Goal: Transaction & Acquisition: Purchase product/service

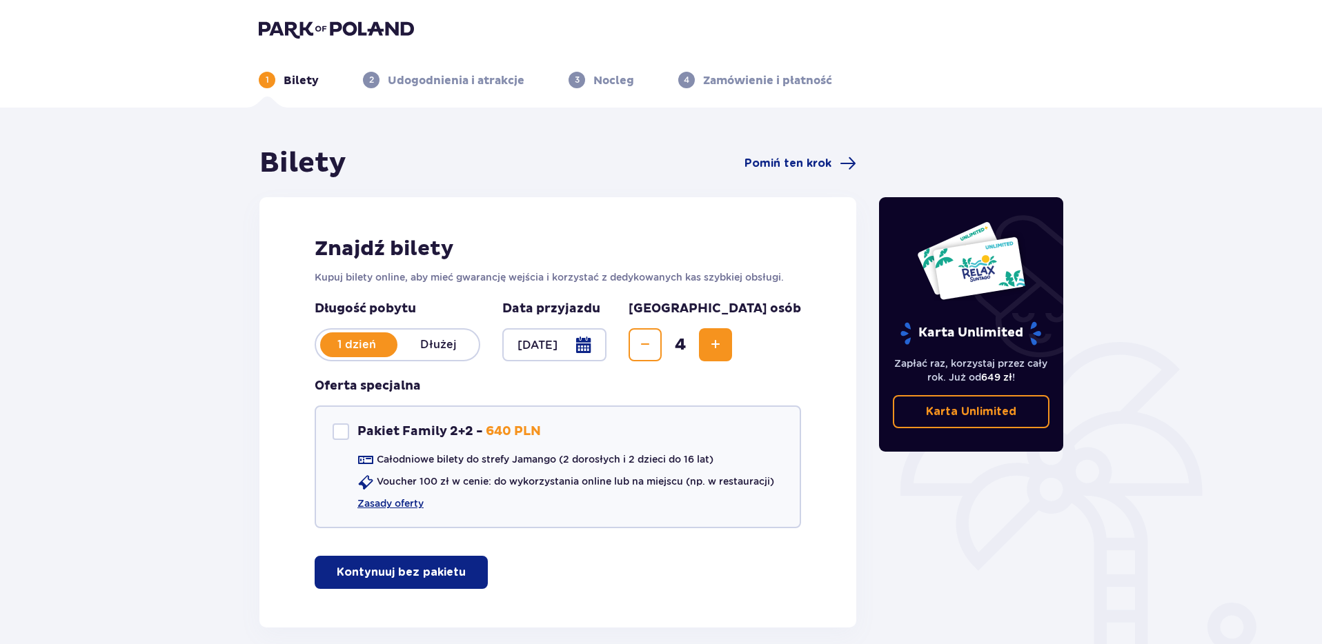
click at [118, 471] on div "Bilety Pomiń ten krok Znajdź bilety Kupuj bilety online, aby mieć gwarancję wej…" at bounding box center [661, 409] width 1322 height 603
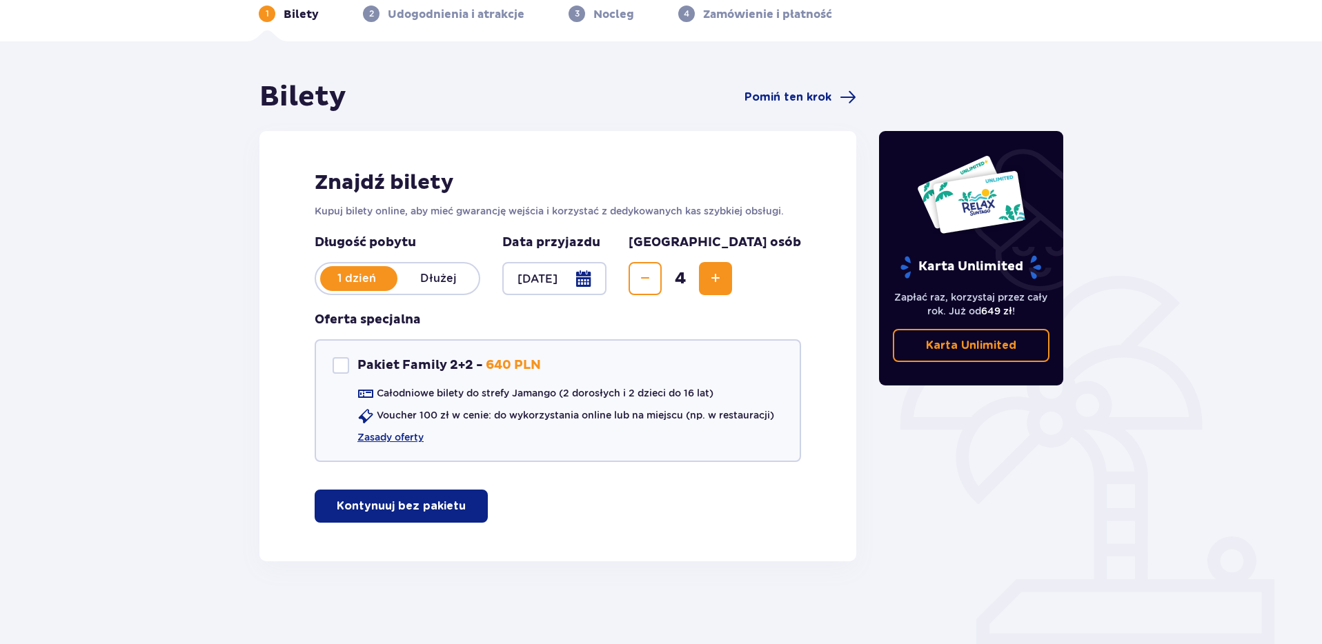
click at [410, 518] on button "Kontynuuj bez pakietu" at bounding box center [401, 506] width 173 height 33
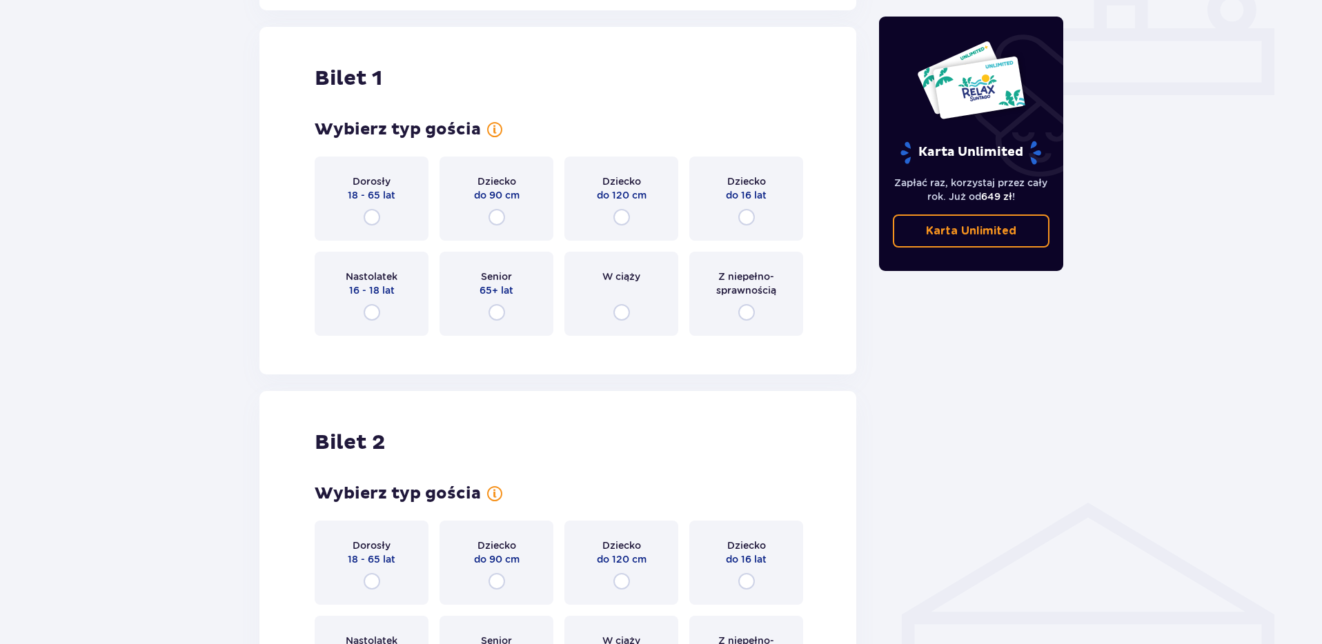
scroll to position [628, 0]
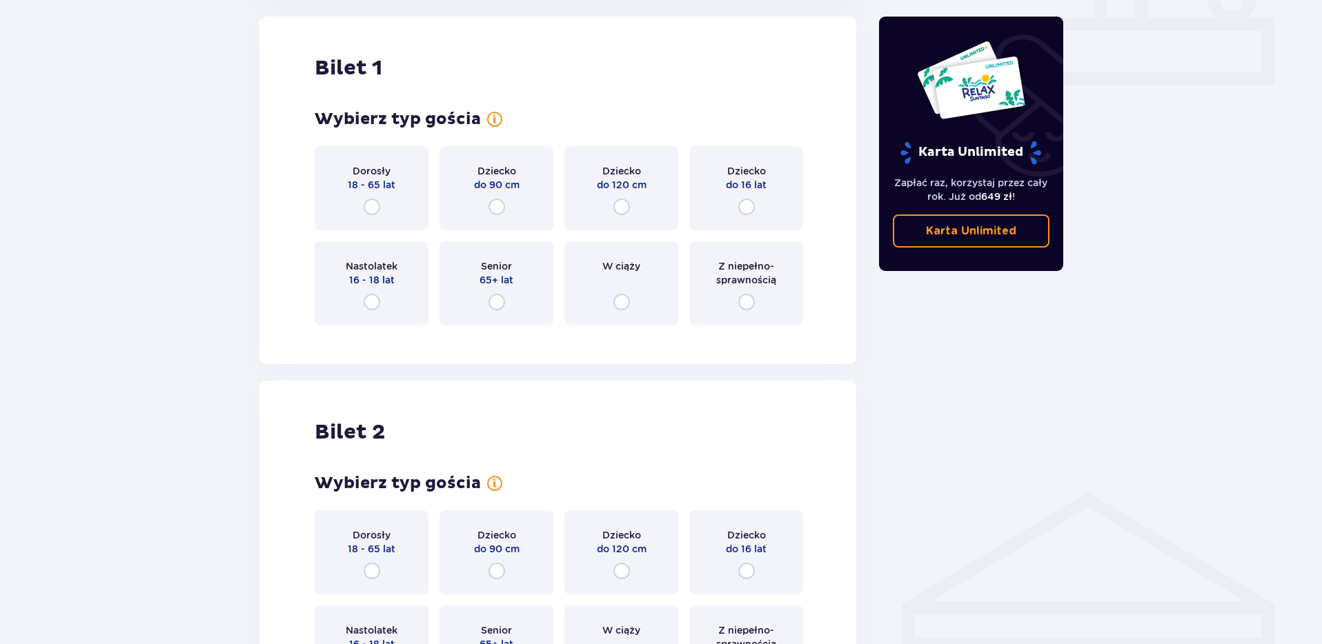
click at [143, 286] on div "Bilety Pomiń ten krok Znajdź bilety Kupuj bilety online, aby mieć gwarancję wej…" at bounding box center [661, 543] width 1322 height 2126
click at [377, 217] on div "Dorosły 18 - 65 lat" at bounding box center [372, 188] width 114 height 84
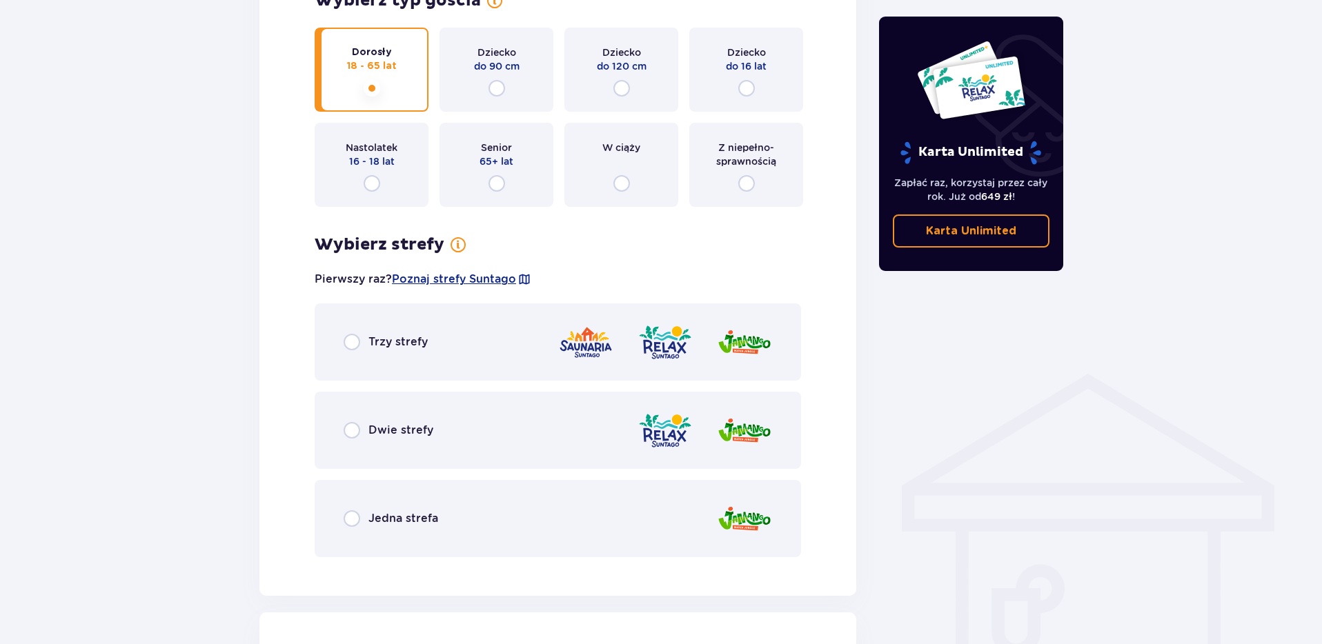
scroll to position [826, 0]
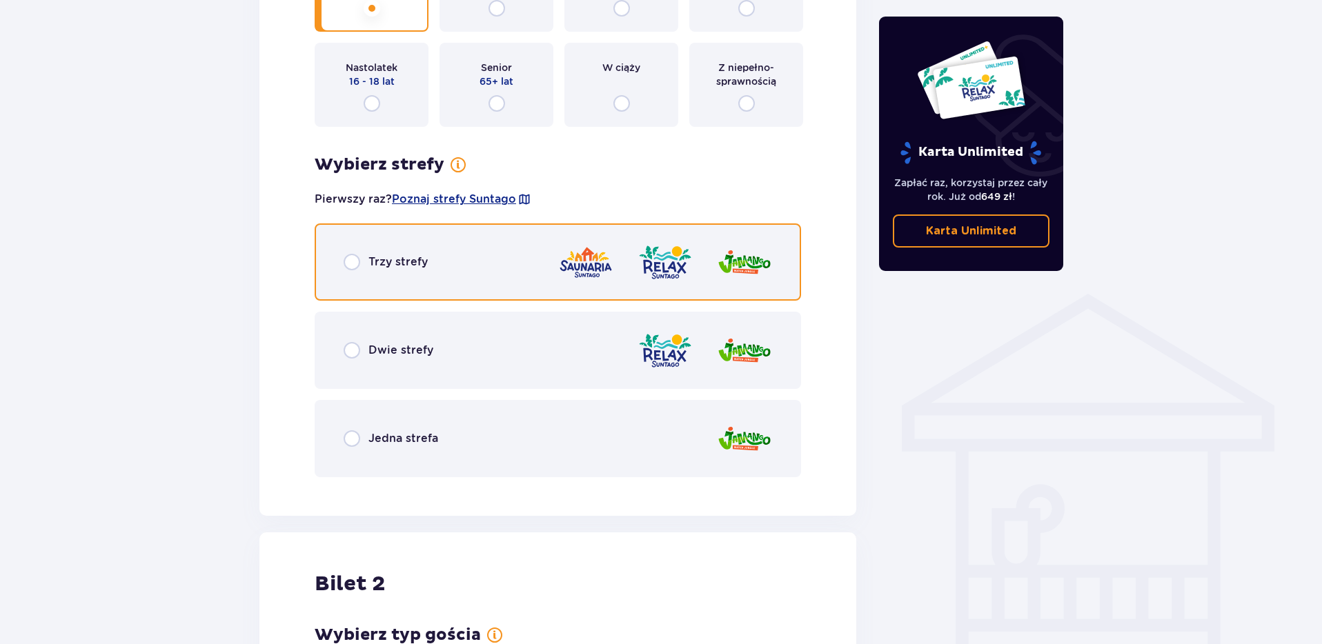
click at [349, 270] on input "radio" at bounding box center [352, 262] width 17 height 17
radio input "true"
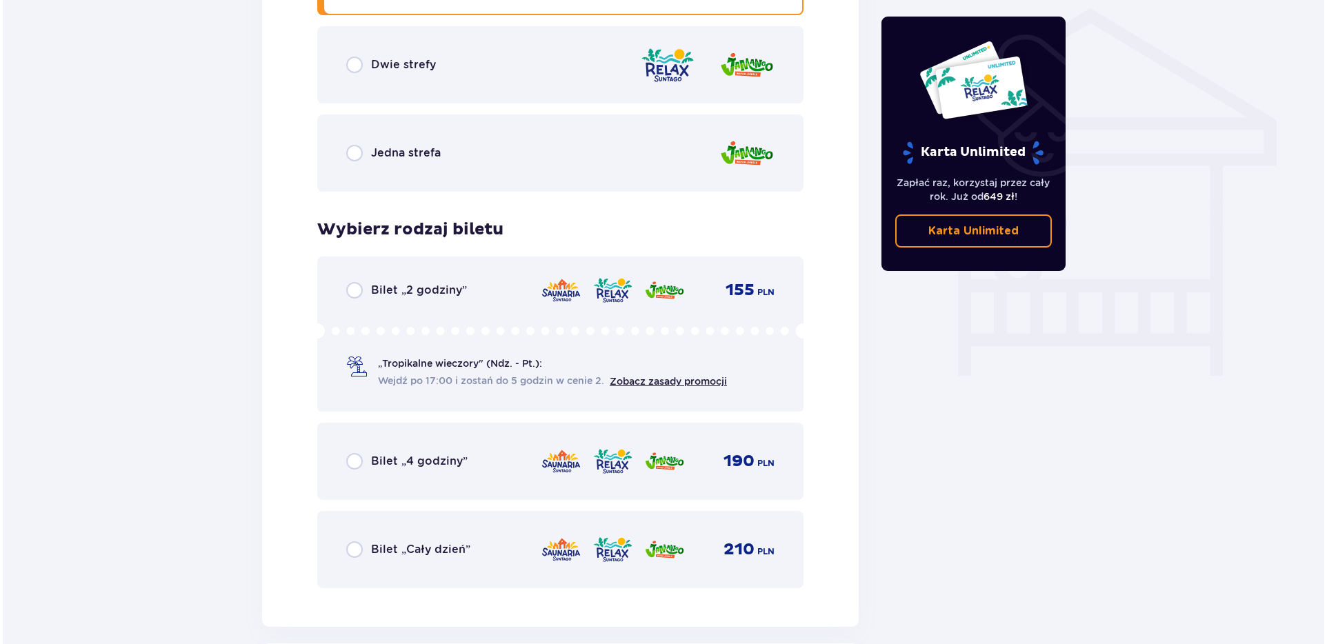
scroll to position [832, 0]
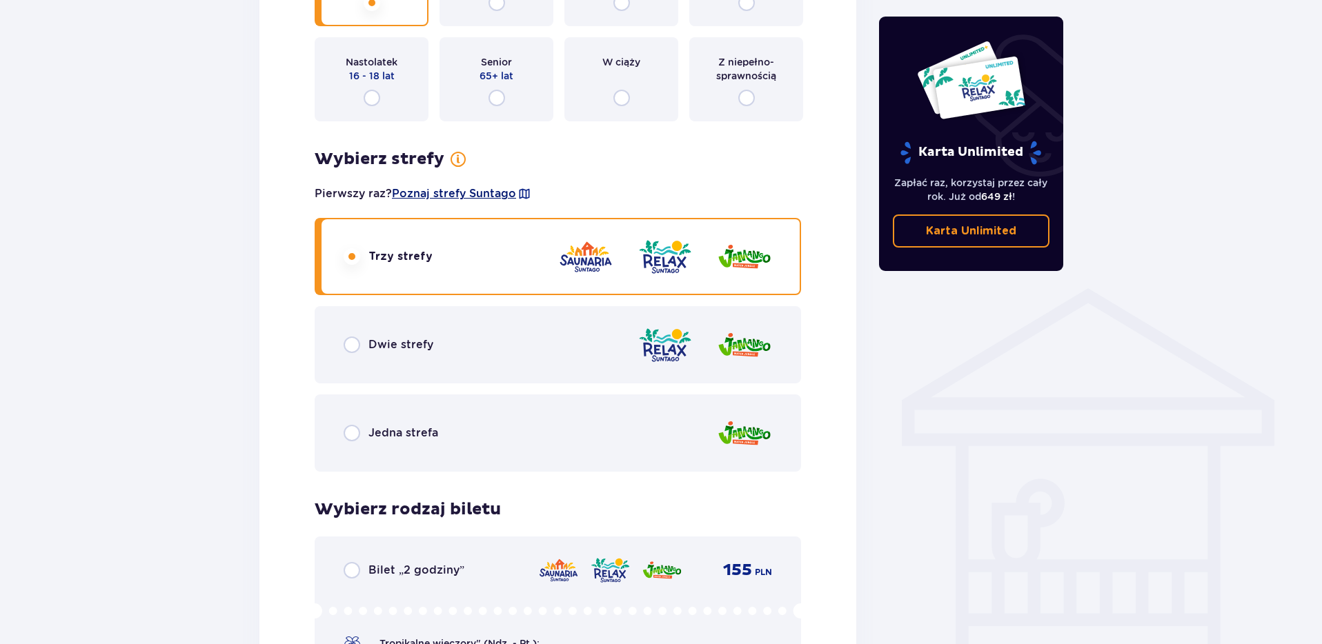
click at [460, 188] on span "Poznaj strefy Suntago" at bounding box center [454, 193] width 124 height 15
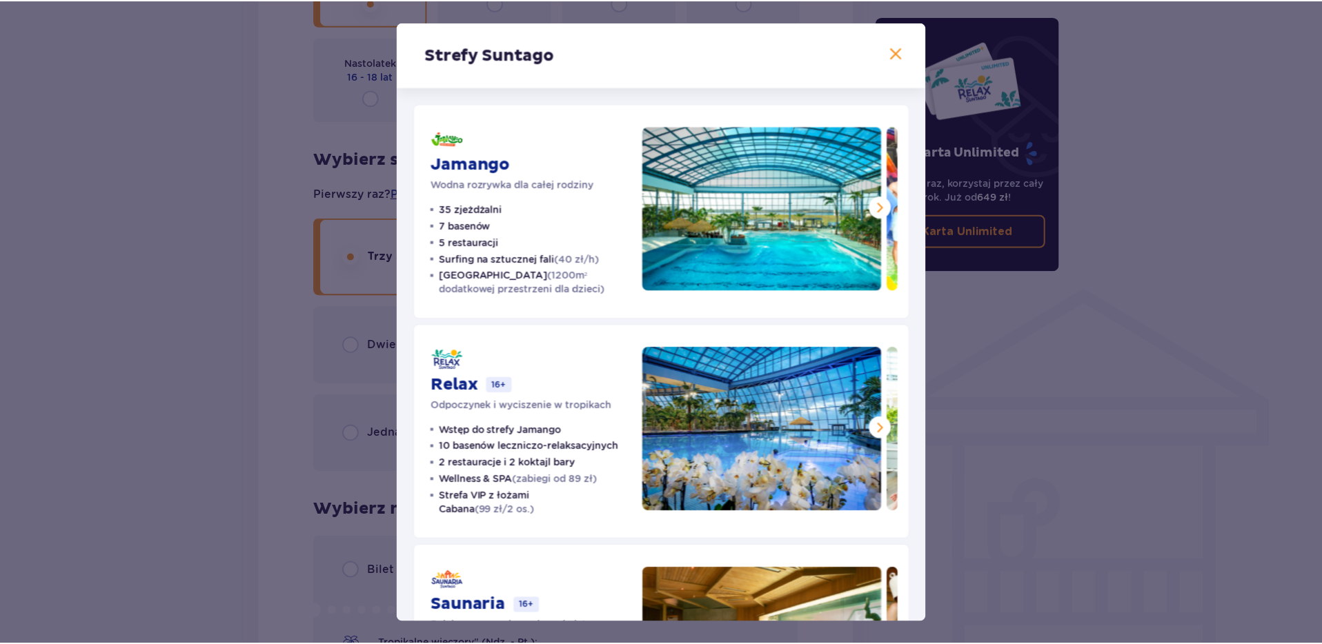
scroll to position [149, 0]
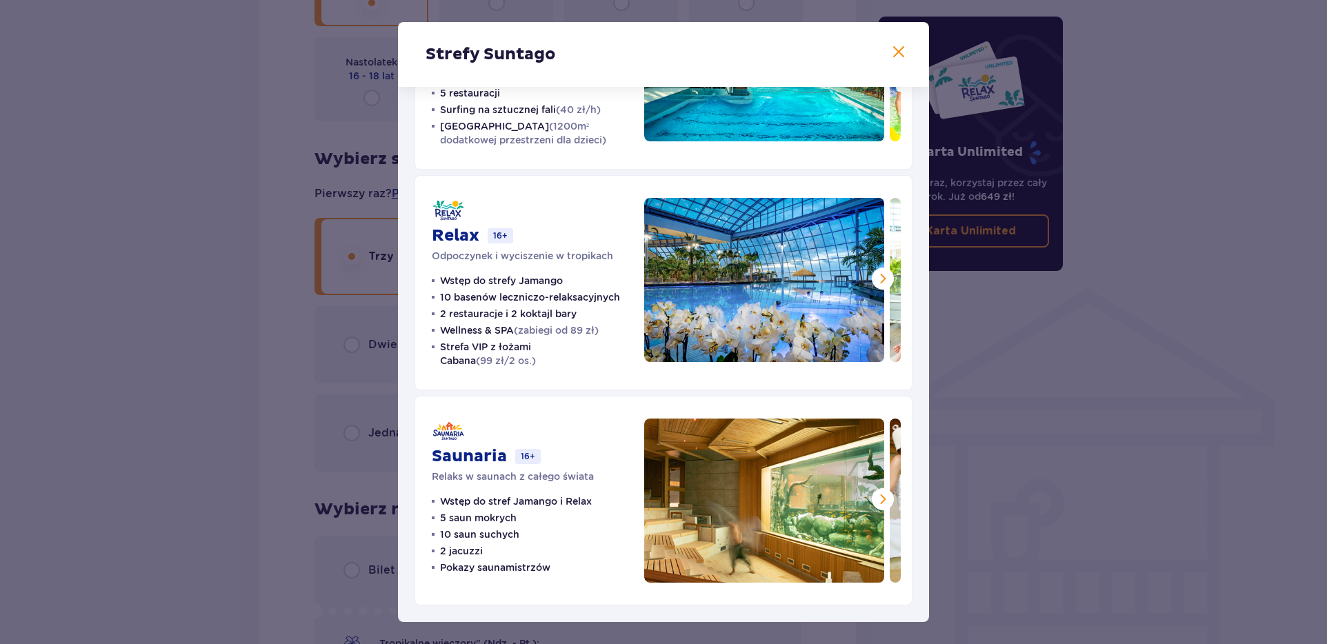
click at [52, 232] on div "Strefy Suntago Jamango Wodna rozrywka dla całej rodziny 35 zjeżdżalni 7 basenów…" at bounding box center [663, 322] width 1327 height 644
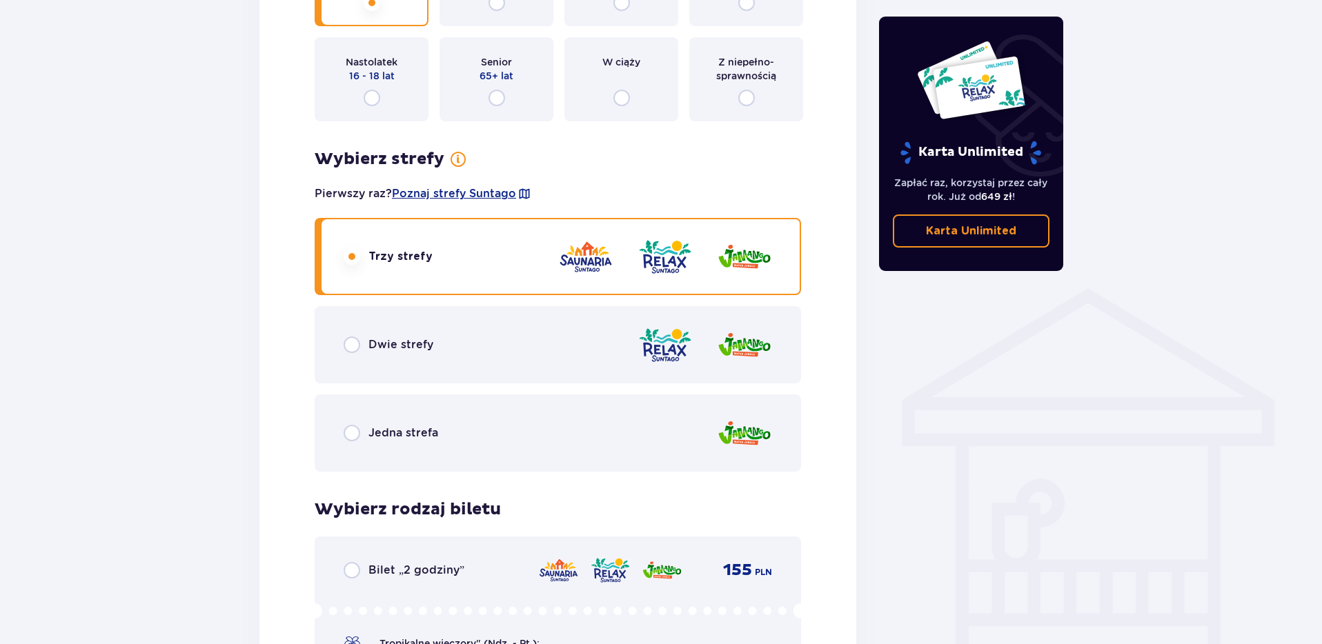
click at [360, 348] on div "Dwie strefy" at bounding box center [389, 345] width 90 height 17
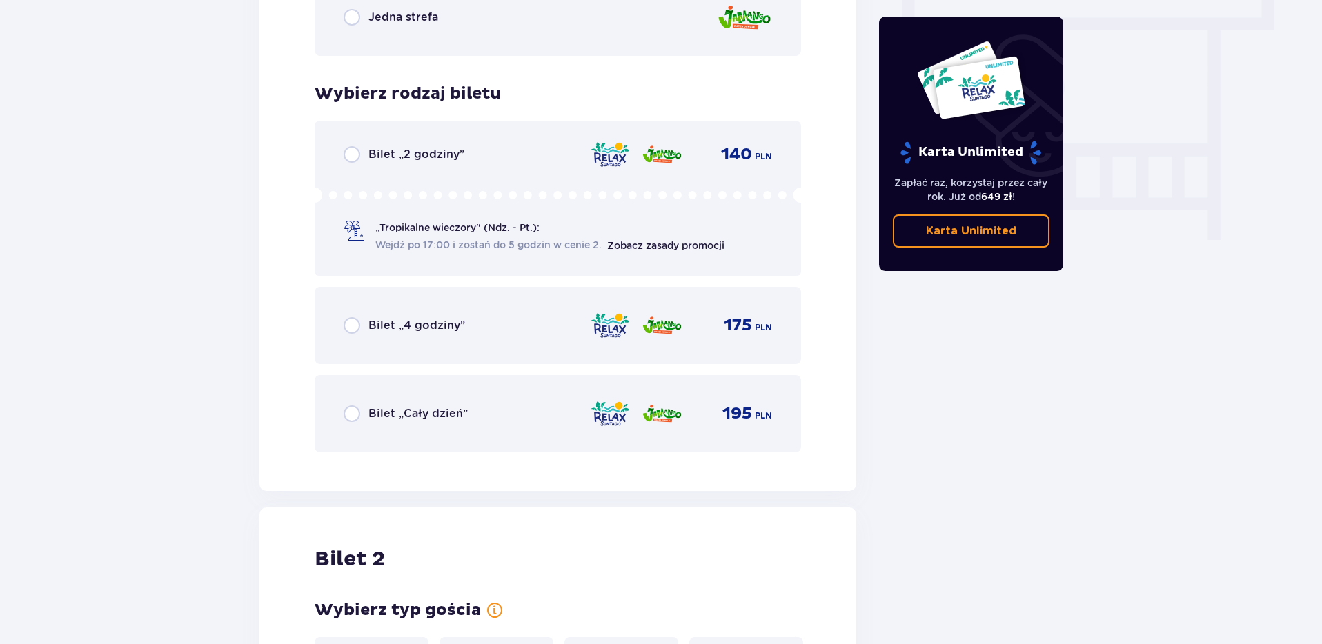
scroll to position [1315, 0]
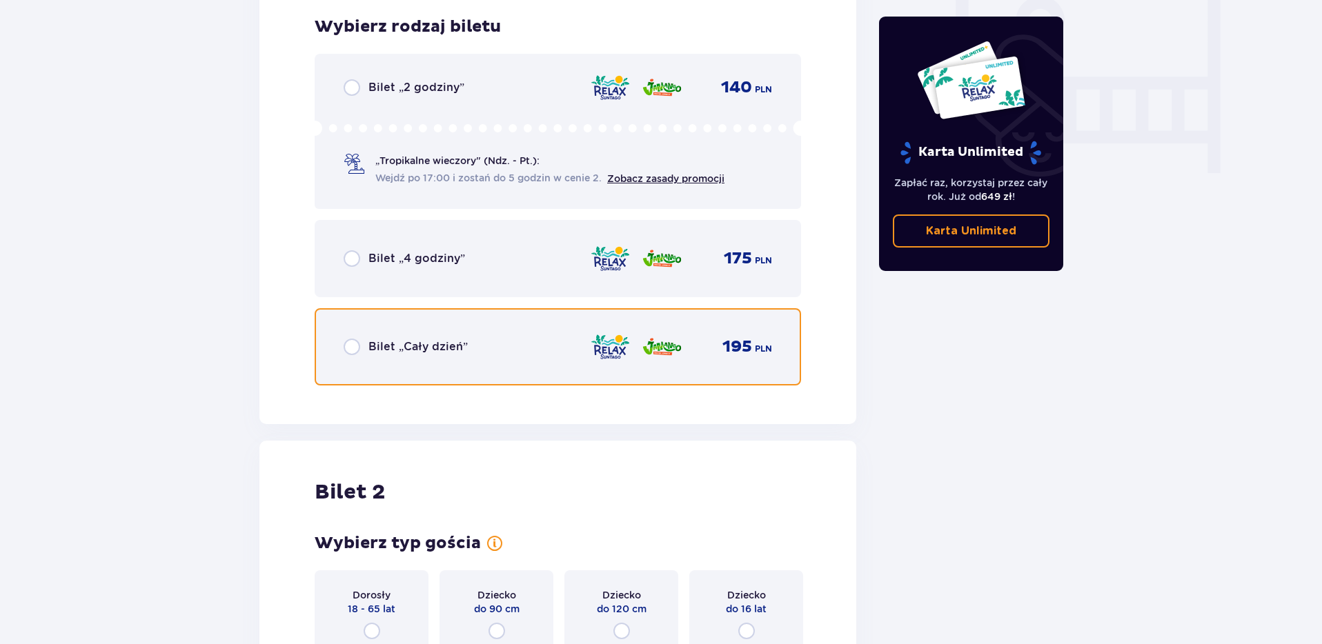
click at [353, 346] on input "radio" at bounding box center [352, 347] width 17 height 17
radio input "true"
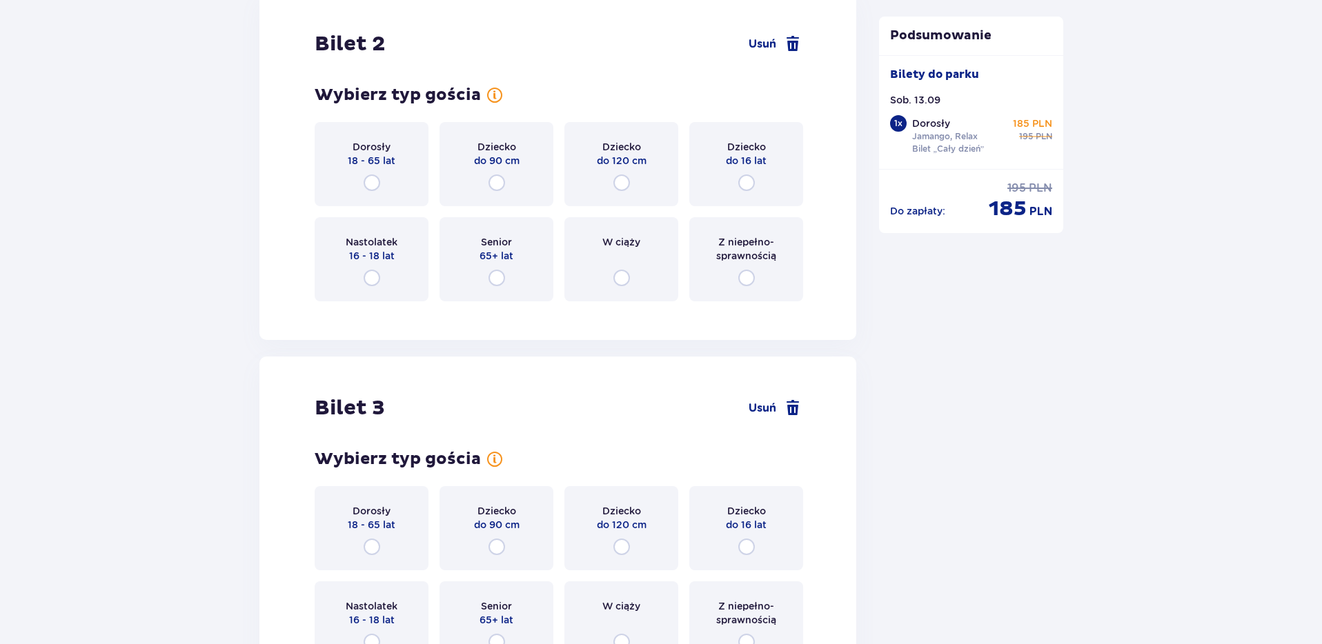
scroll to position [1601, 0]
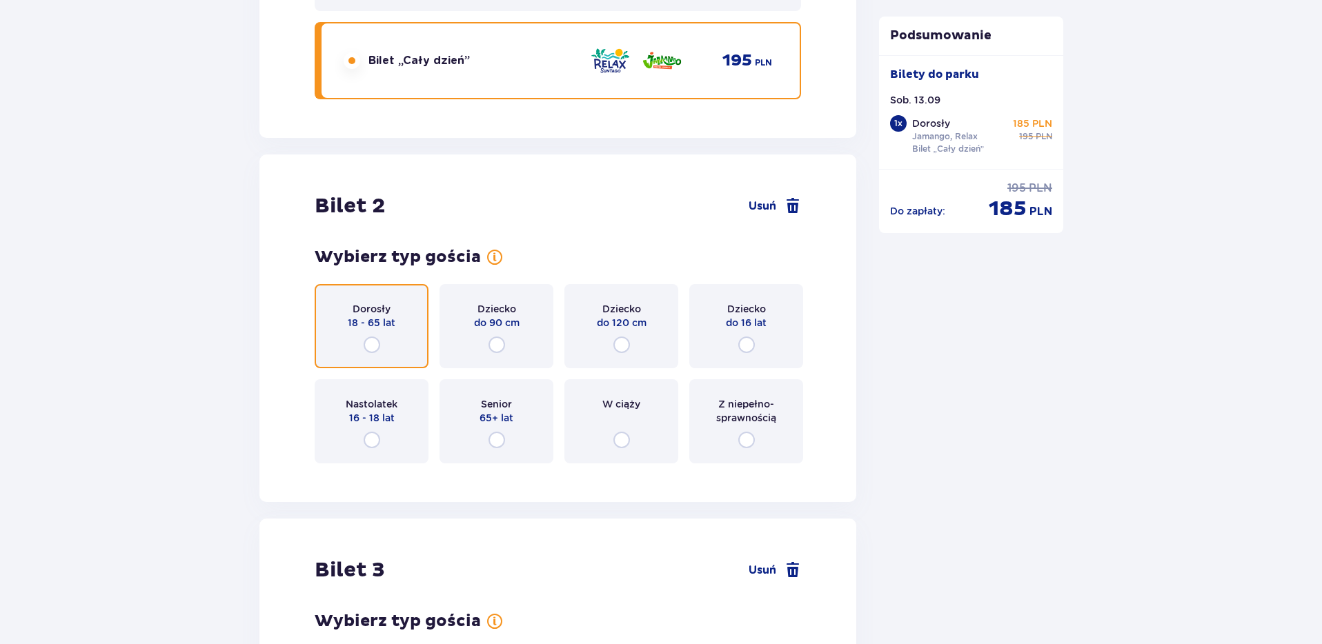
click at [364, 346] on input "radio" at bounding box center [372, 345] width 17 height 17
radio input "true"
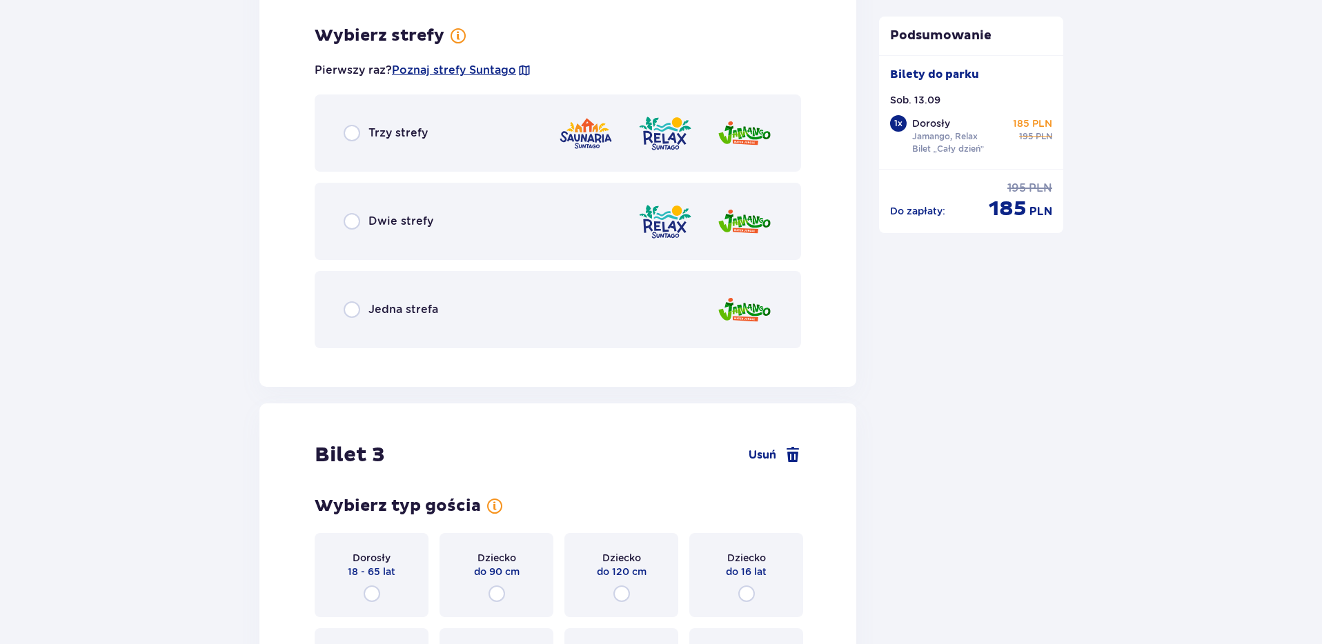
scroll to position [2076, 0]
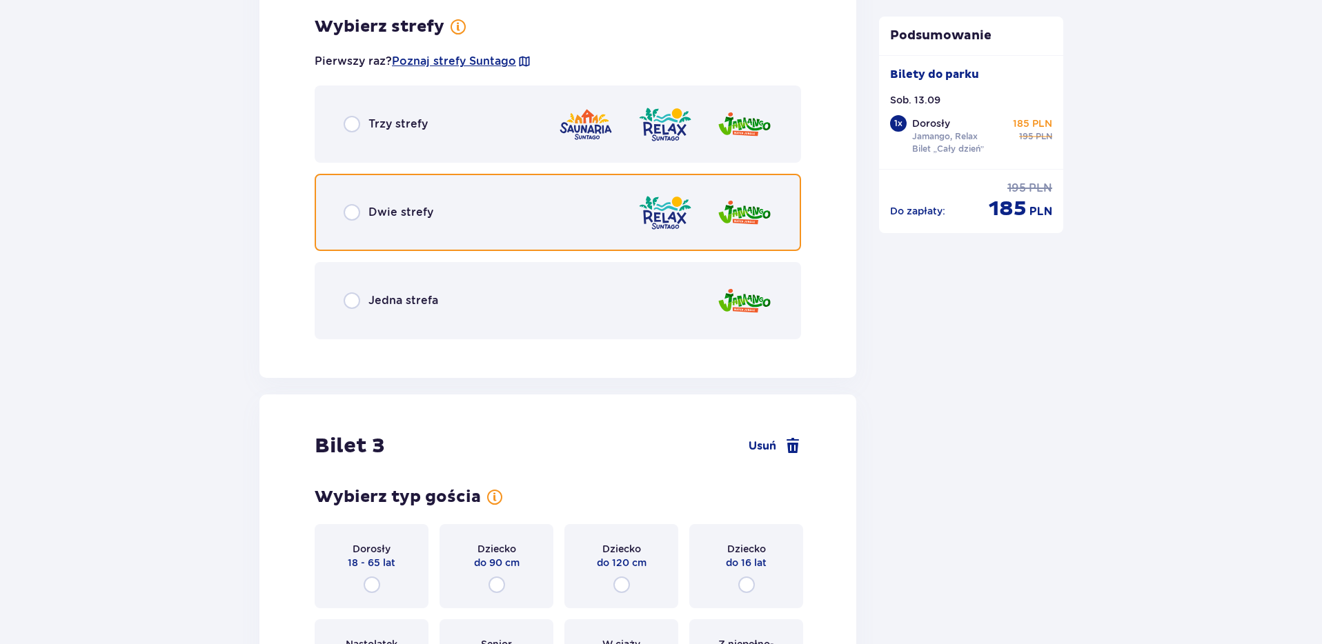
click at [348, 219] on input "radio" at bounding box center [352, 212] width 17 height 17
radio input "true"
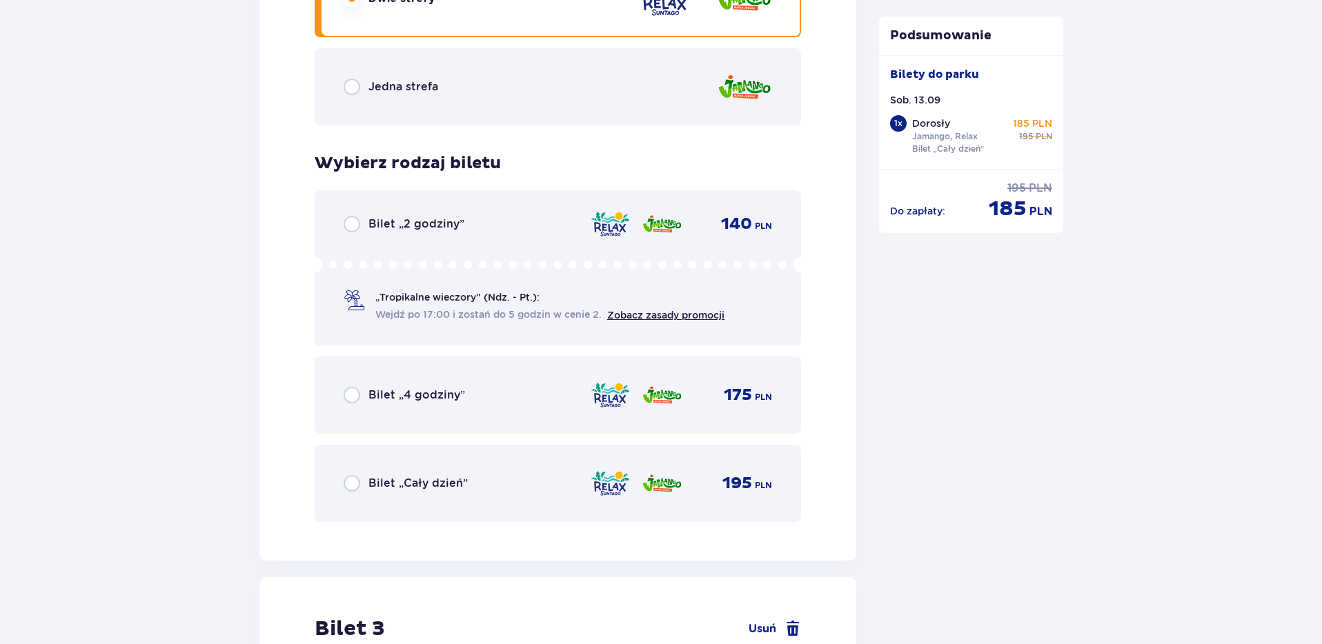
scroll to position [2288, 0]
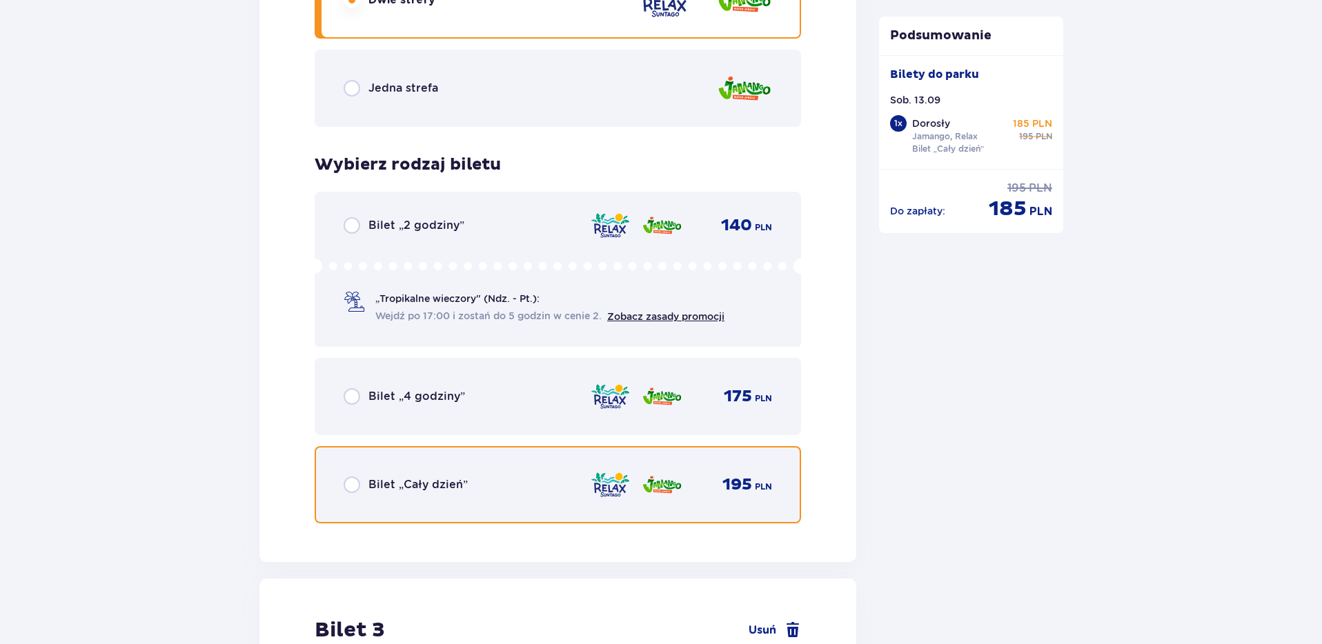
click at [352, 486] on input "radio" at bounding box center [352, 485] width 17 height 17
radio input "true"
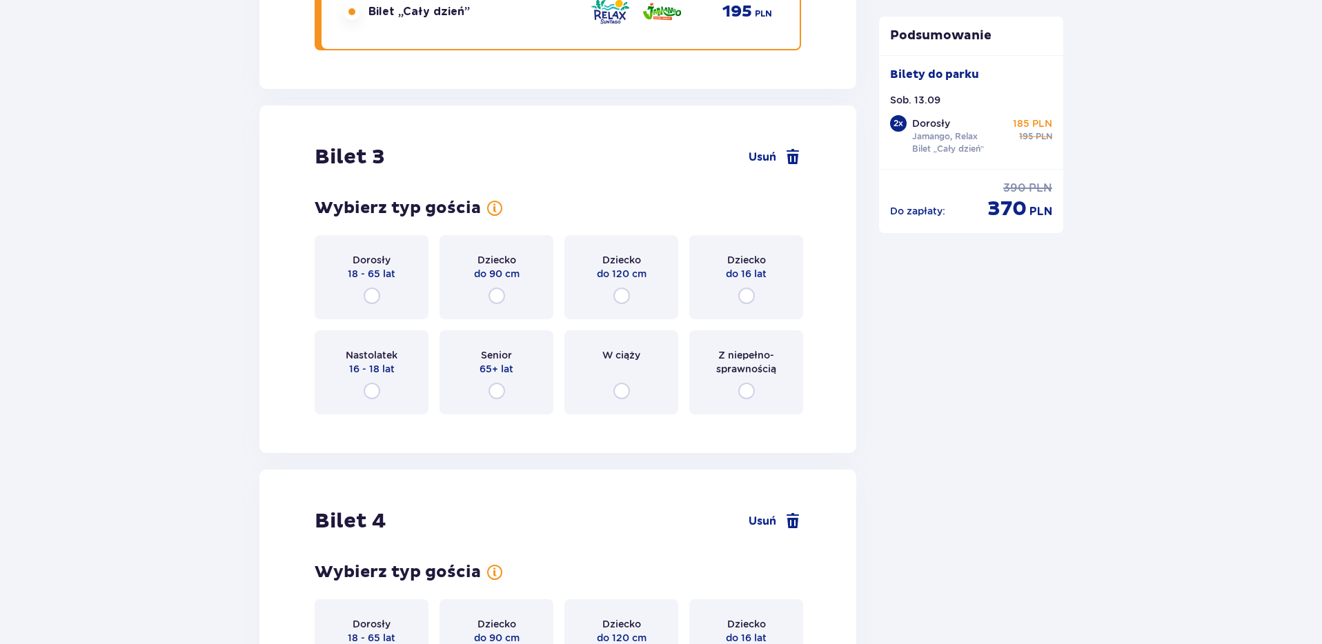
scroll to position [2644, 0]
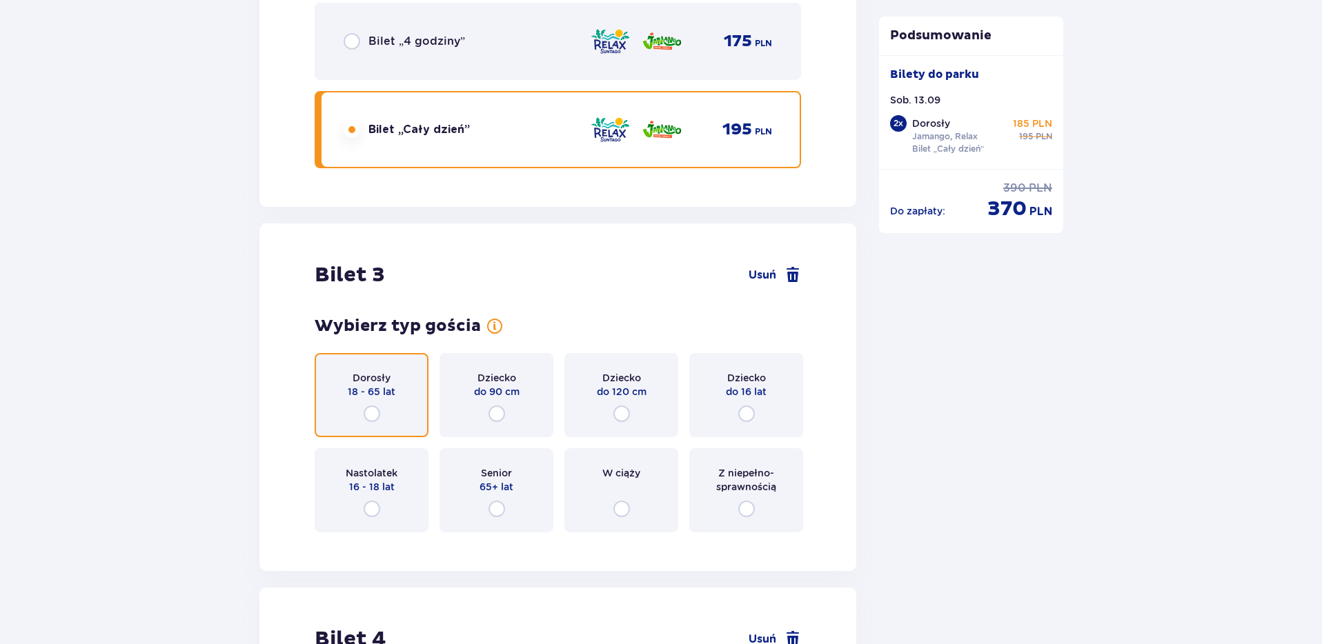
click at [379, 415] on input "radio" at bounding box center [372, 414] width 17 height 17
radio input "true"
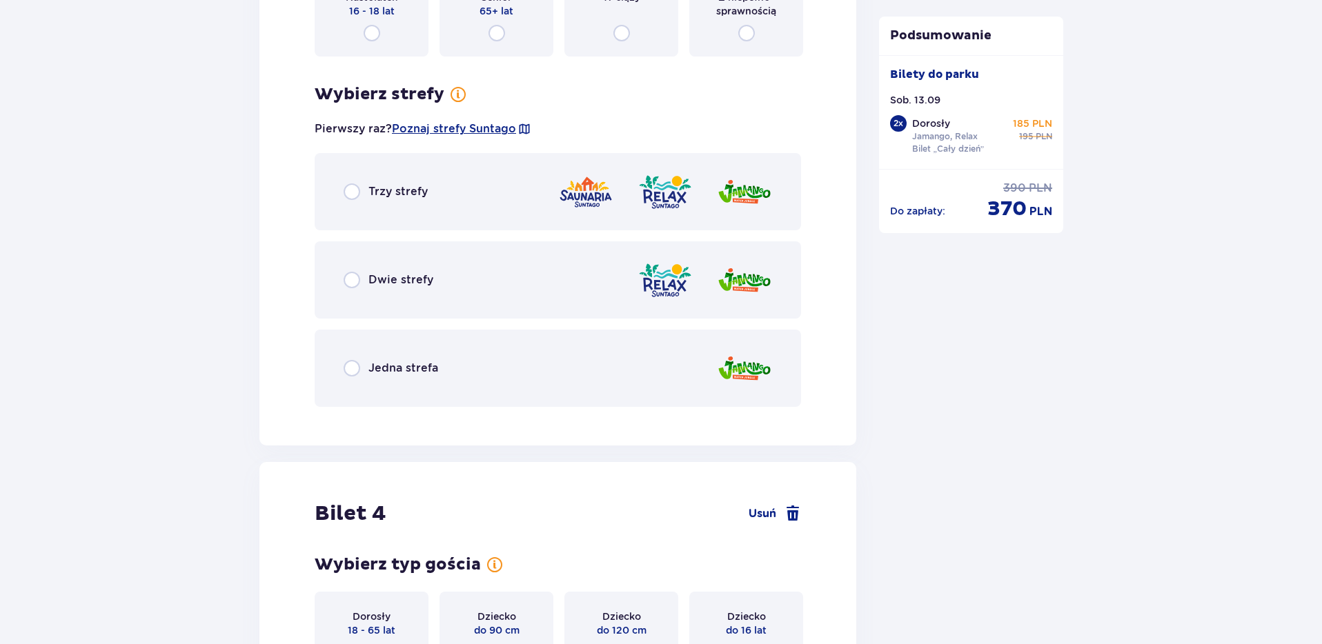
scroll to position [3187, 0]
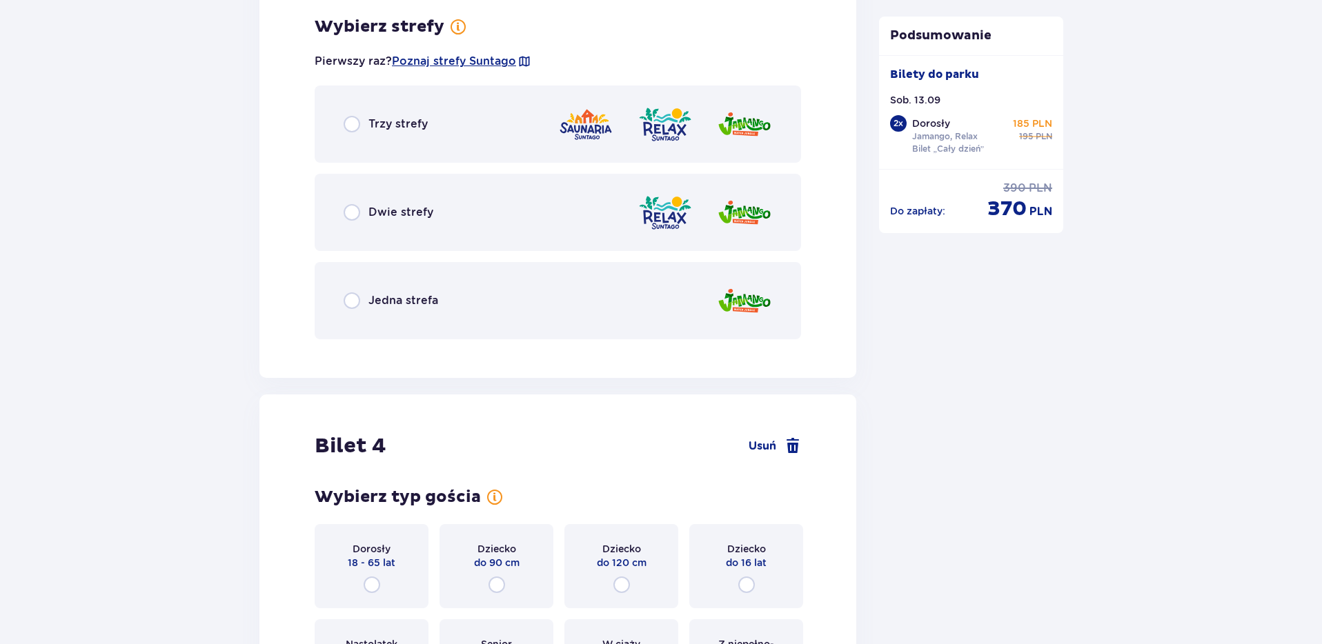
click at [341, 211] on div "Dwie strefy" at bounding box center [558, 212] width 486 height 77
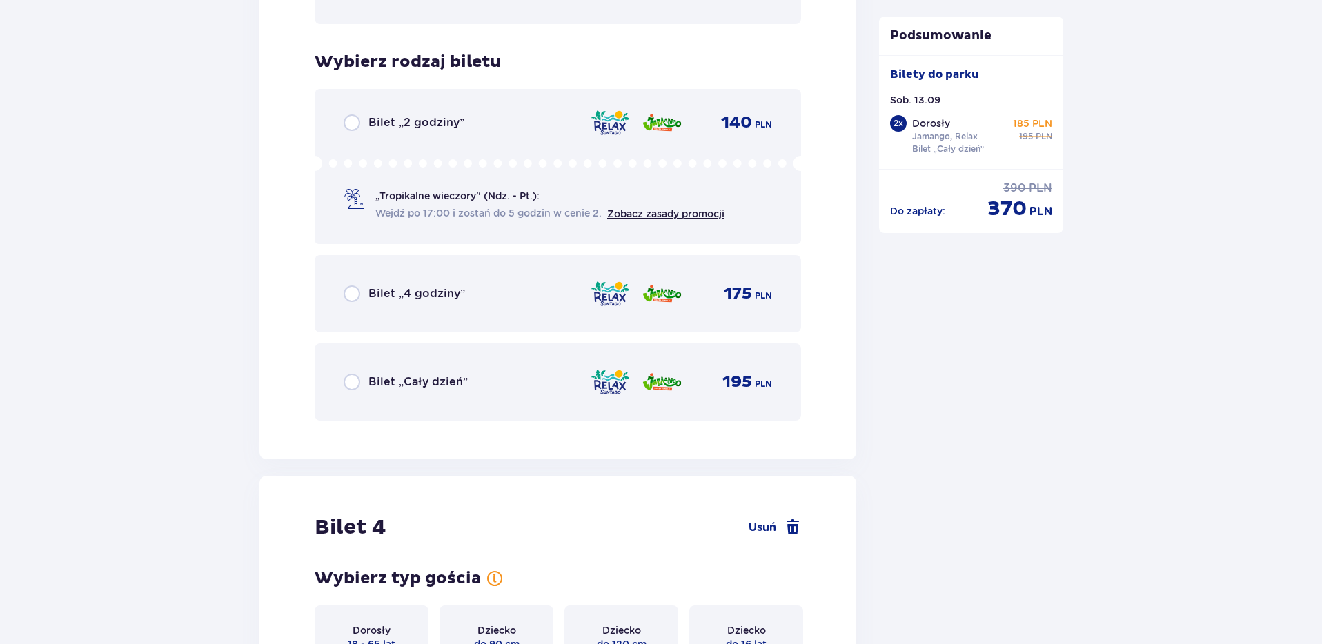
scroll to position [3538, 0]
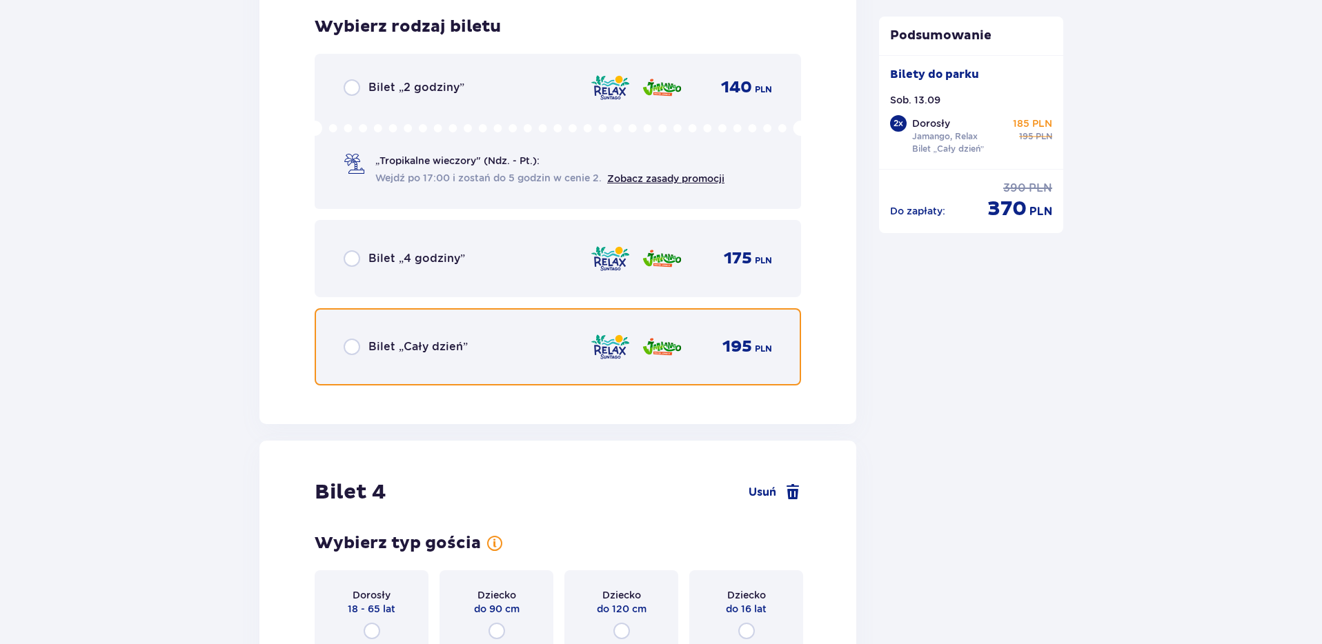
click at [355, 353] on input "radio" at bounding box center [352, 347] width 17 height 17
radio input "true"
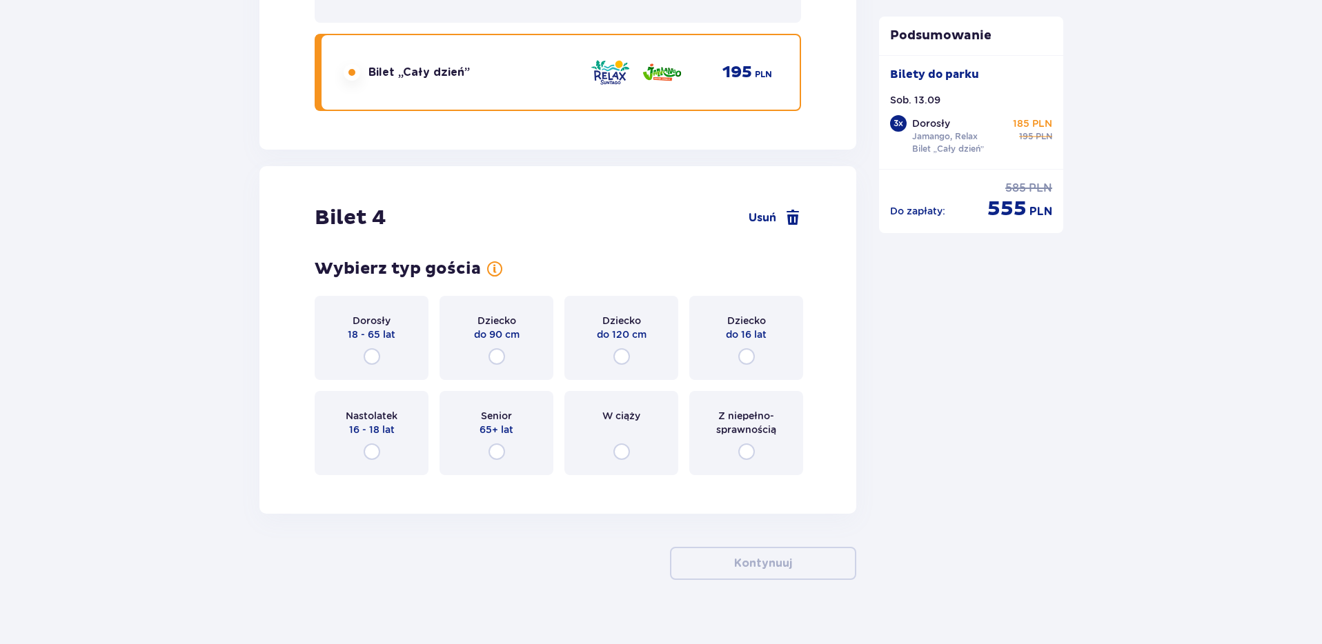
scroll to position [3831, 0]
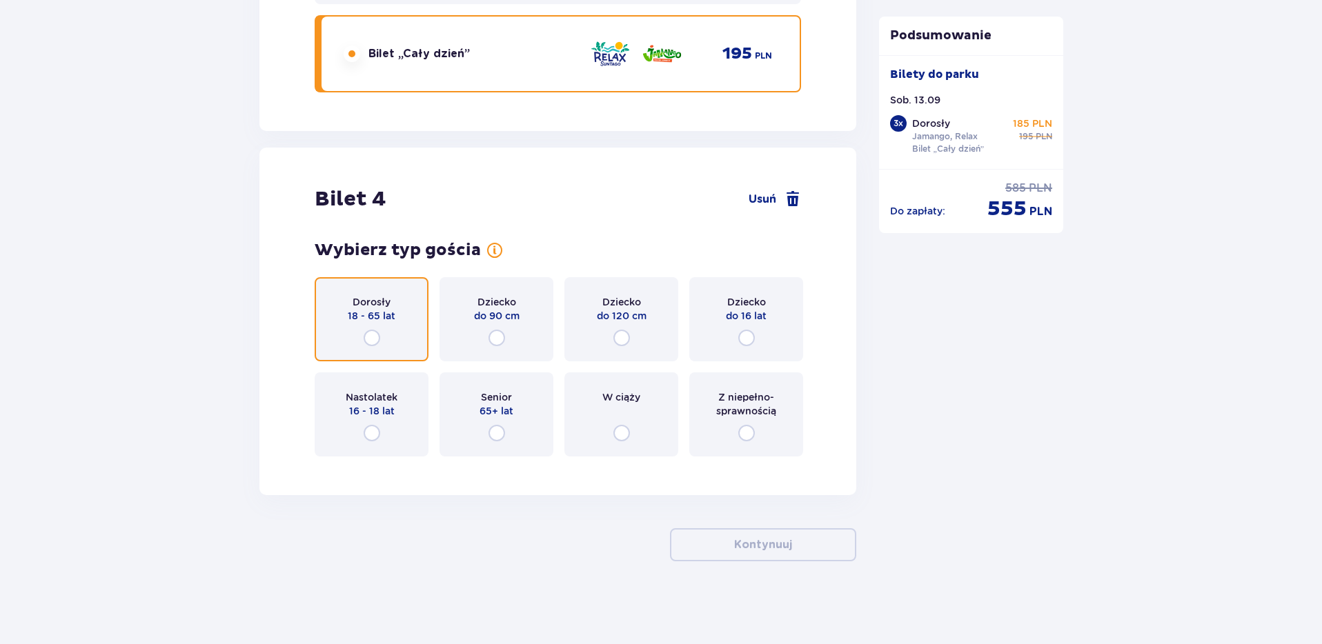
click at [373, 337] on input "radio" at bounding box center [372, 338] width 17 height 17
radio input "true"
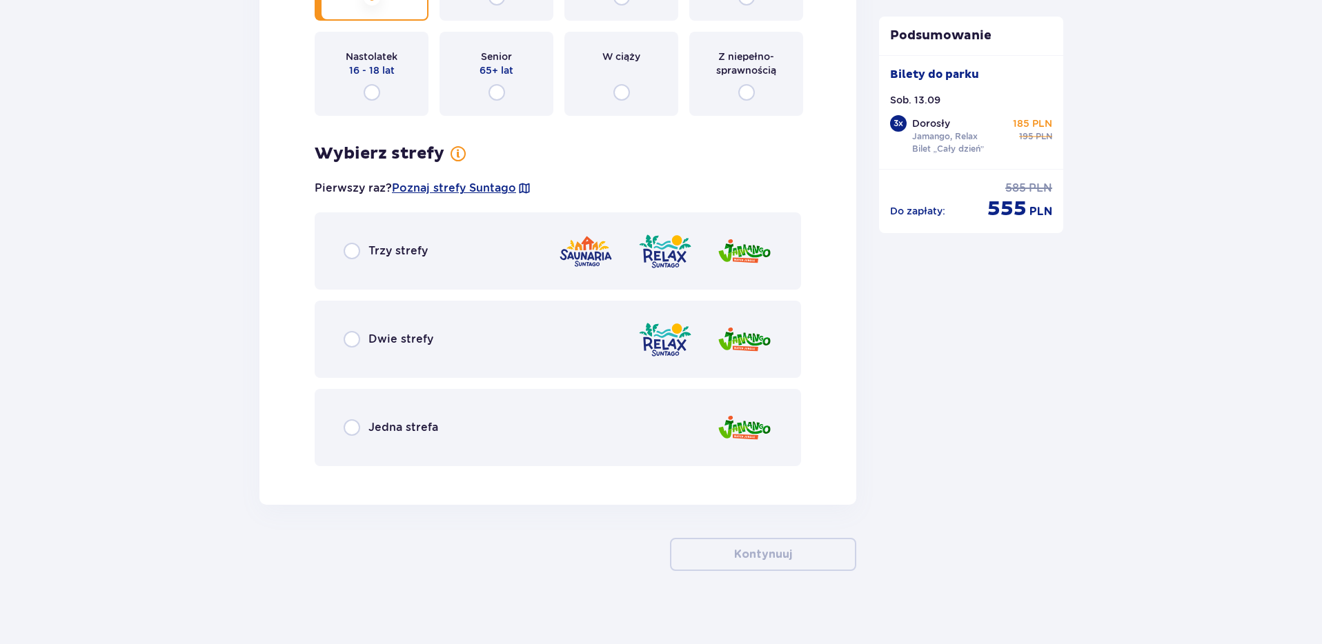
scroll to position [4181, 0]
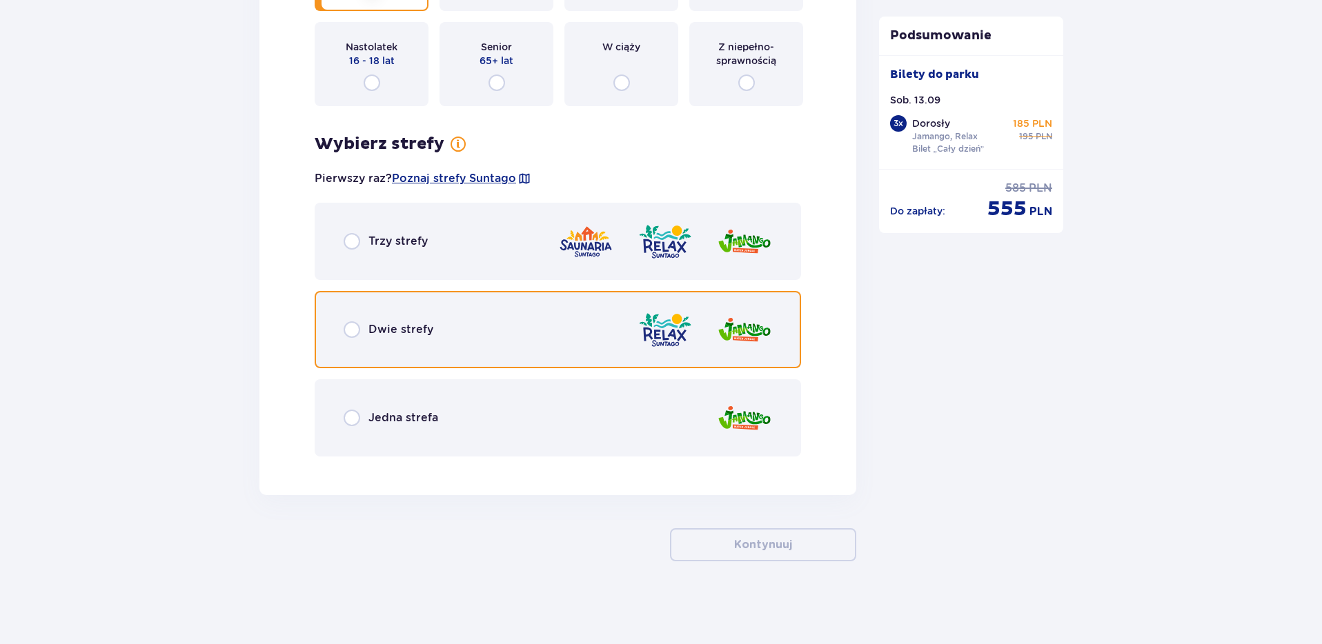
click at [348, 330] on input "radio" at bounding box center [352, 329] width 17 height 17
radio input "true"
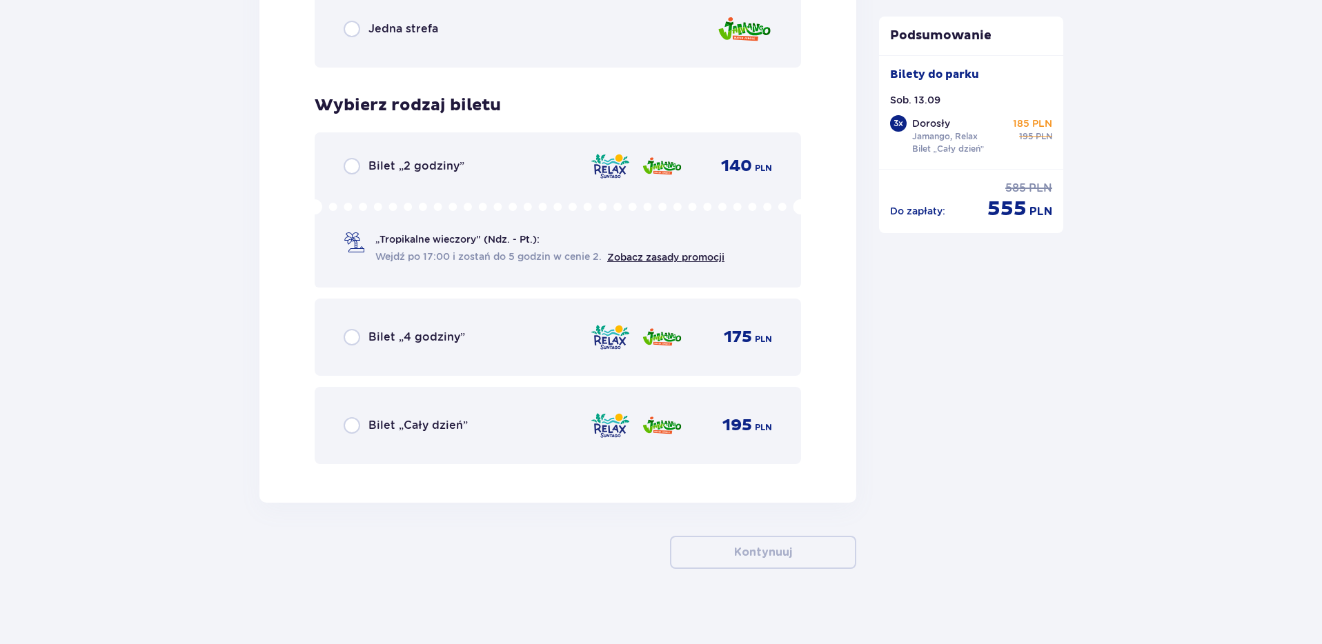
scroll to position [4578, 0]
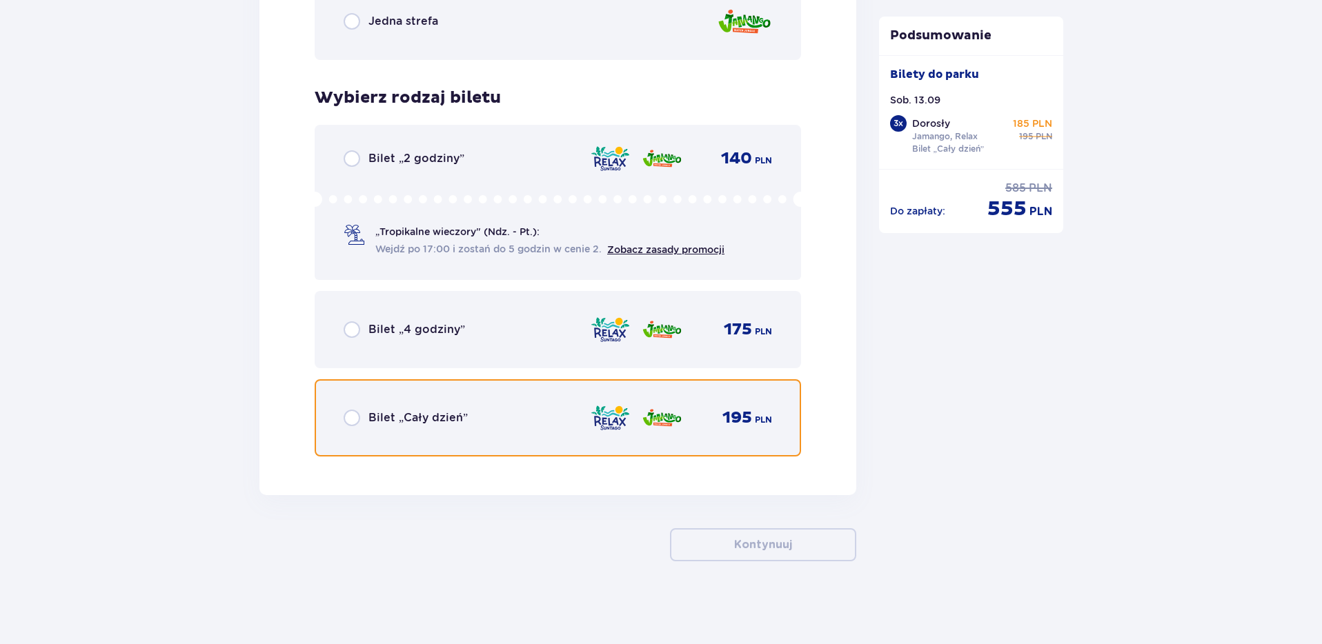
click at [348, 421] on input "radio" at bounding box center [352, 418] width 17 height 17
radio input "true"
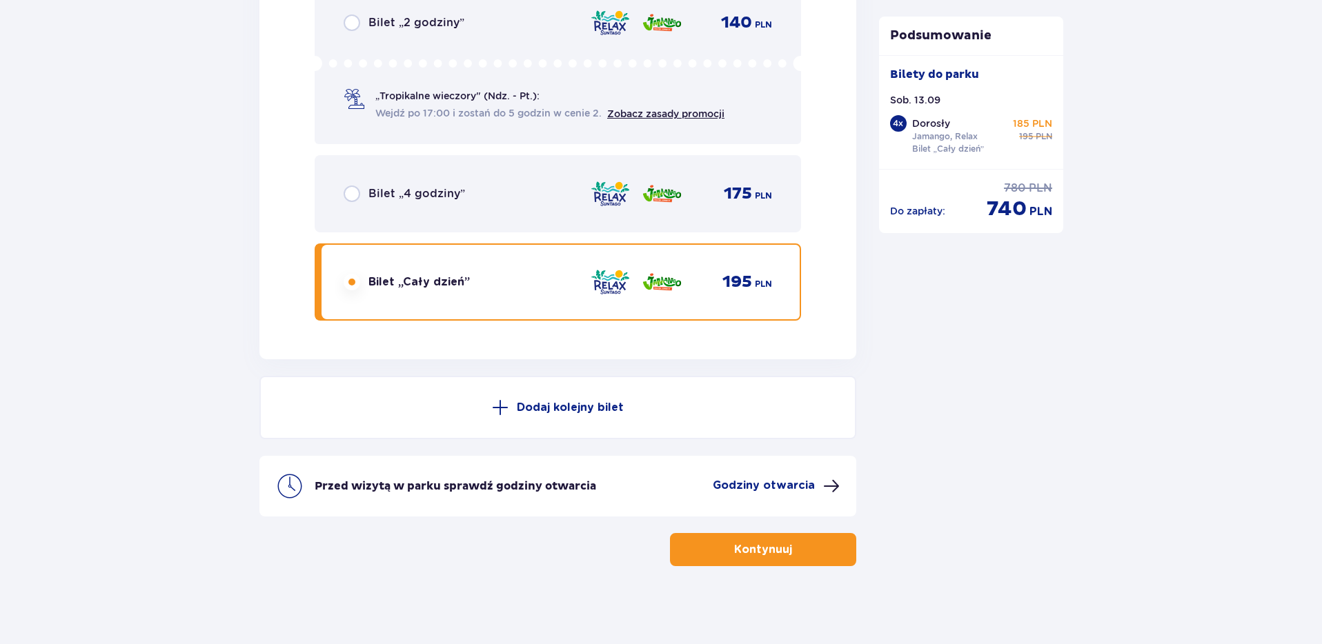
scroll to position [4719, 0]
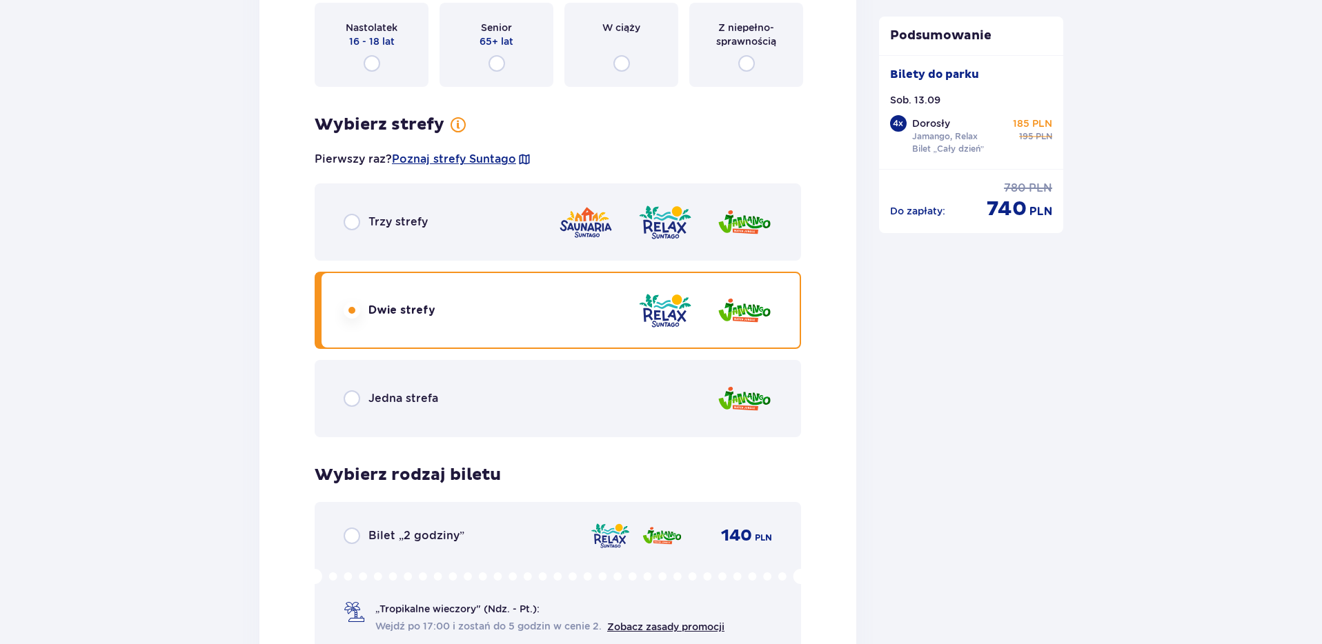
scroll to position [4098, 0]
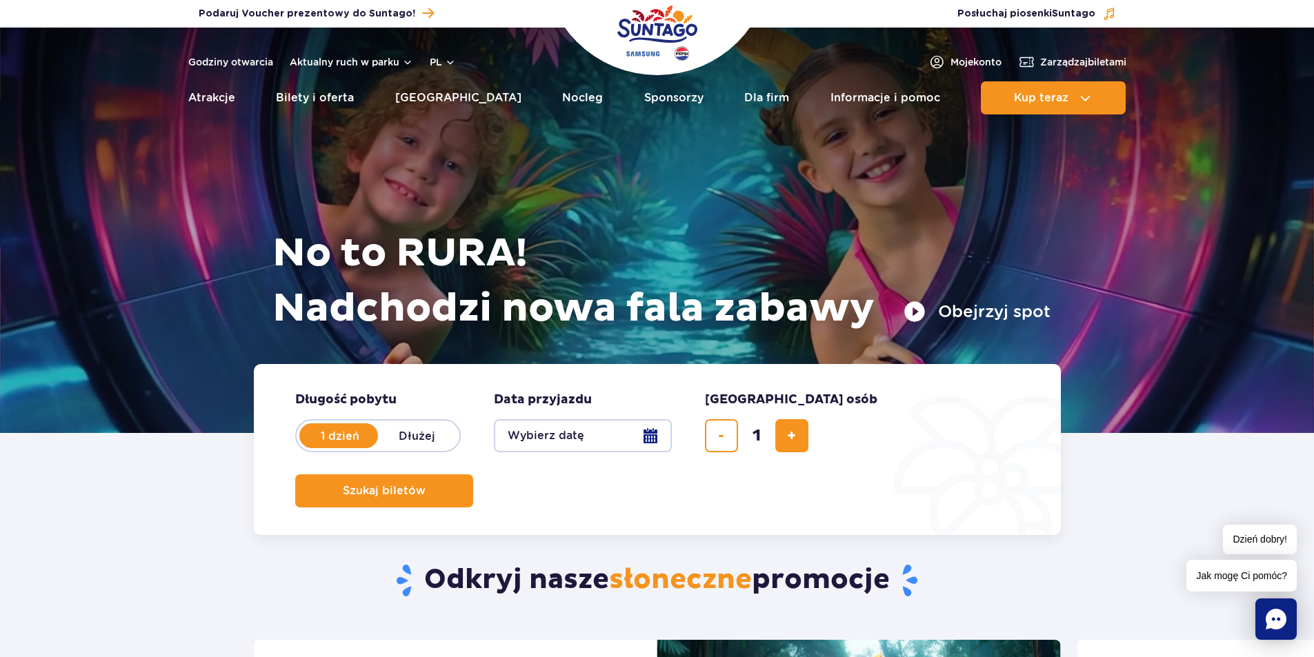
click at [603, 530] on div "Odkryj nasze słoneczne promocje" at bounding box center [657, 560] width 829 height 160
click at [654, 438] on button "Wybierz datę" at bounding box center [583, 435] width 178 height 33
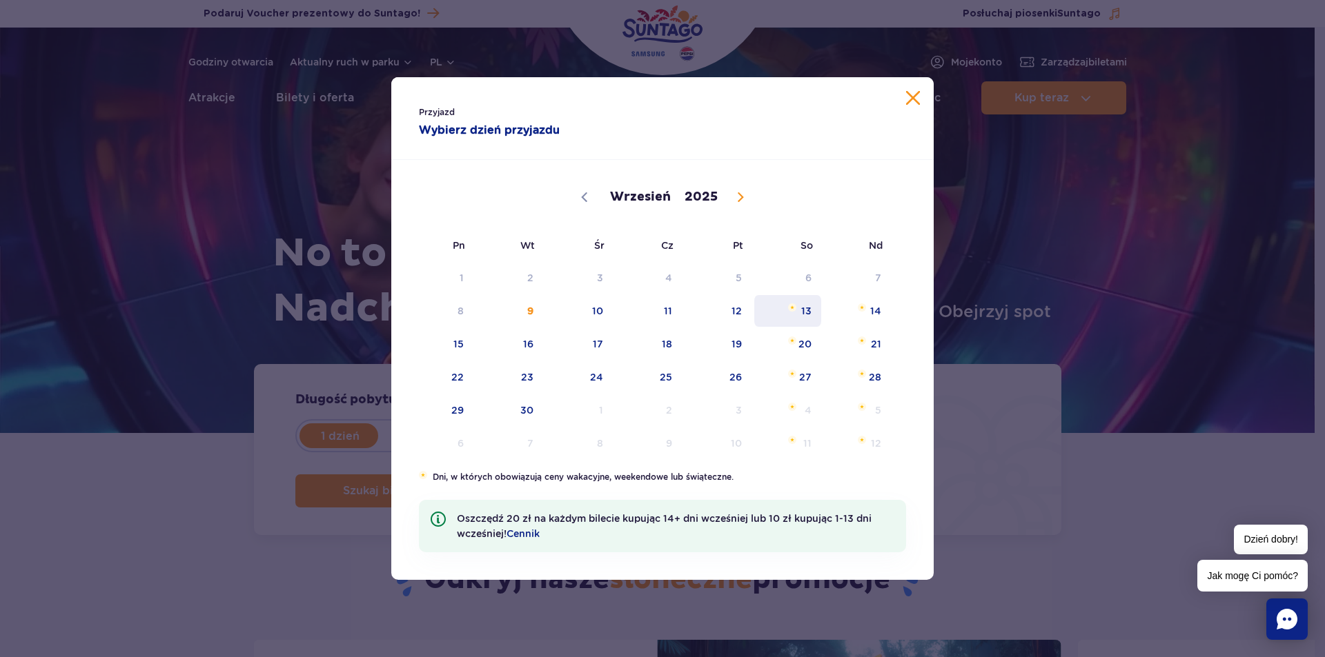
click at [811, 310] on span "13" at bounding box center [788, 311] width 70 height 32
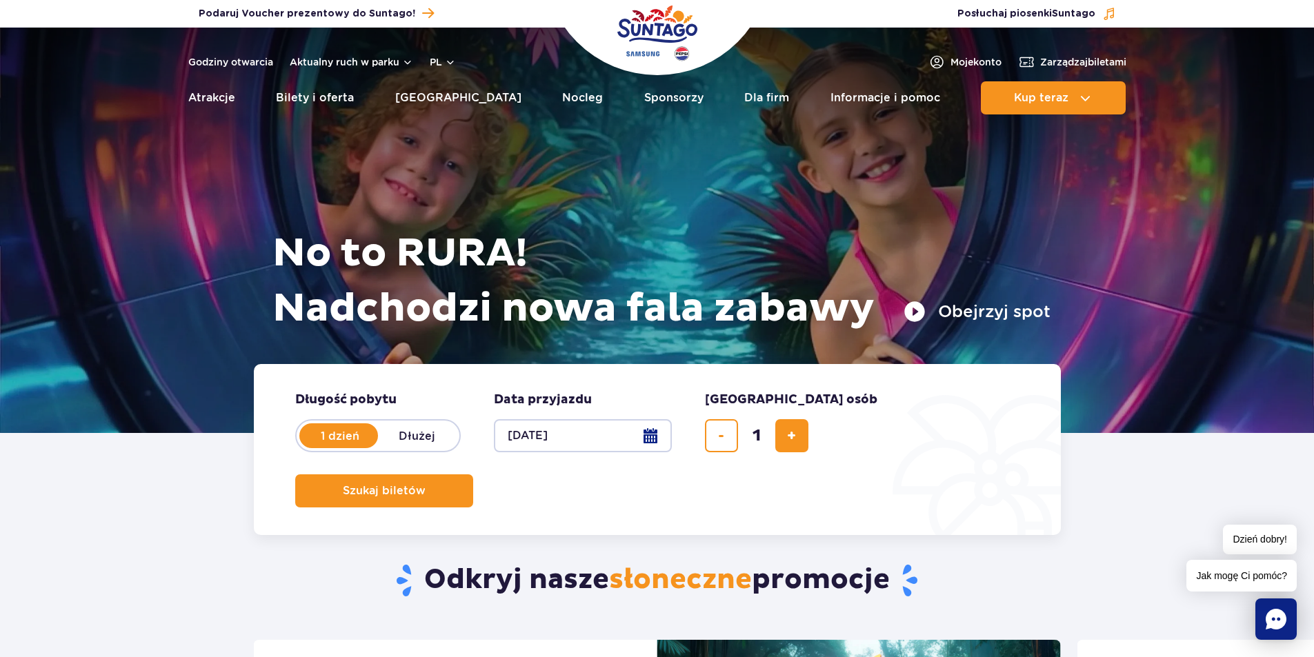
click at [760, 550] on div "Odkryj nasze słoneczne promocje" at bounding box center [657, 560] width 829 height 160
click at [355, 432] on label "1 dzień" at bounding box center [340, 436] width 79 height 29
click at [316, 448] on input "1 dzień" at bounding box center [308, 449] width 15 height 3
click at [657, 432] on button "Wybierz datę" at bounding box center [583, 435] width 178 height 33
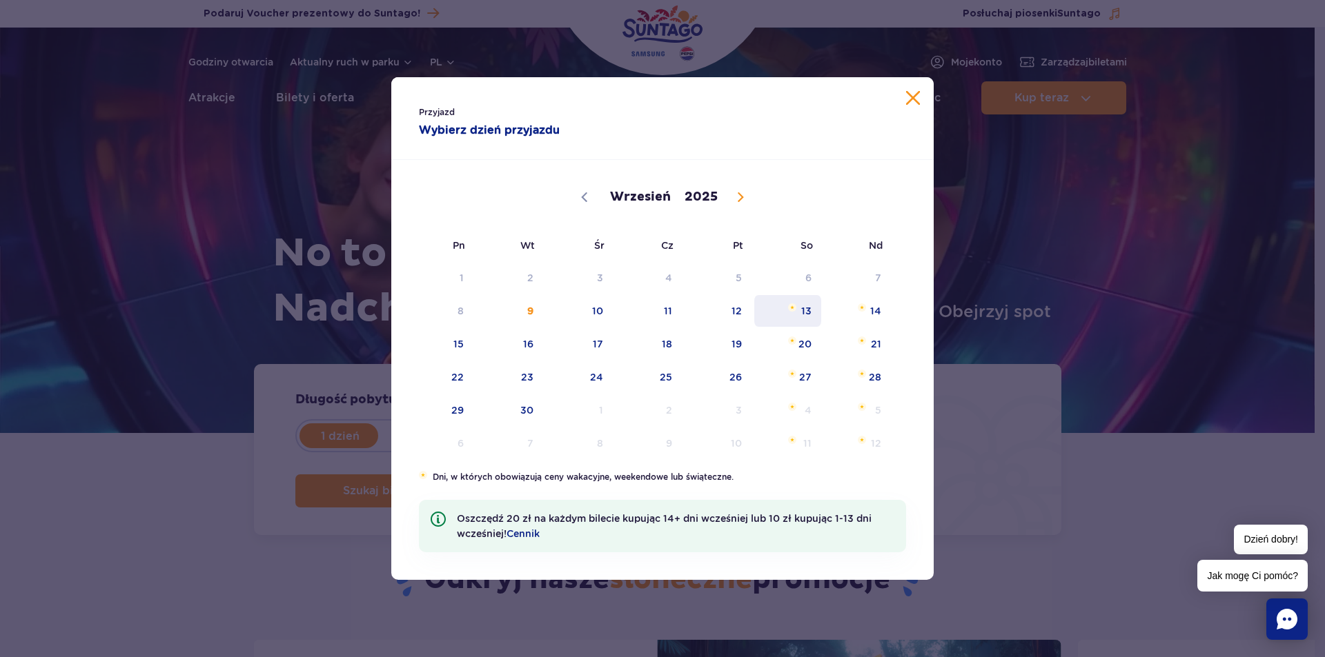
click at [798, 312] on span "13" at bounding box center [788, 311] width 70 height 32
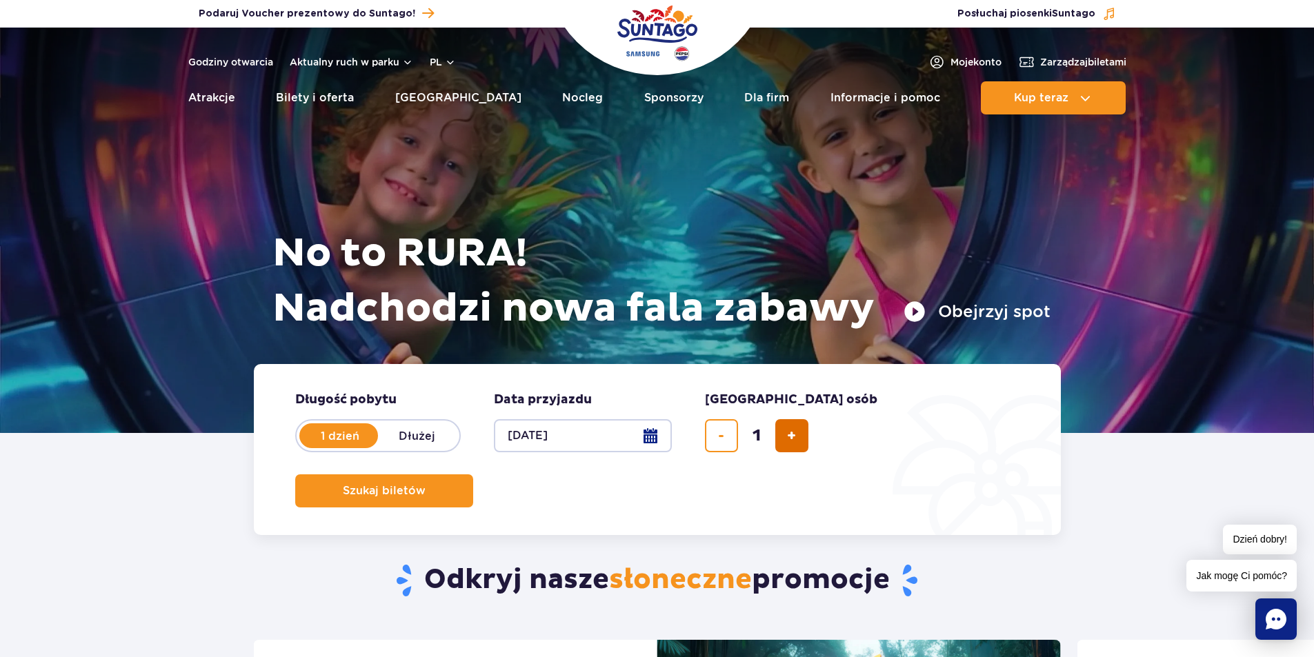
click at [789, 436] on span "dodaj bilet" at bounding box center [791, 436] width 9 height 0
type input "4"
click at [806, 517] on div "Odkryj nasze słoneczne promocje" at bounding box center [657, 560] width 829 height 160
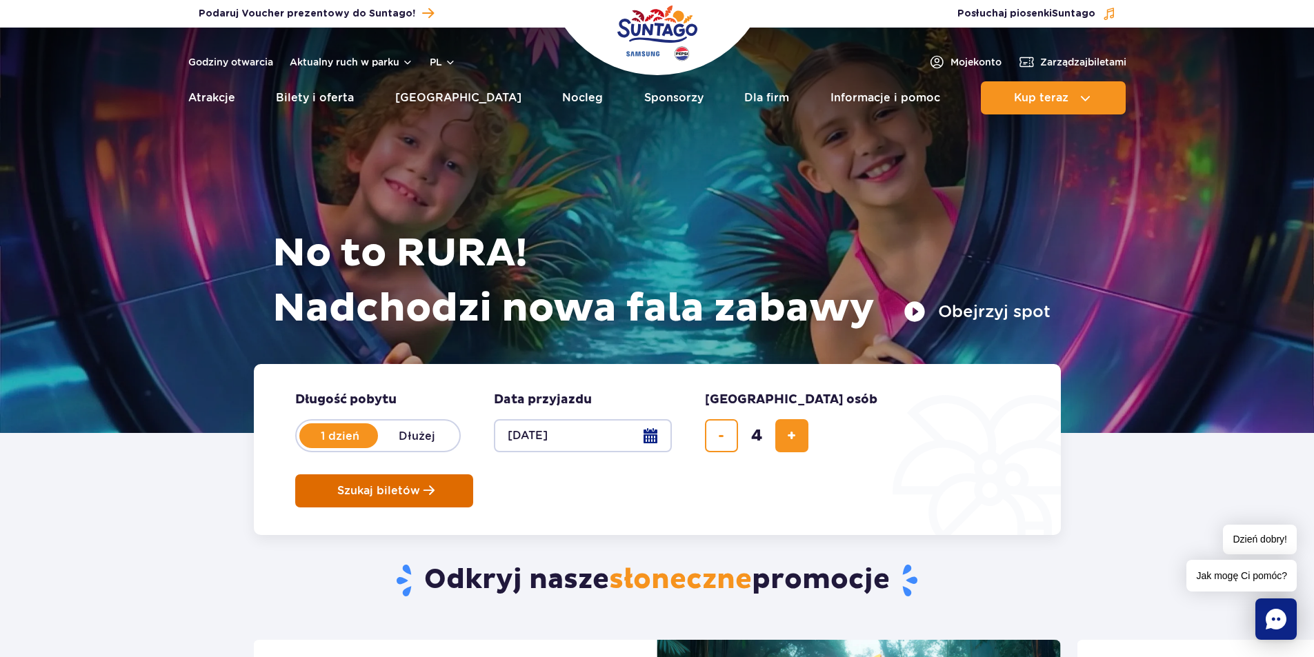
click at [473, 475] on button "Szukaj biletów" at bounding box center [384, 491] width 178 height 33
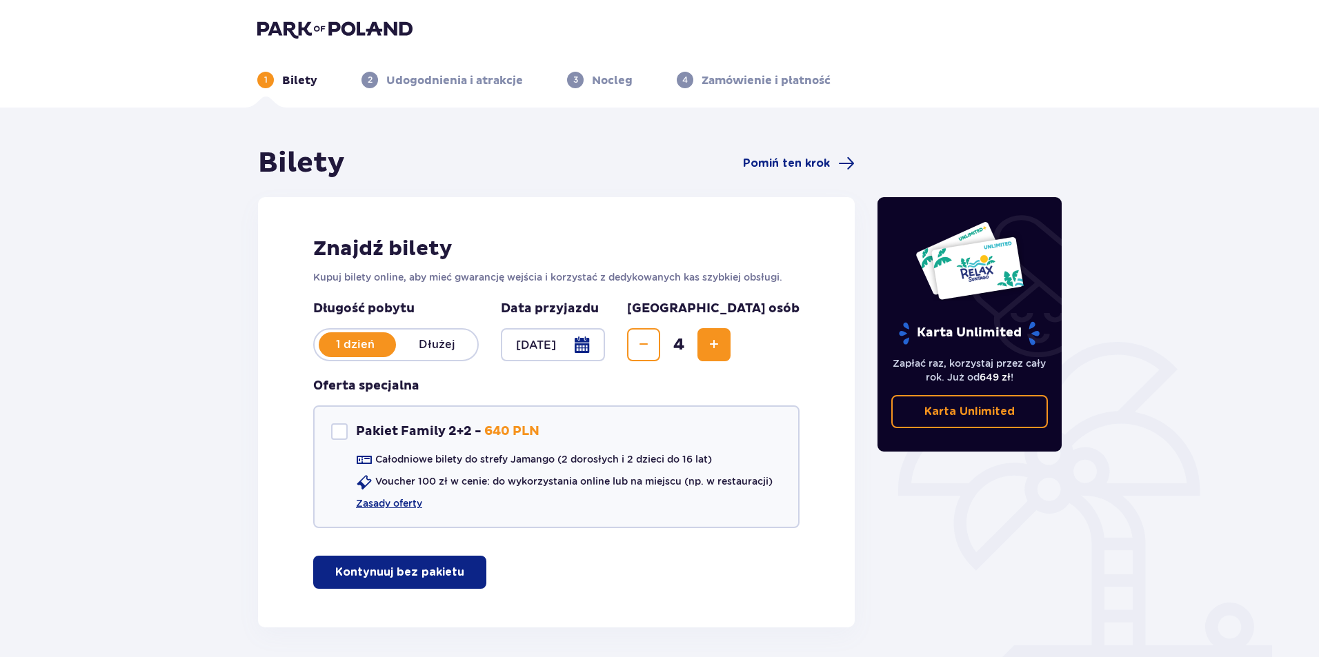
scroll to position [53, 0]
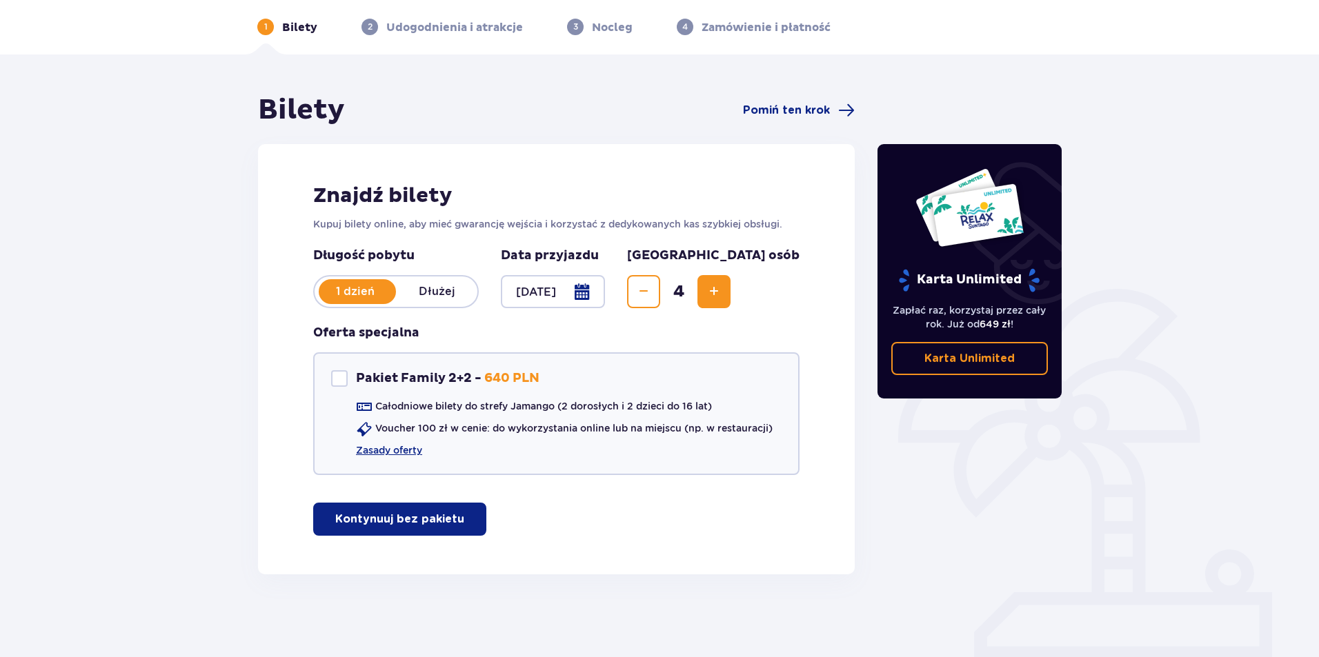
click at [374, 513] on p "Kontynuuj bez pakietu" at bounding box center [399, 519] width 129 height 15
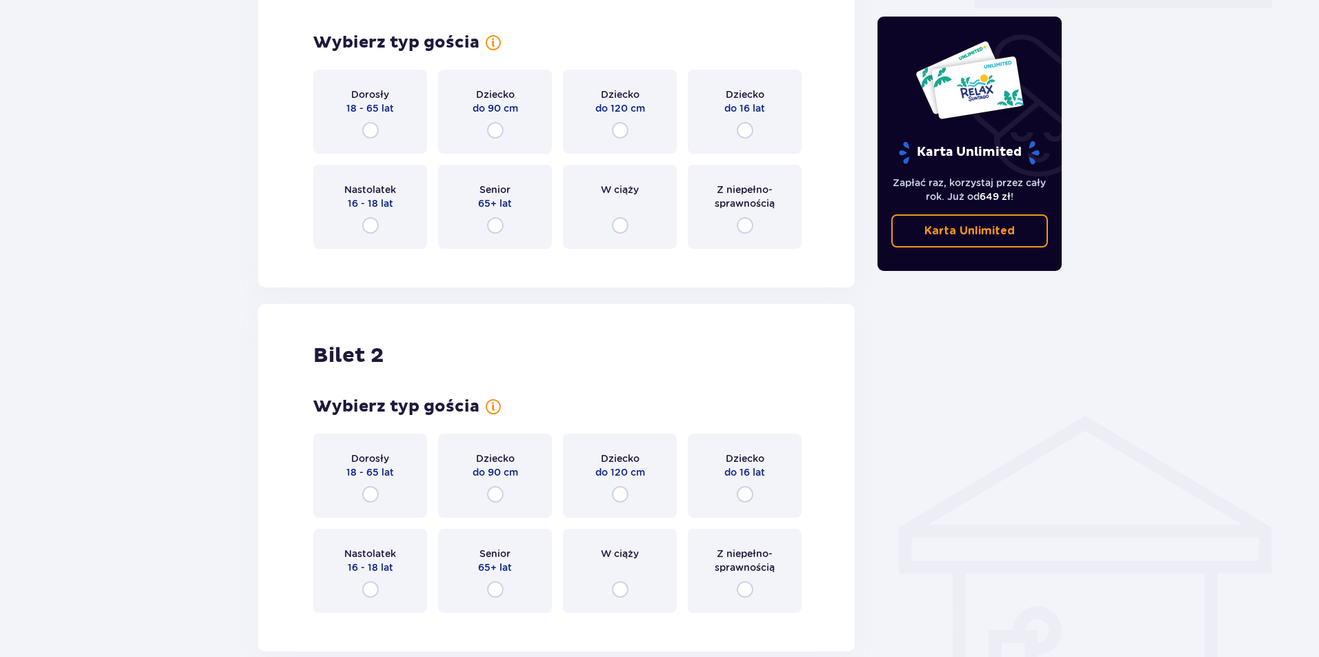
scroll to position [611, 0]
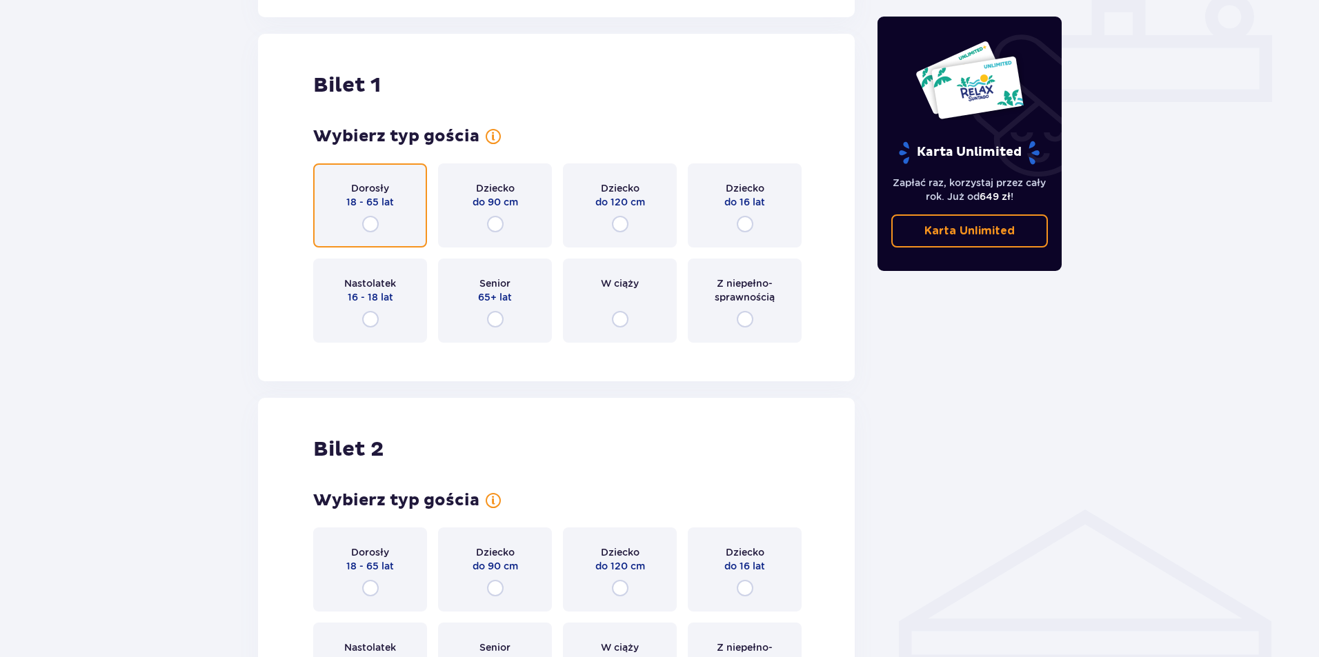
click at [368, 222] on input "radio" at bounding box center [370, 224] width 17 height 17
radio input "true"
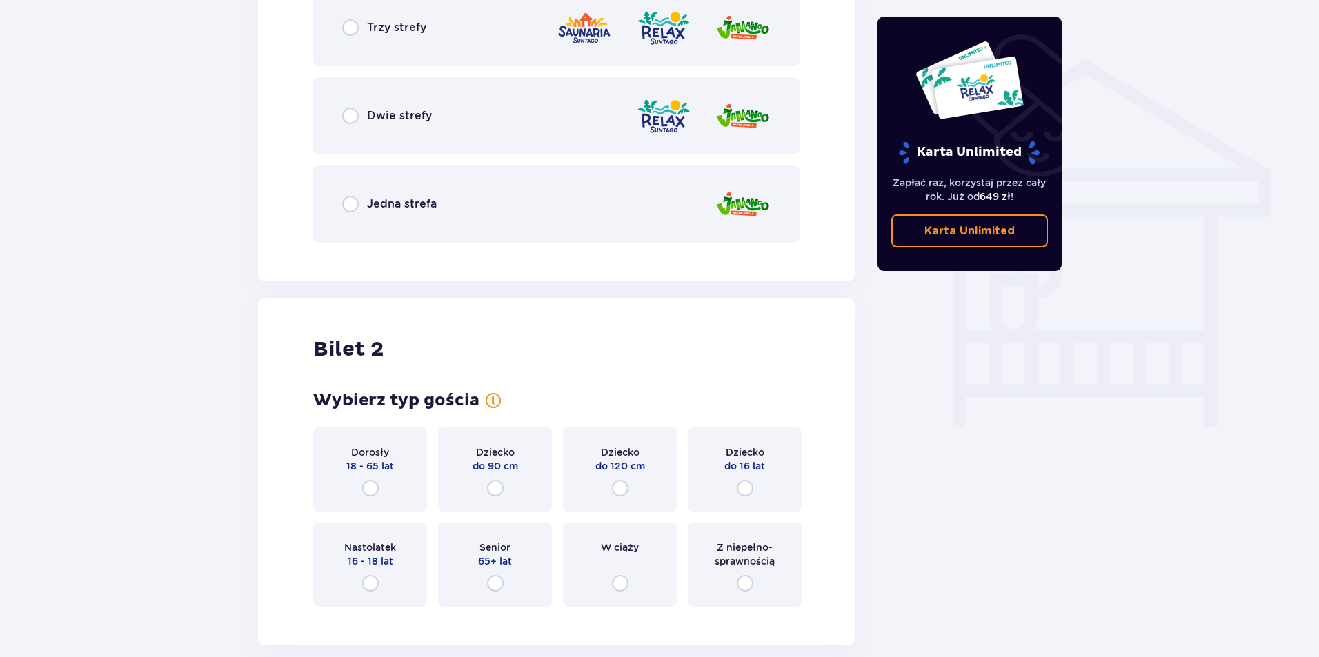
scroll to position [1171, 0]
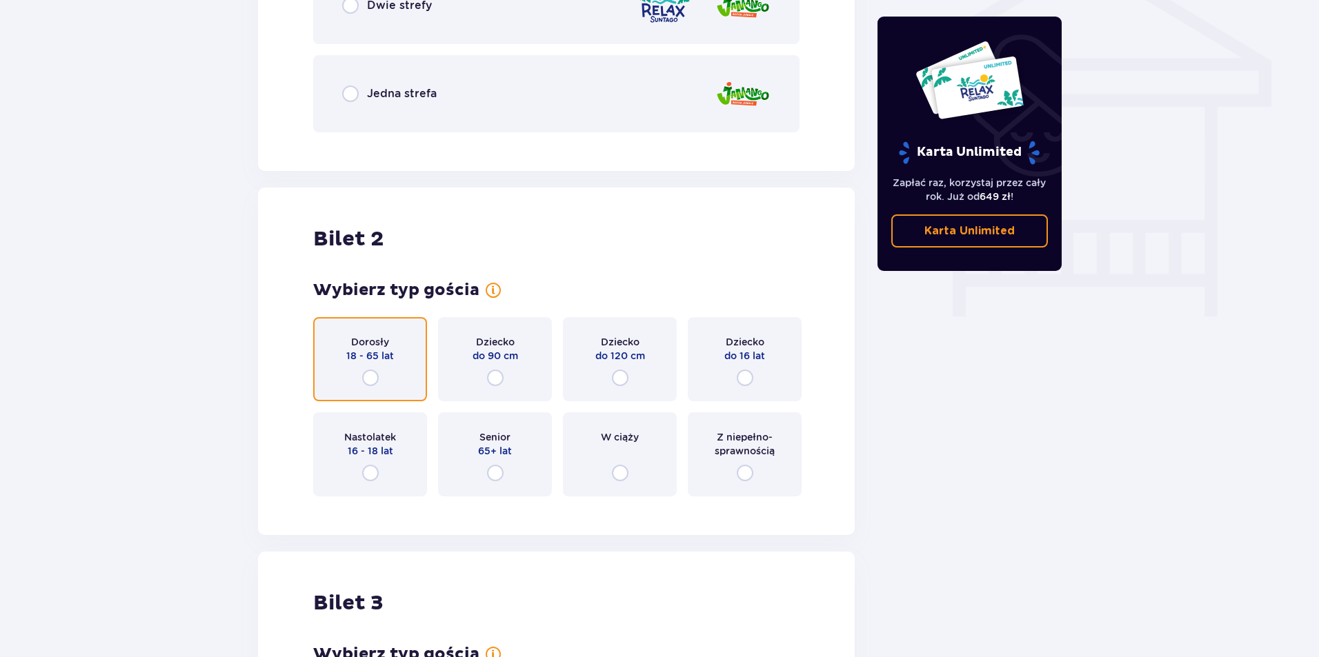
click at [372, 377] on input "radio" at bounding box center [370, 378] width 17 height 17
radio input "true"
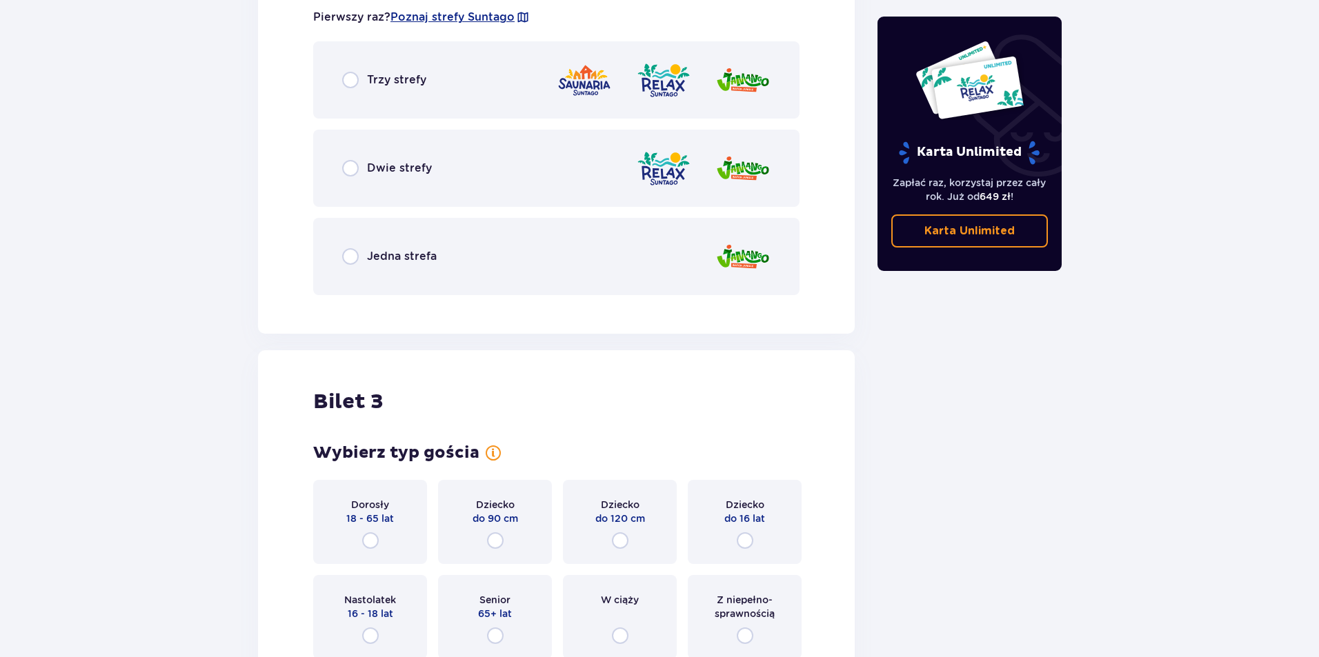
scroll to position [1886, 0]
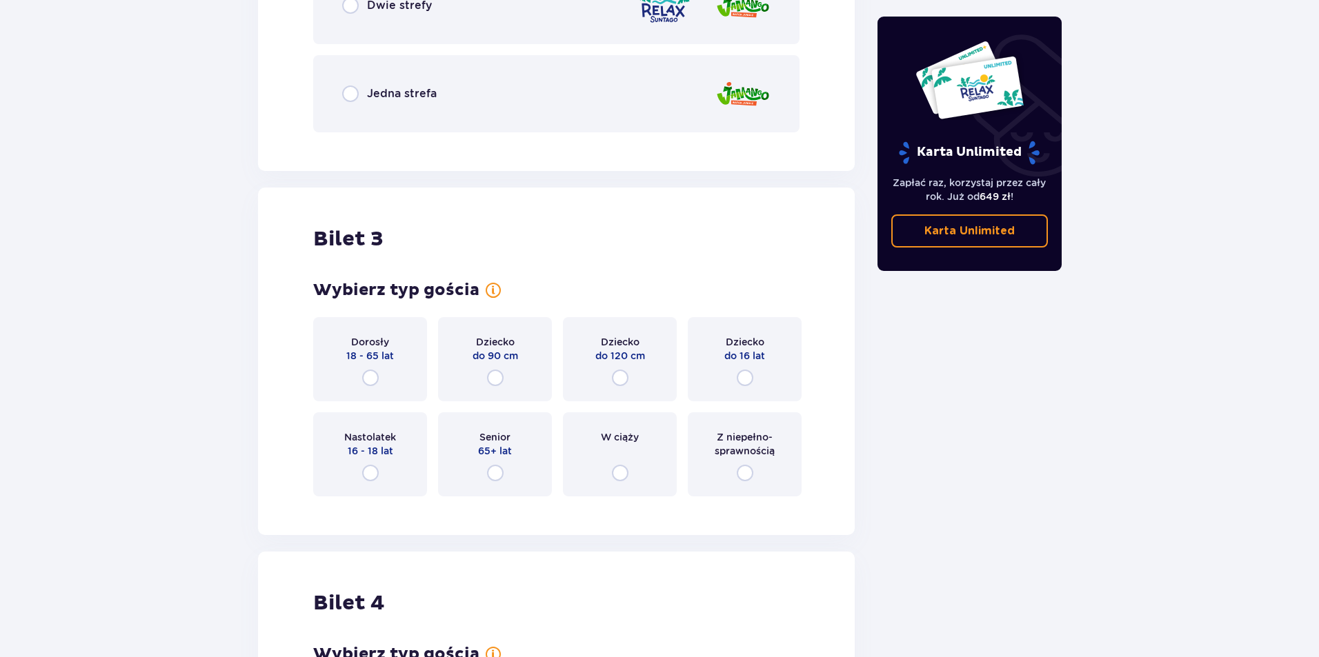
click at [368, 367] on div "Dorosły 18 - 65 lat" at bounding box center [370, 359] width 114 height 84
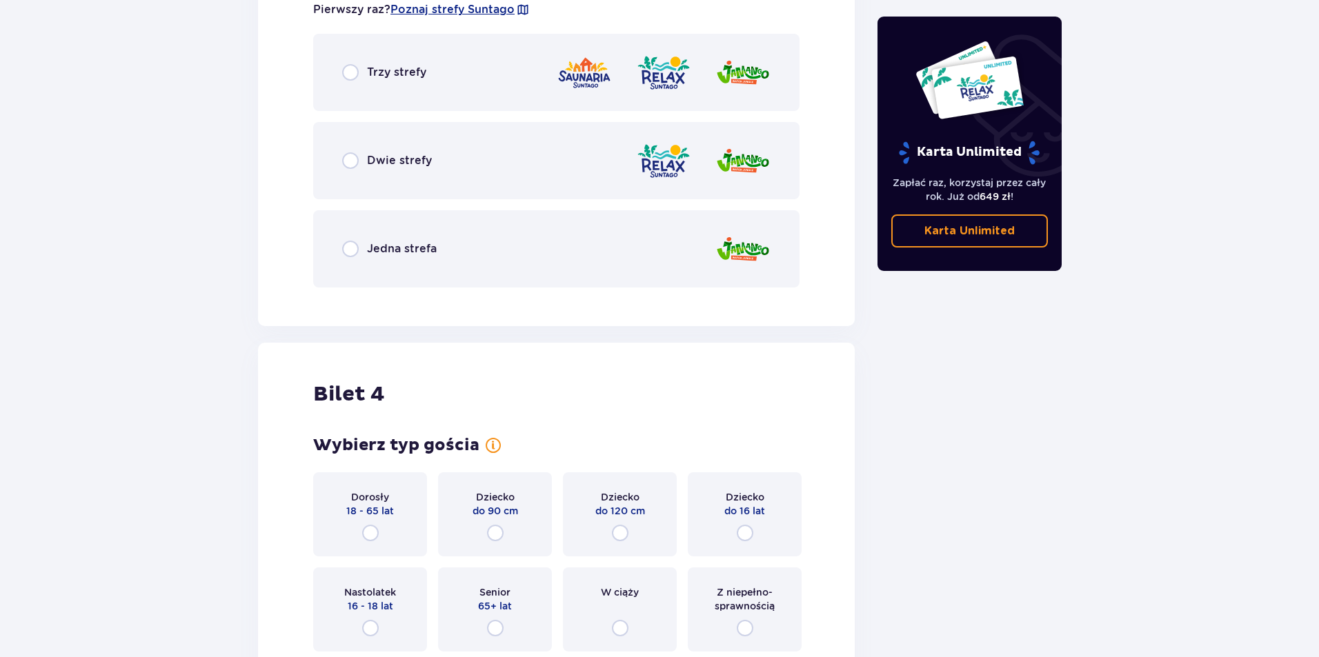
scroll to position [2532, 0]
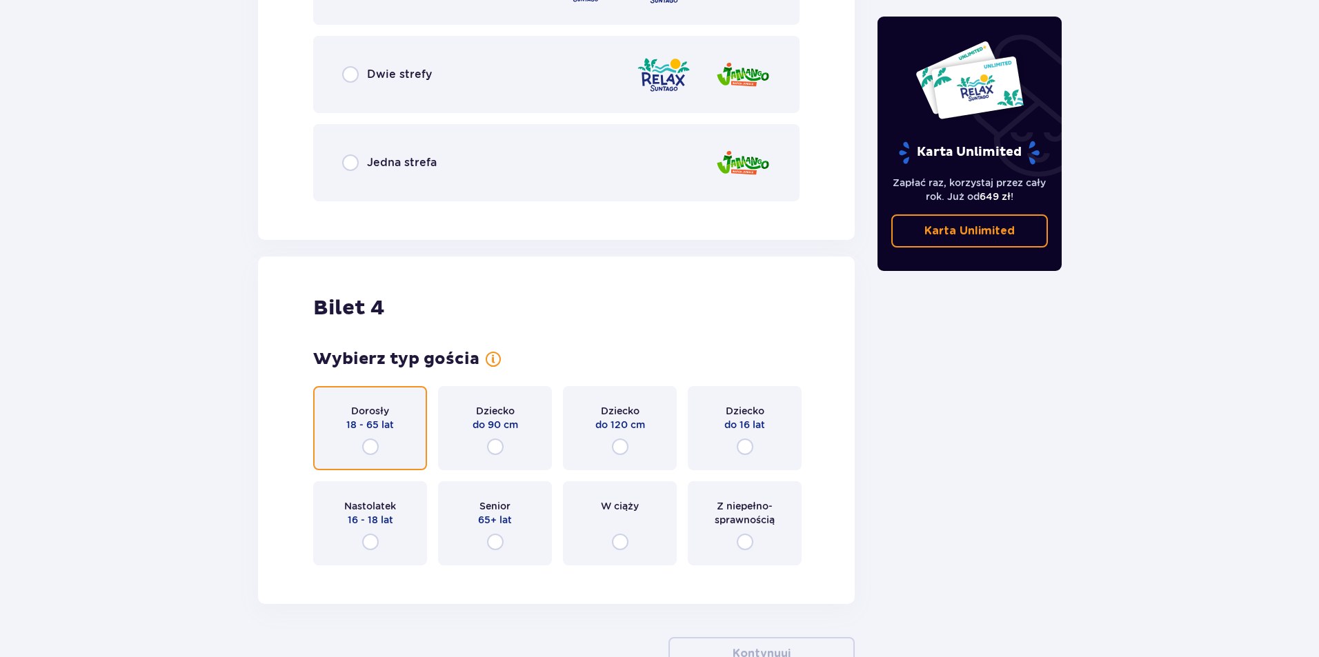
click at [365, 447] on input "radio" at bounding box center [370, 447] width 17 height 17
radio input "true"
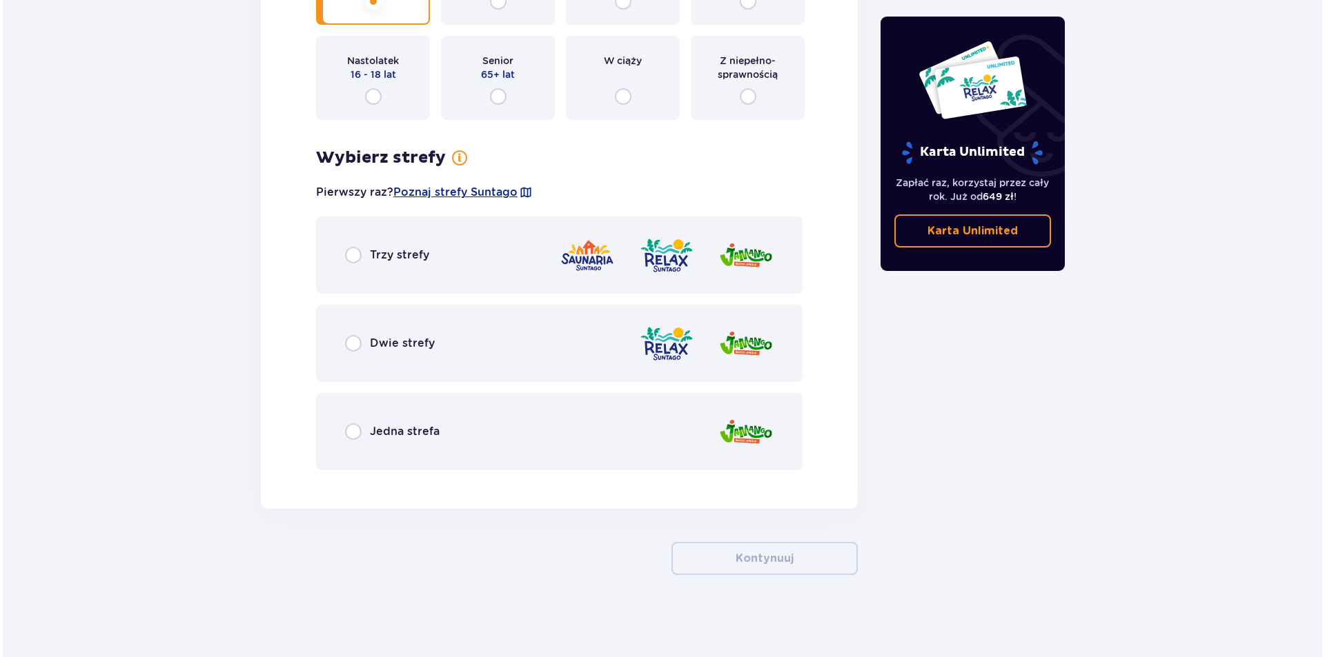
scroll to position [2978, 0]
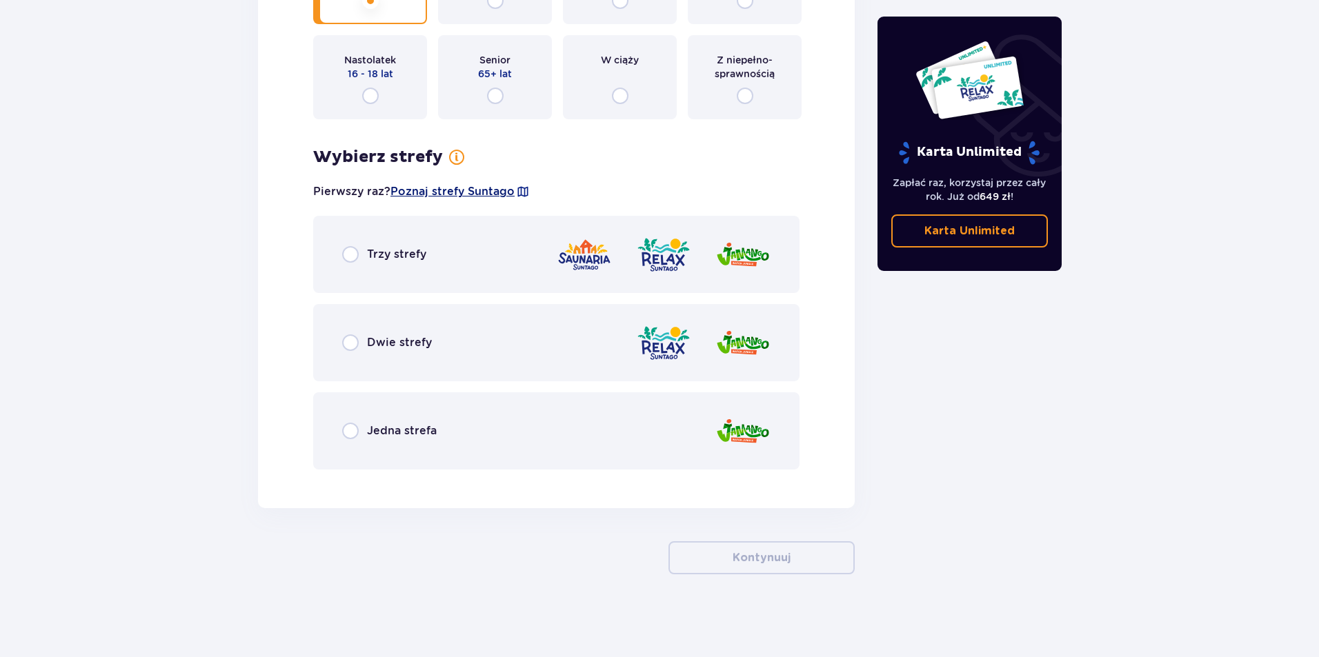
click at [446, 197] on span "Poznaj strefy Suntago" at bounding box center [452, 191] width 124 height 15
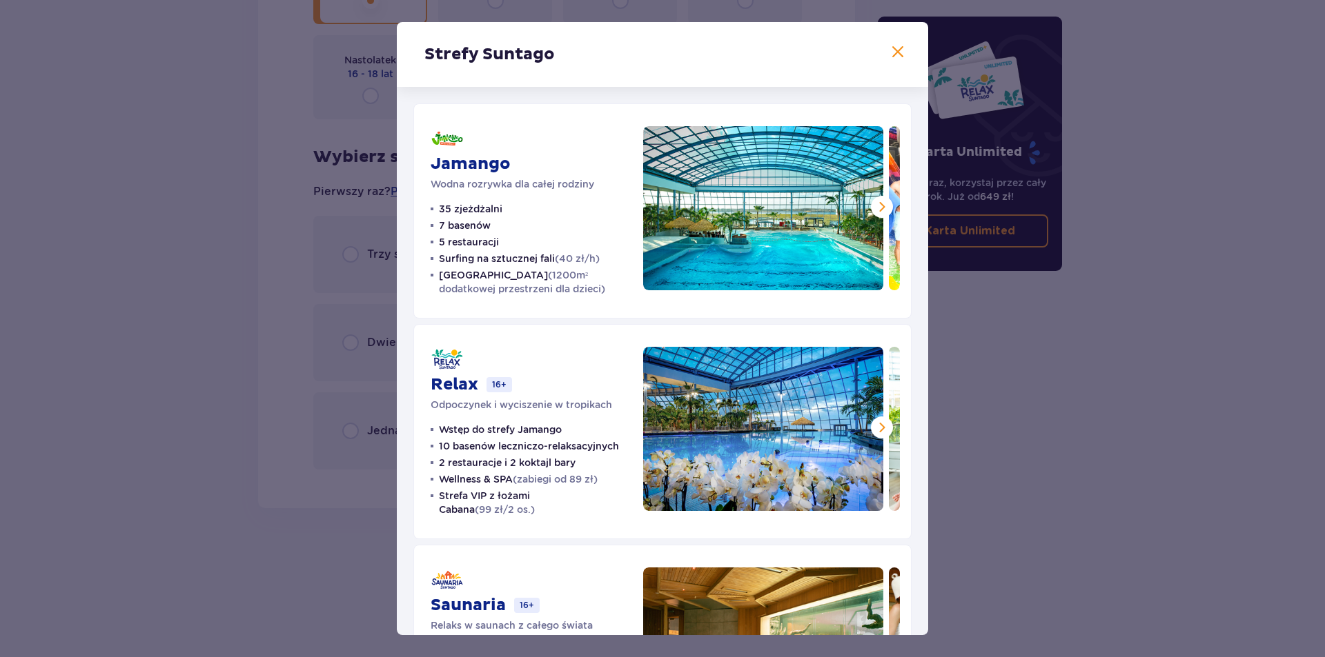
click at [789, 244] on img at bounding box center [763, 208] width 240 height 164
click at [871, 210] on button at bounding box center [882, 207] width 22 height 22
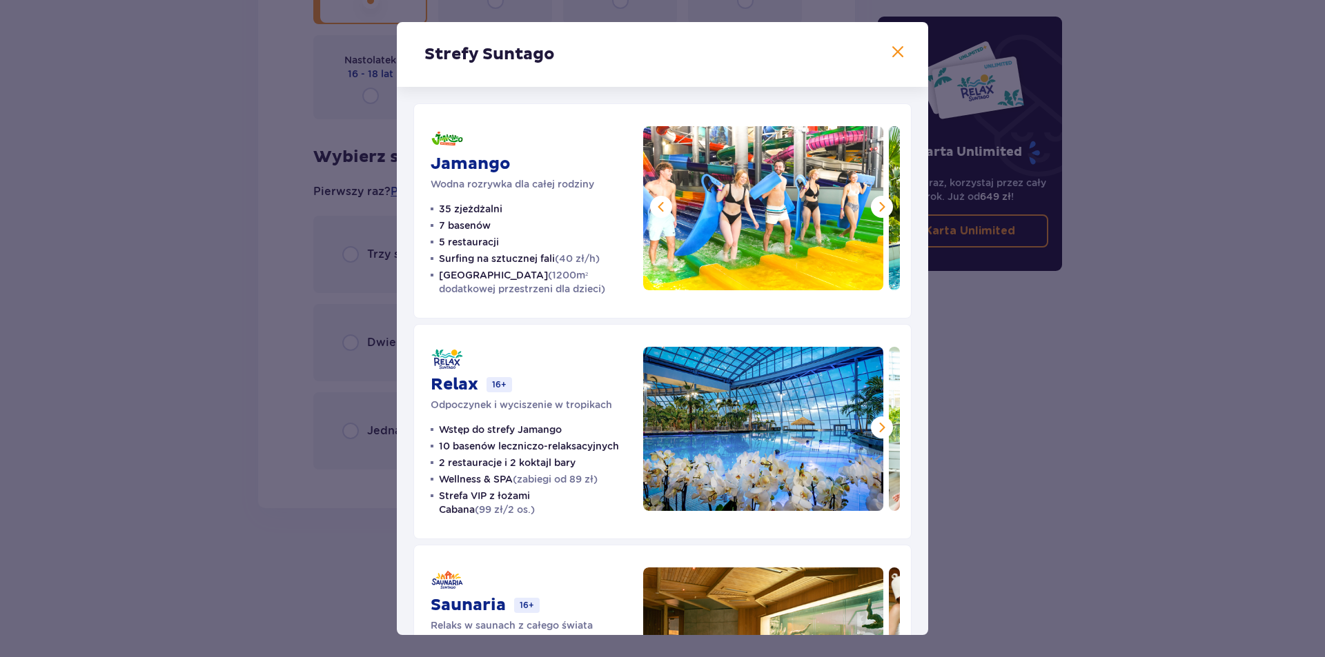
click at [871, 210] on button at bounding box center [882, 207] width 22 height 22
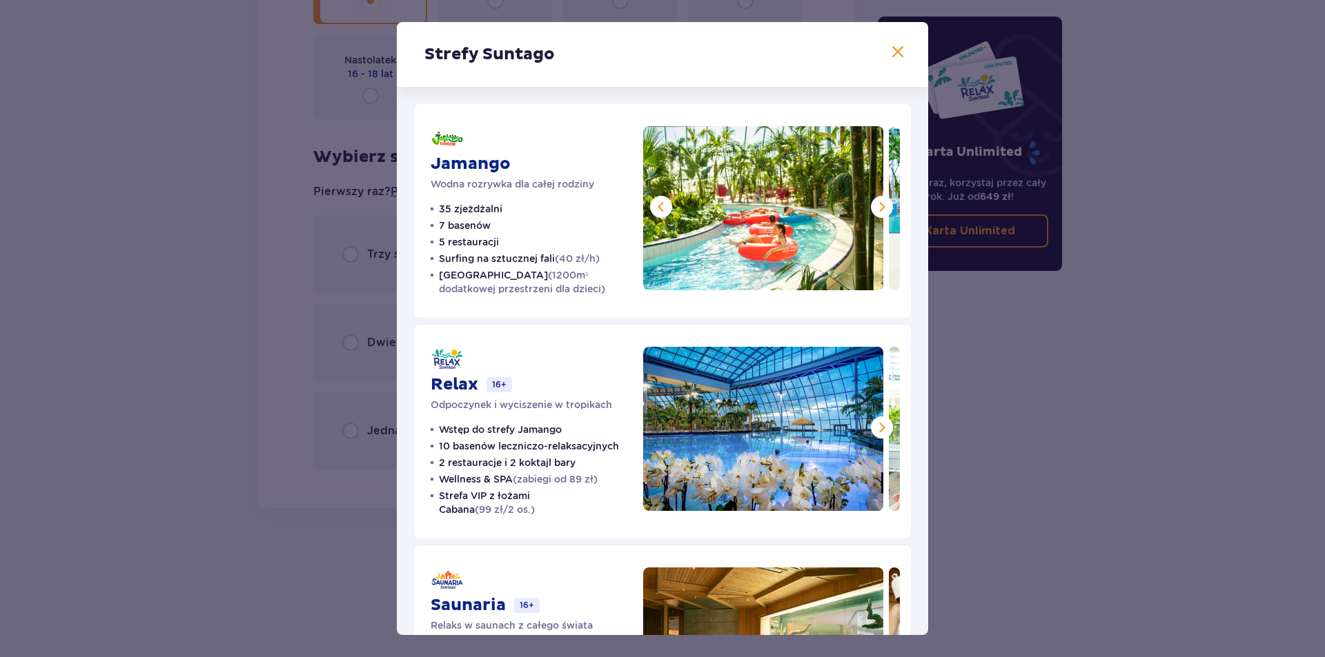
click at [871, 210] on button at bounding box center [882, 207] width 22 height 22
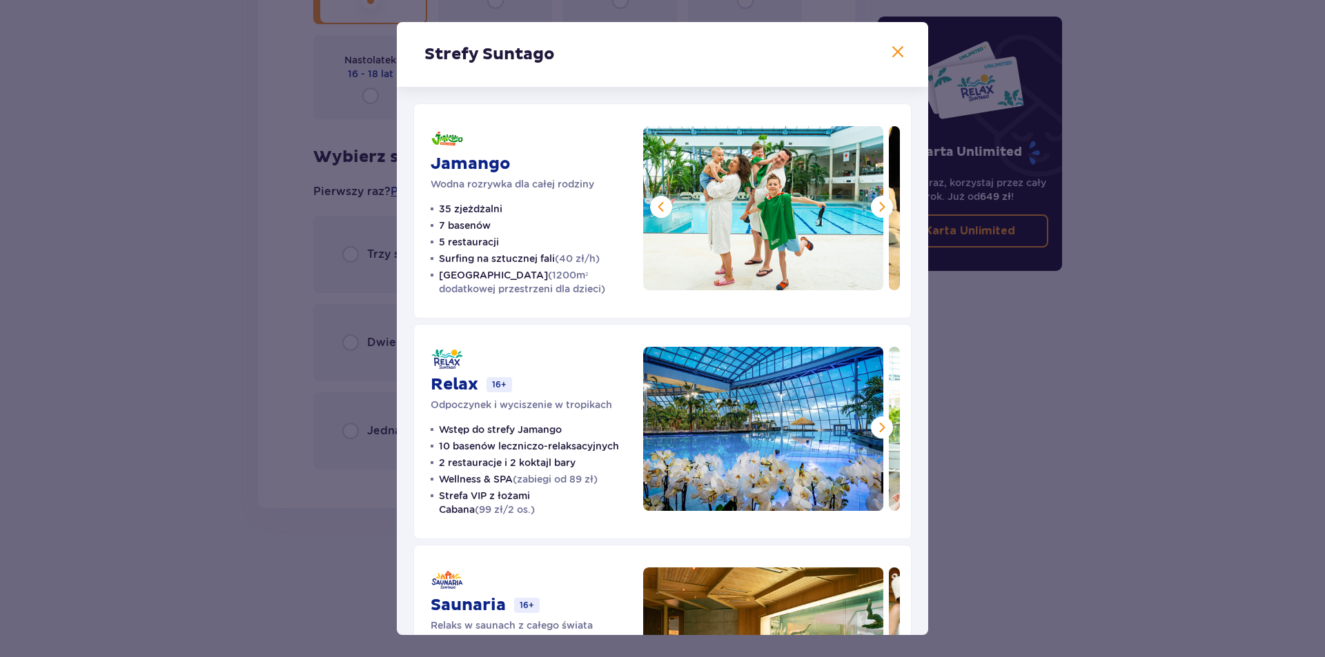
click at [871, 210] on button at bounding box center [882, 207] width 22 height 22
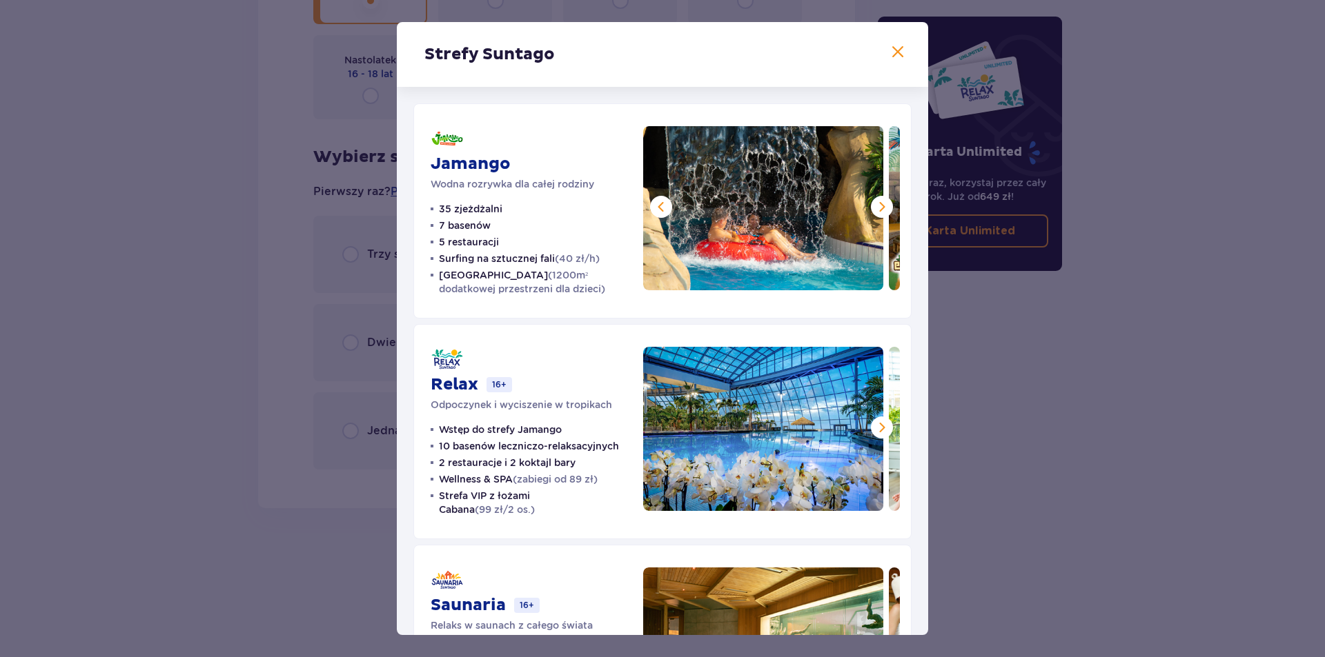
click at [871, 210] on button at bounding box center [882, 207] width 22 height 22
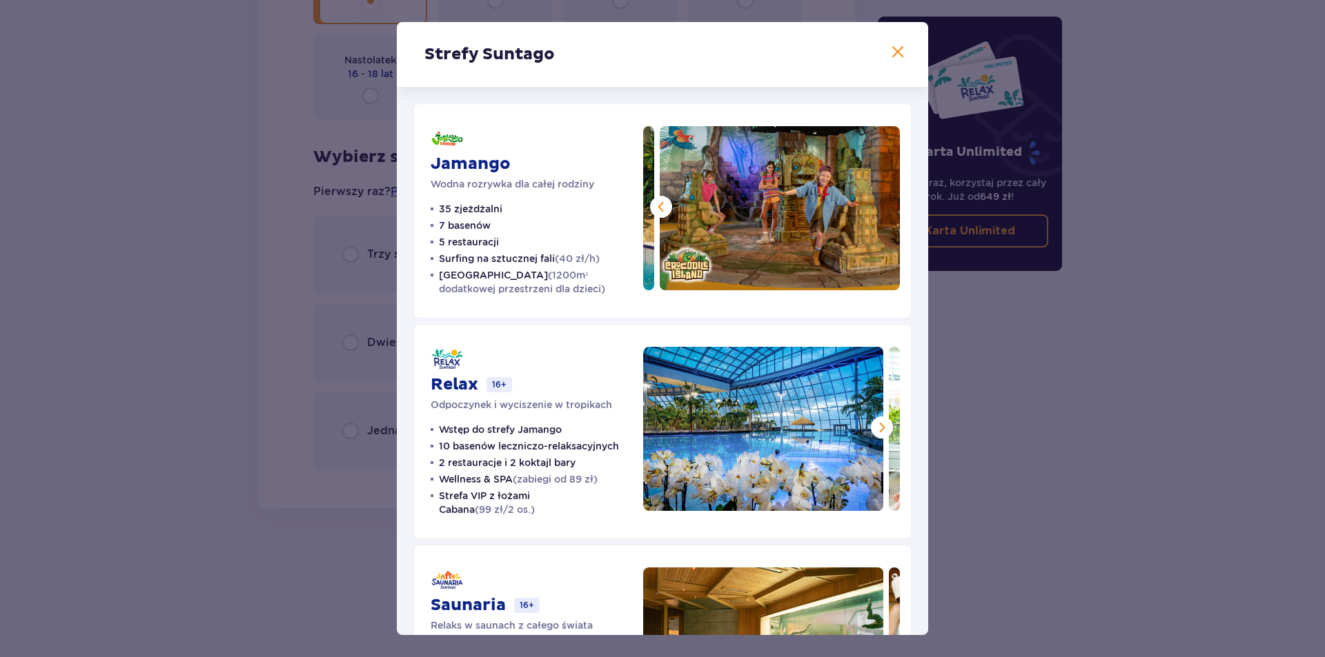
click at [867, 210] on img at bounding box center [780, 208] width 240 height 164
click at [875, 422] on span at bounding box center [881, 427] width 17 height 17
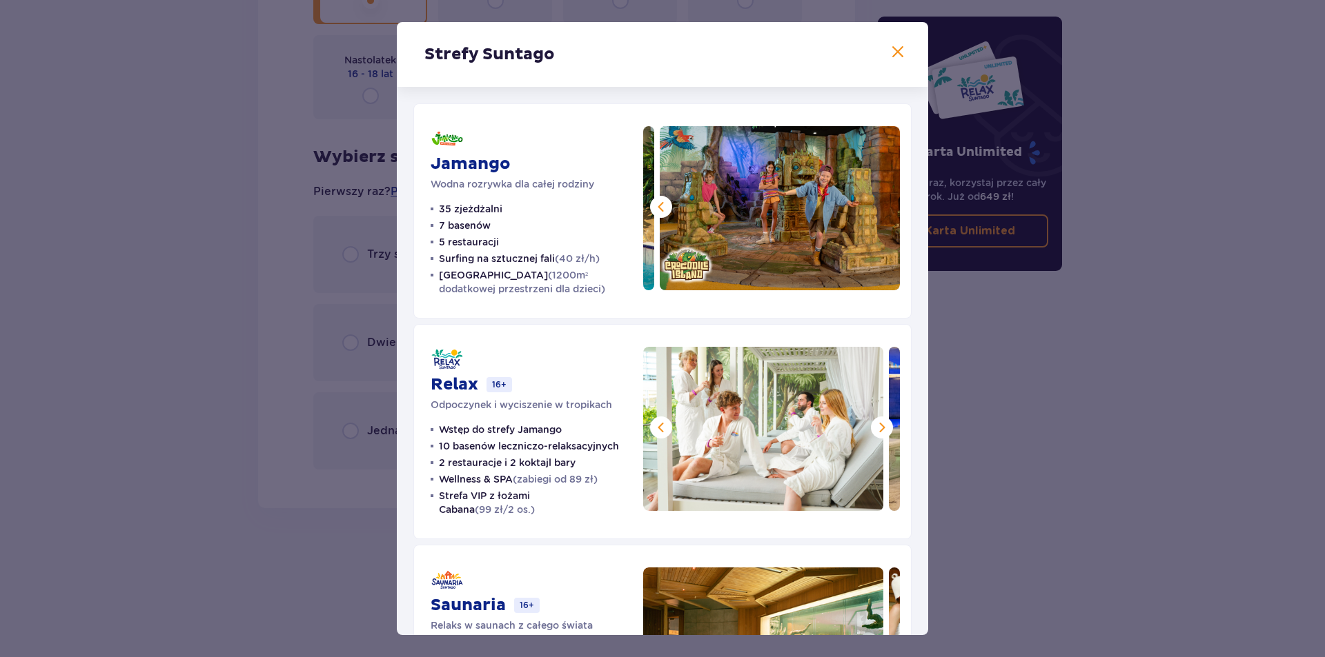
click at [875, 422] on span at bounding box center [881, 427] width 17 height 17
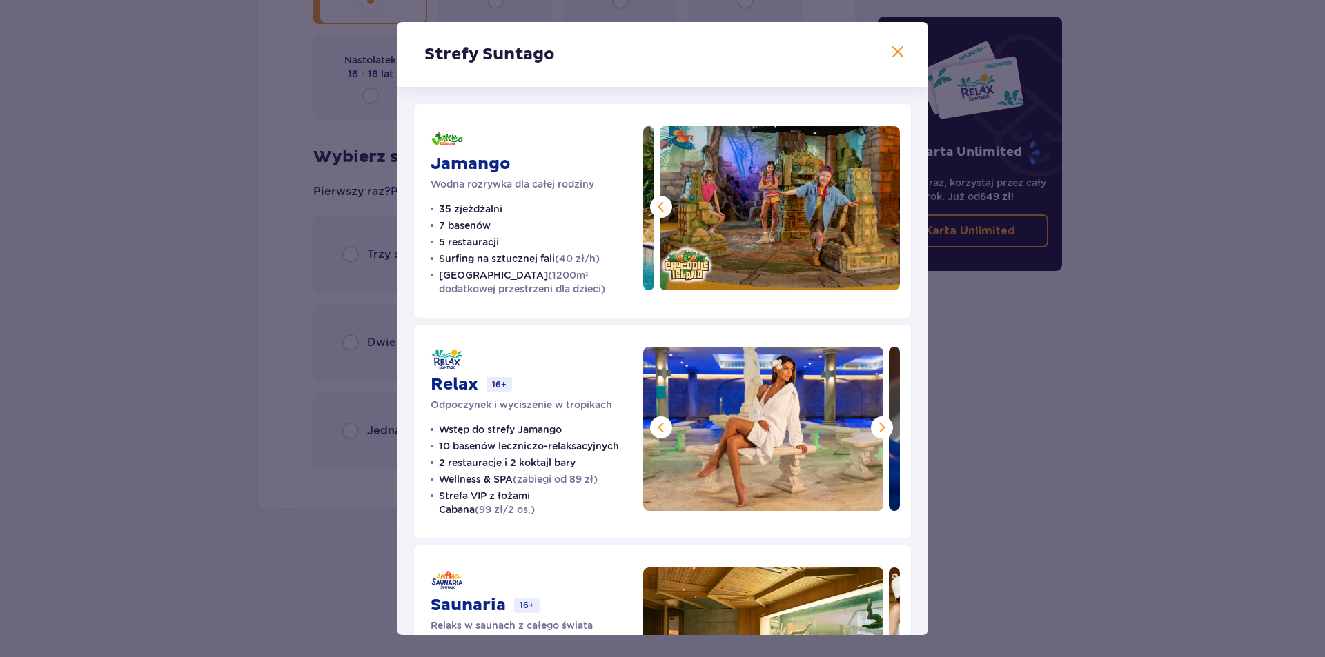
click at [875, 422] on span at bounding box center [881, 427] width 17 height 17
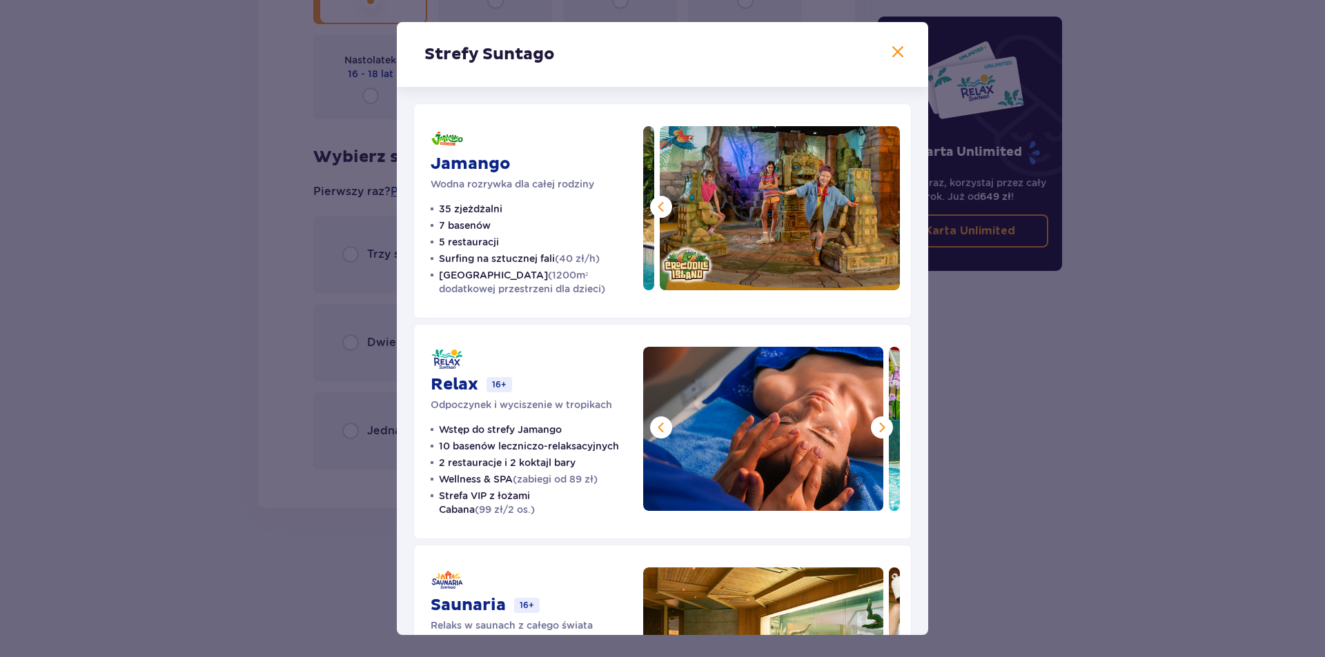
click at [875, 422] on span at bounding box center [881, 427] width 17 height 17
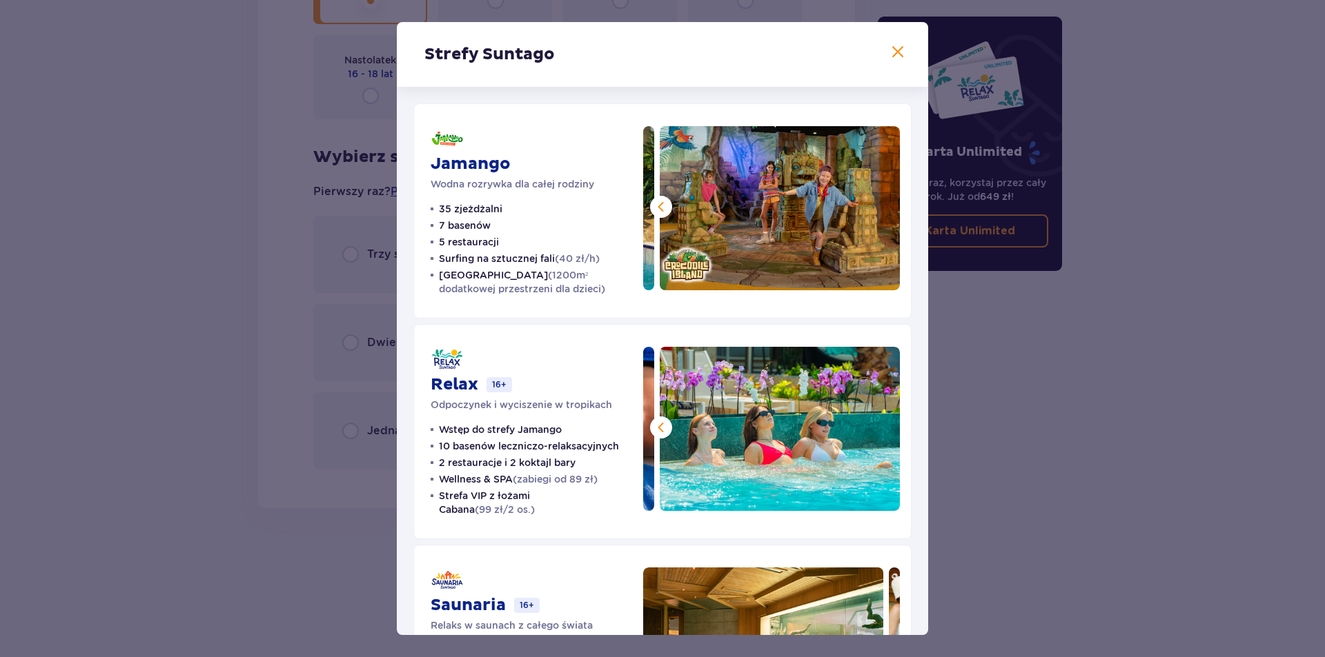
click at [875, 422] on img at bounding box center [780, 429] width 240 height 164
click at [883, 434] on img at bounding box center [780, 429] width 240 height 164
click at [242, 293] on div "Strefy Suntago Jamango Wodna rozrywka dla całej rodziny 35 zjeżdżalni 7 basenów…" at bounding box center [662, 328] width 1325 height 657
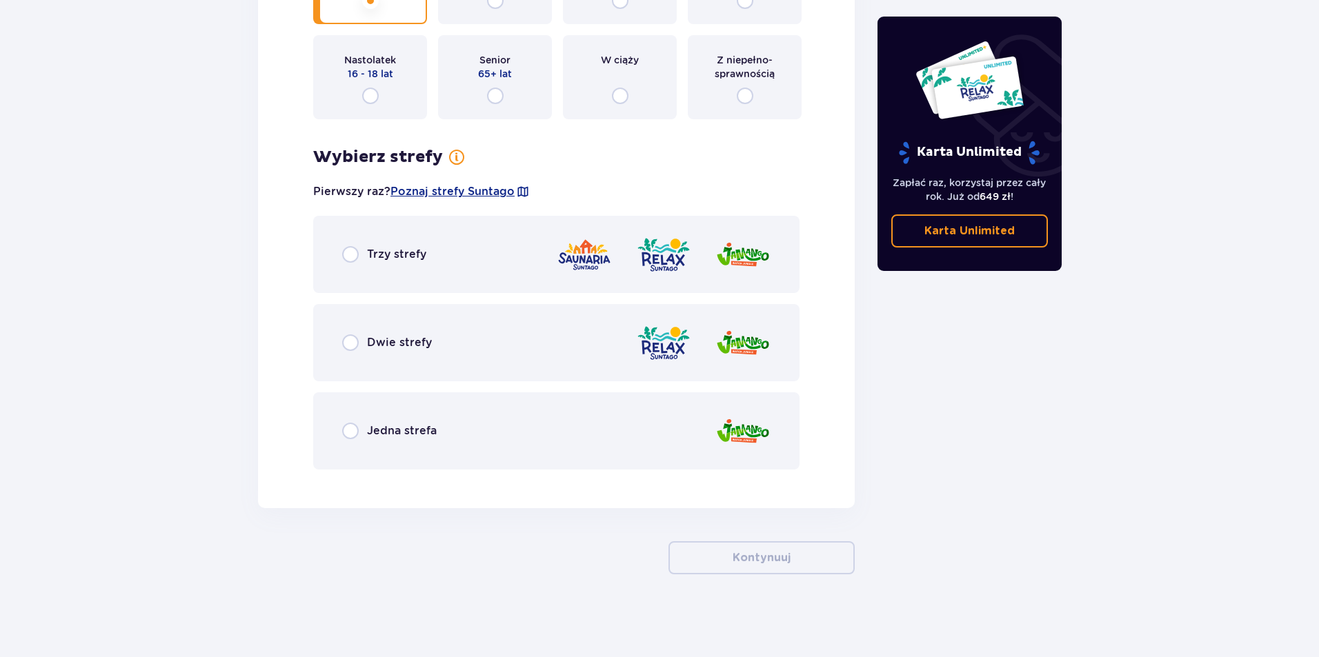
click at [341, 431] on div "Jedna strefa" at bounding box center [556, 431] width 486 height 77
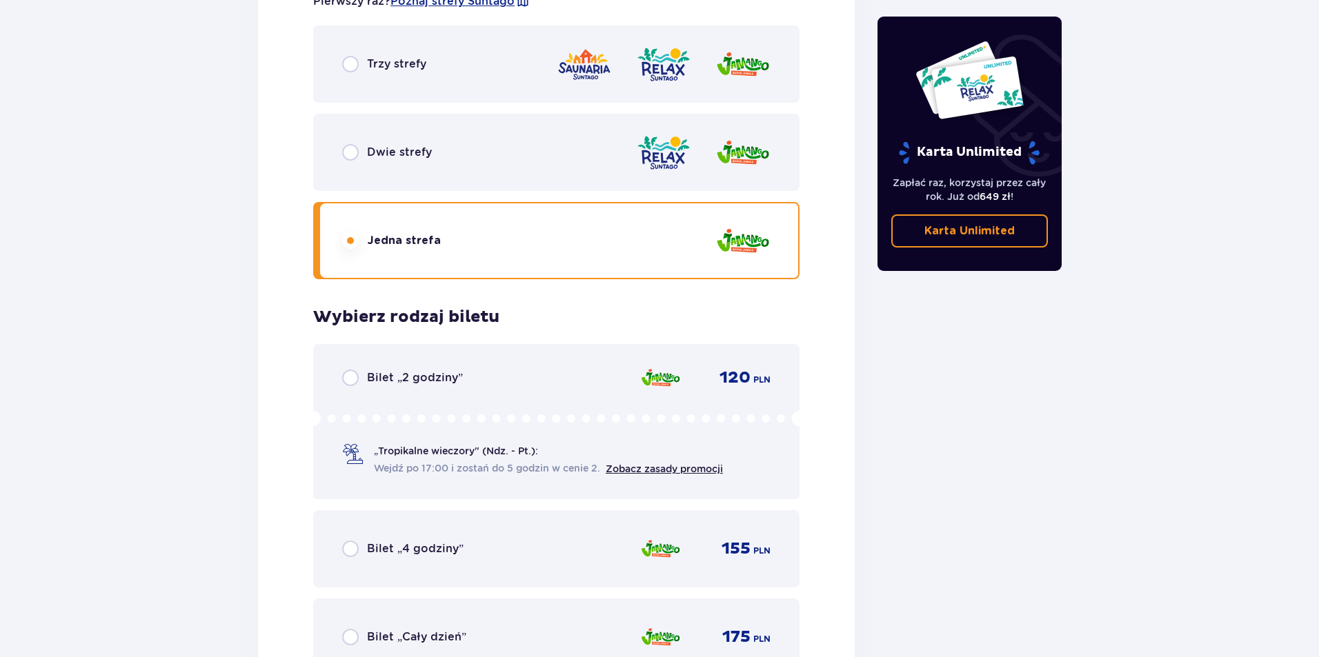
scroll to position [3168, 0]
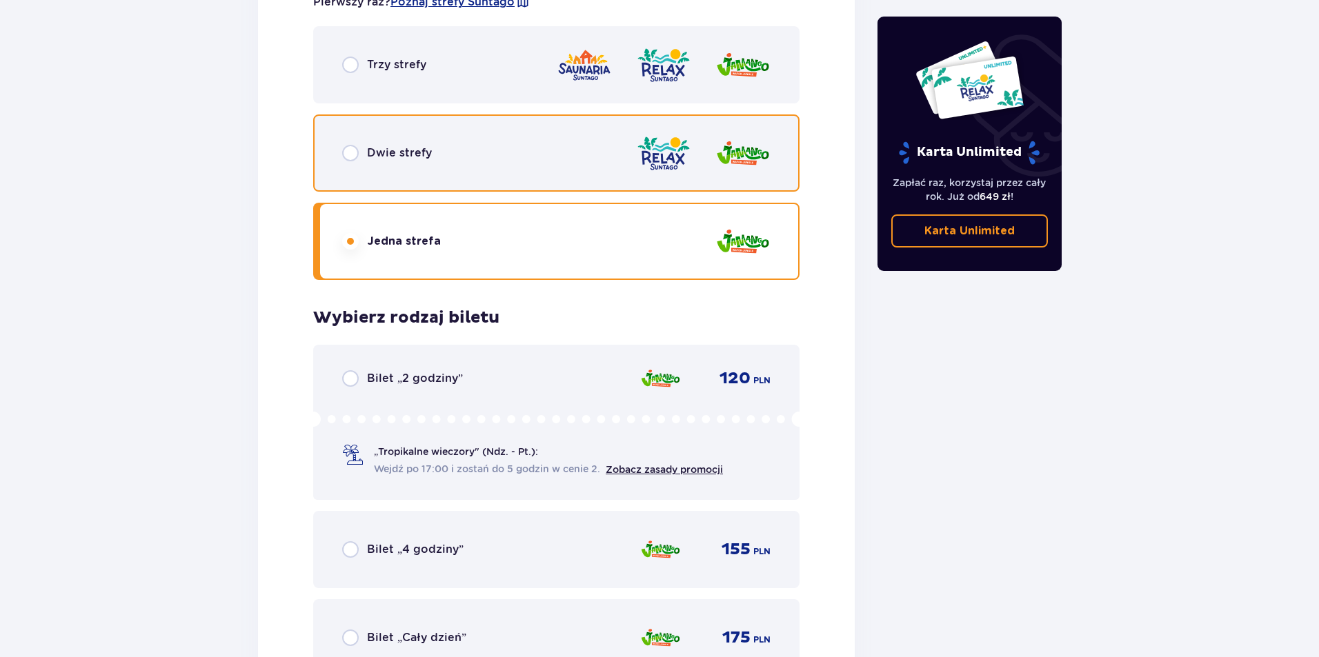
click at [349, 152] on input "radio" at bounding box center [350, 153] width 17 height 17
radio input "true"
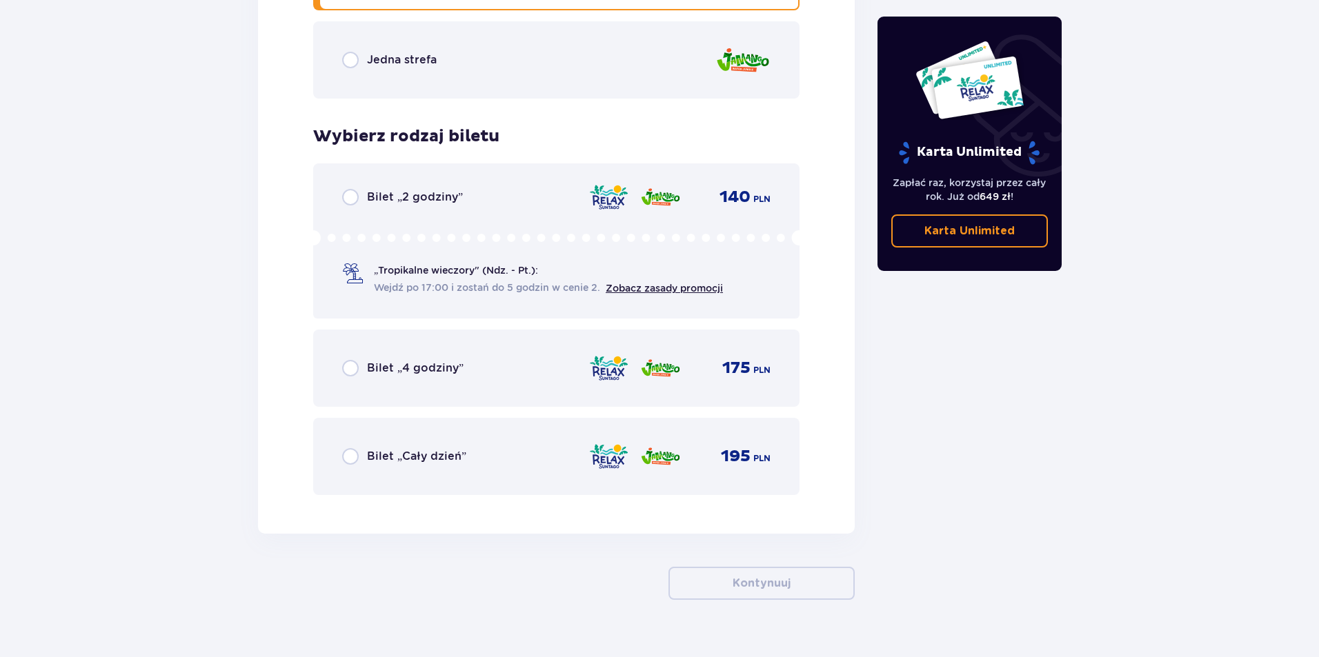
scroll to position [3375, 0]
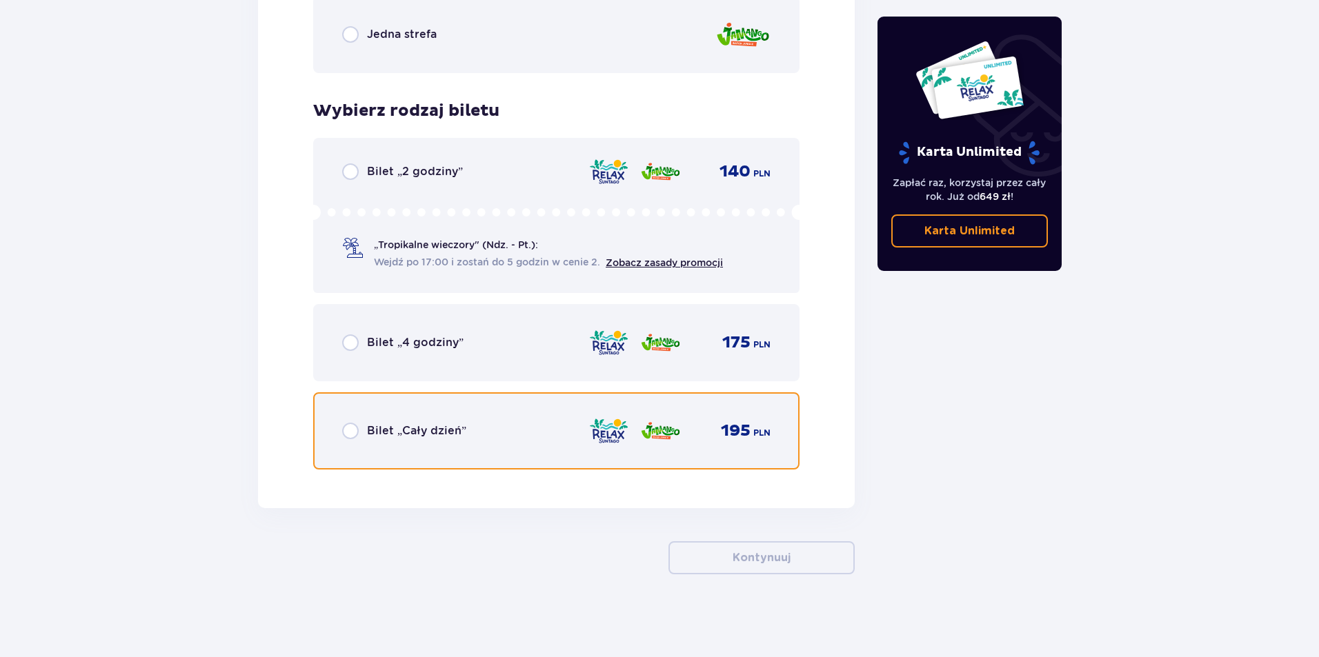
click at [355, 435] on input "radio" at bounding box center [350, 431] width 17 height 17
radio input "true"
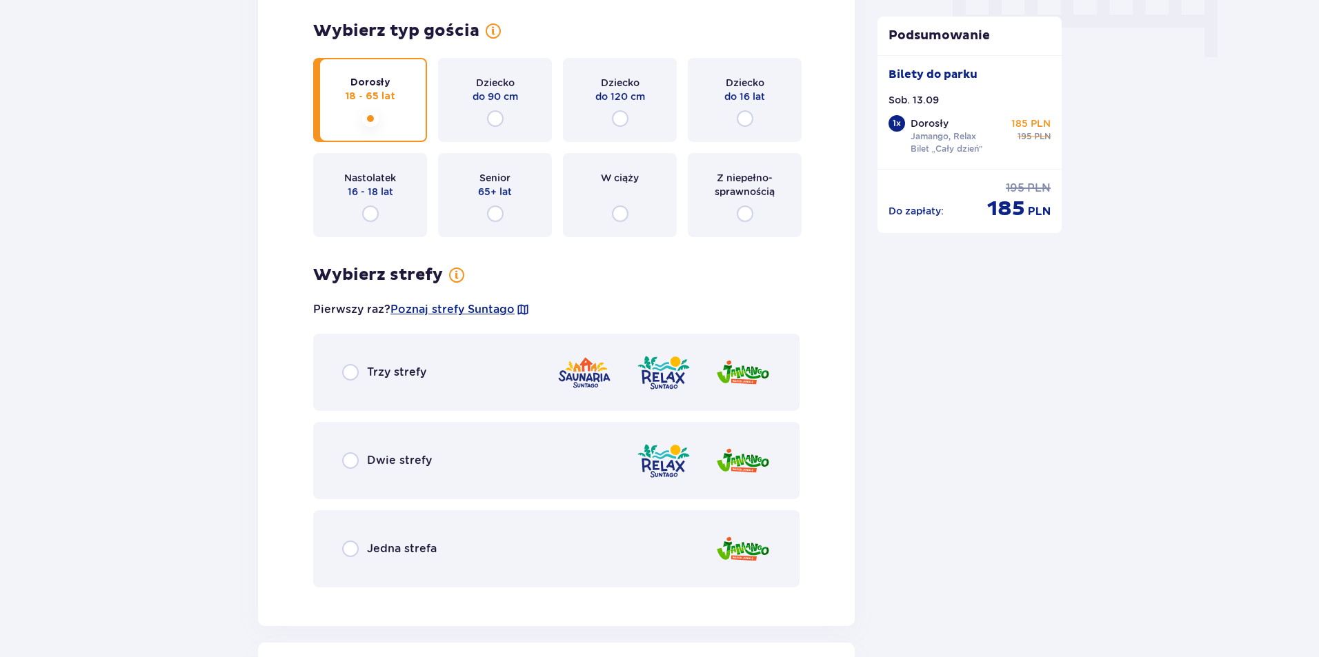
scroll to position [1456, 0]
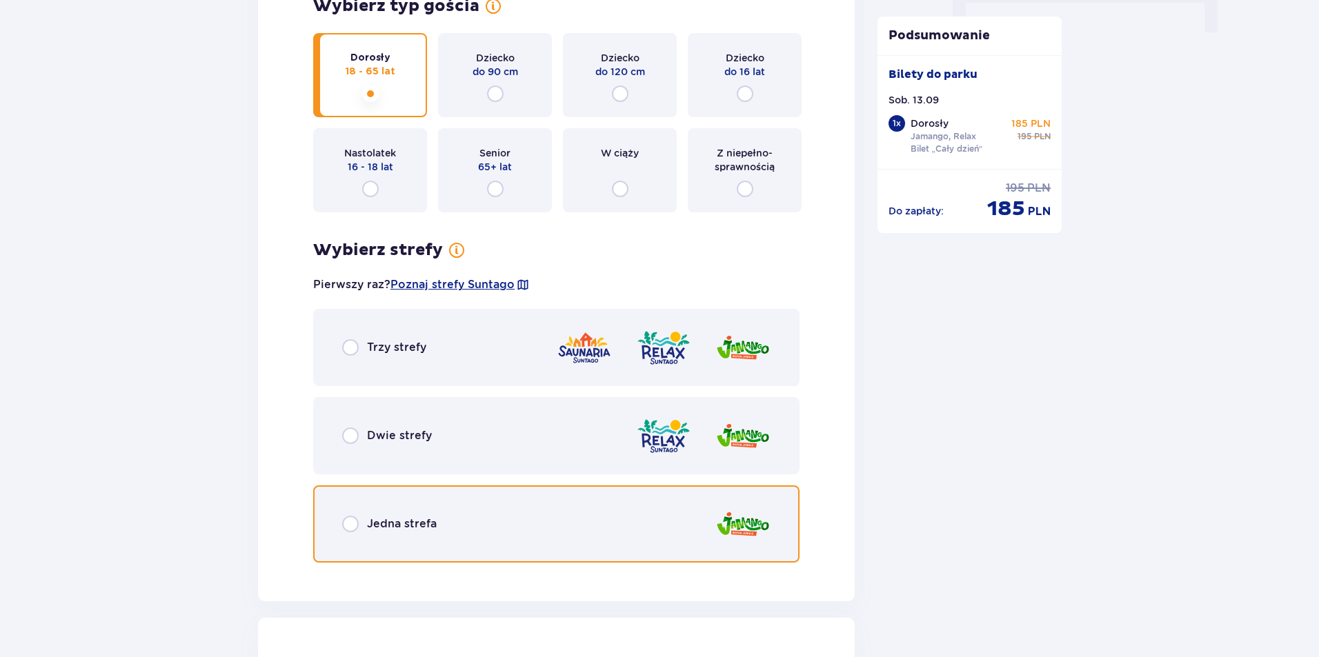
click at [353, 524] on input "radio" at bounding box center [350, 524] width 17 height 17
radio input "true"
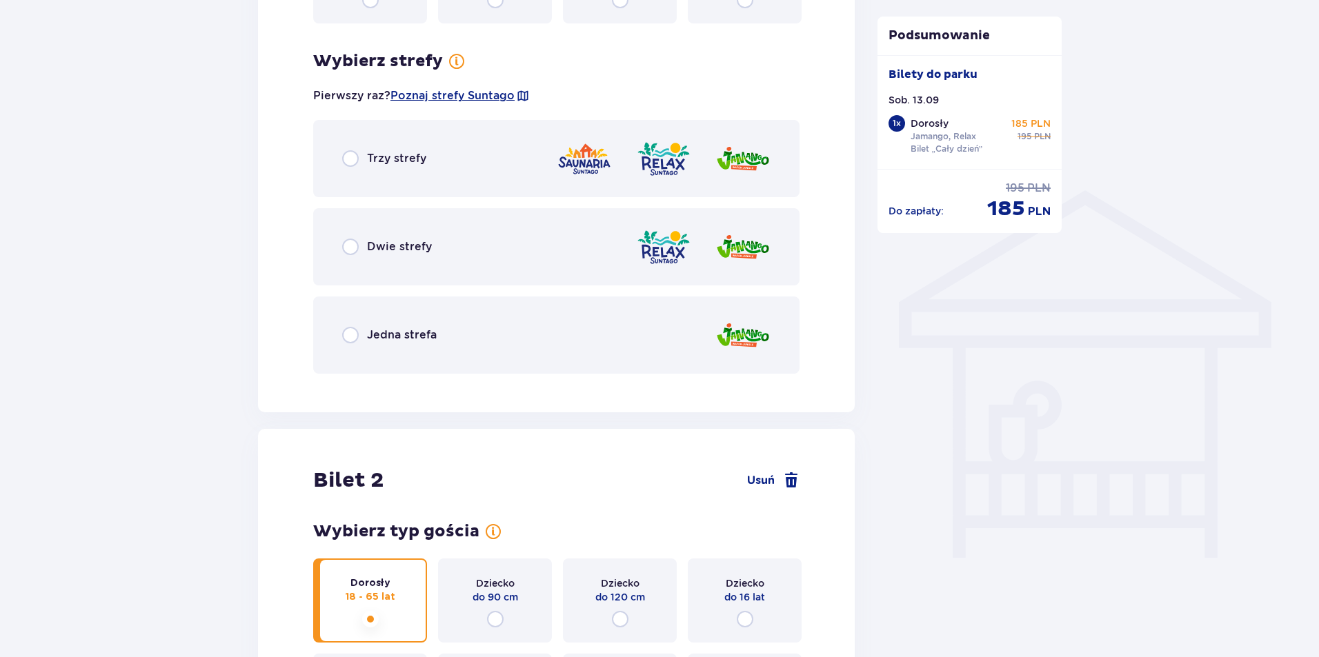
scroll to position [926, 0]
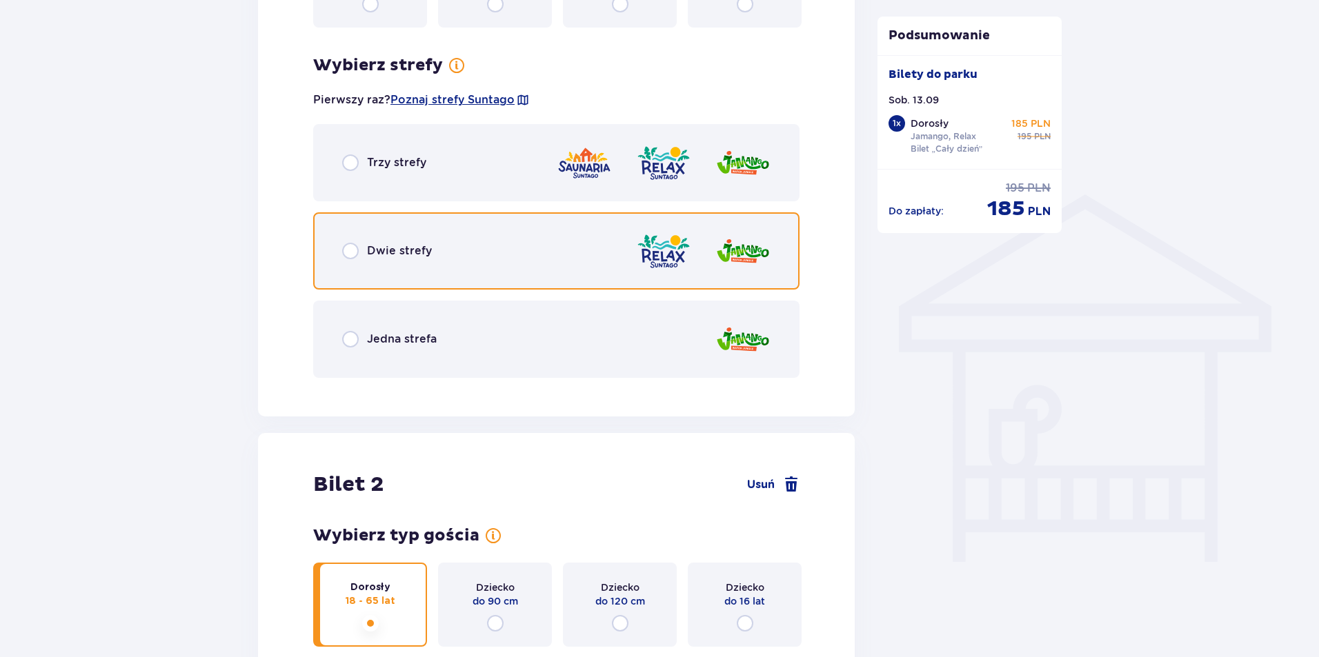
click at [348, 248] on input "radio" at bounding box center [350, 251] width 17 height 17
radio input "true"
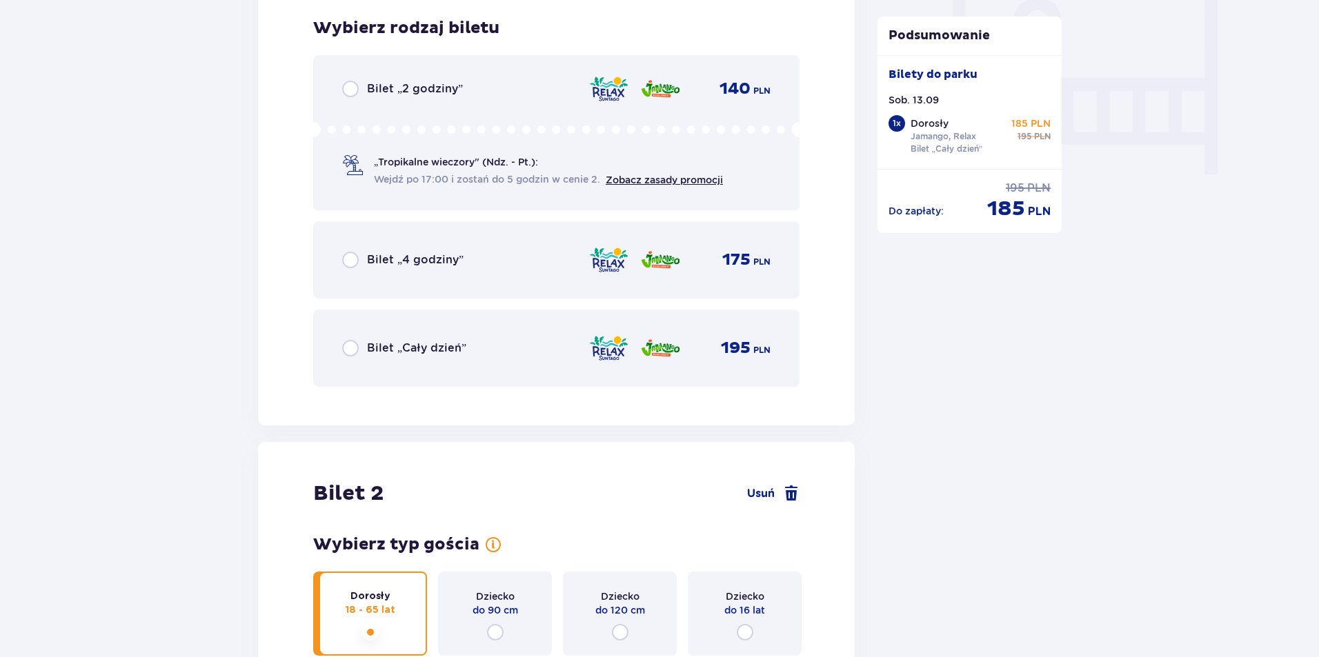
scroll to position [1315, 0]
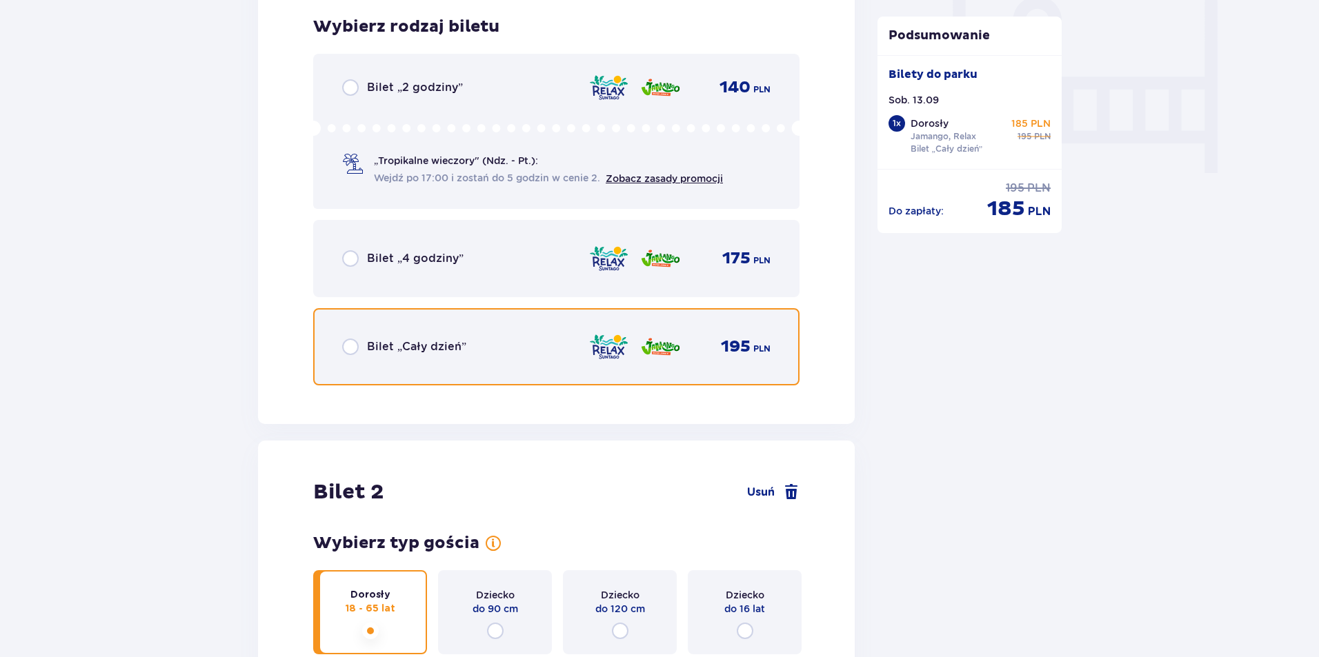
click at [349, 350] on input "radio" at bounding box center [350, 347] width 17 height 17
radio input "true"
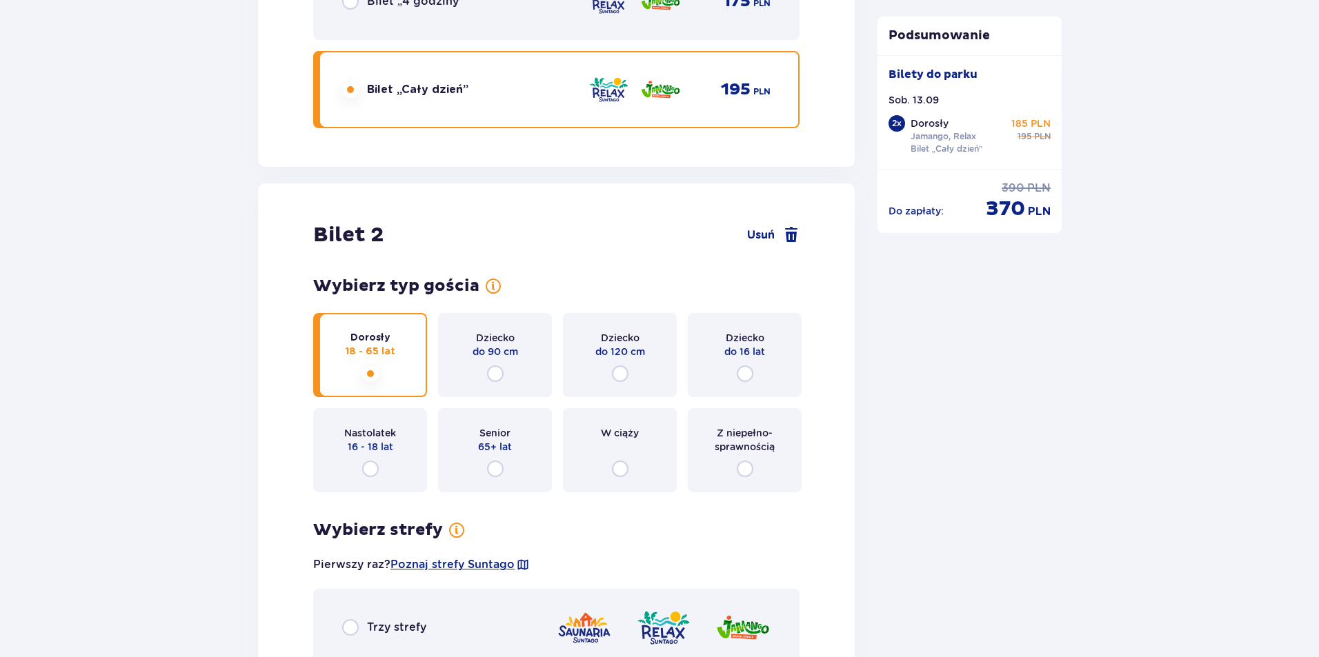
scroll to position [1739, 0]
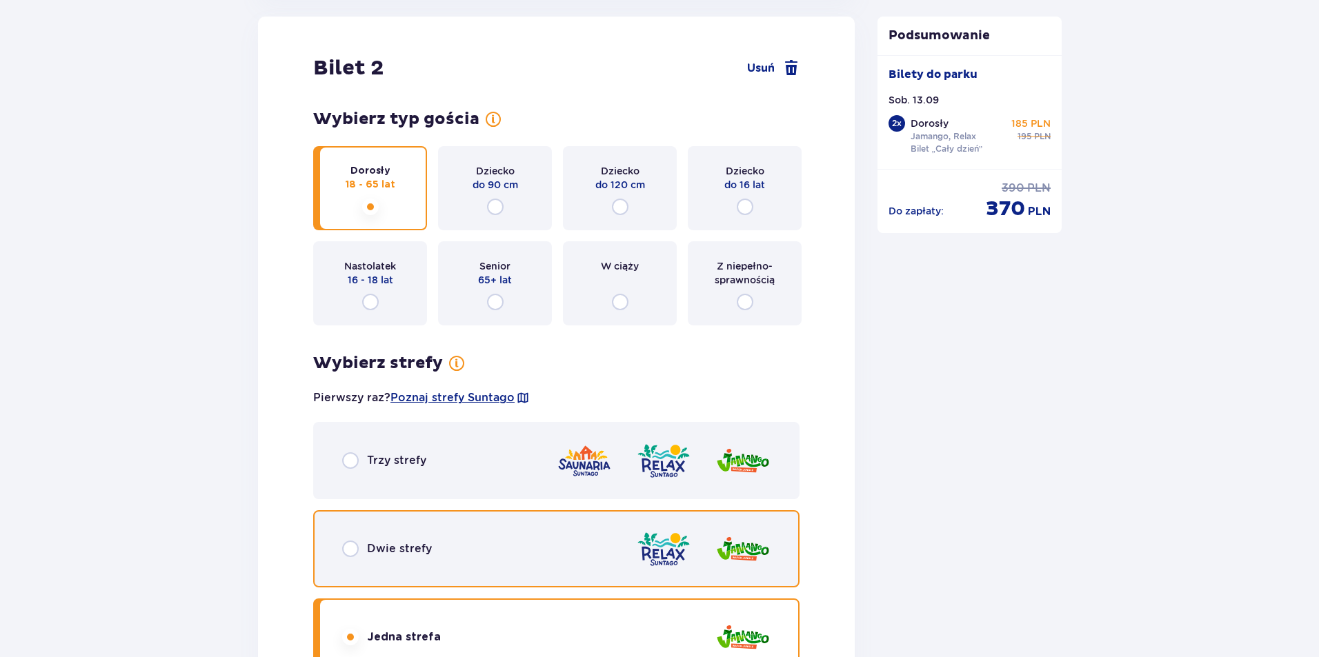
click at [345, 546] on input "radio" at bounding box center [350, 549] width 17 height 17
radio input "true"
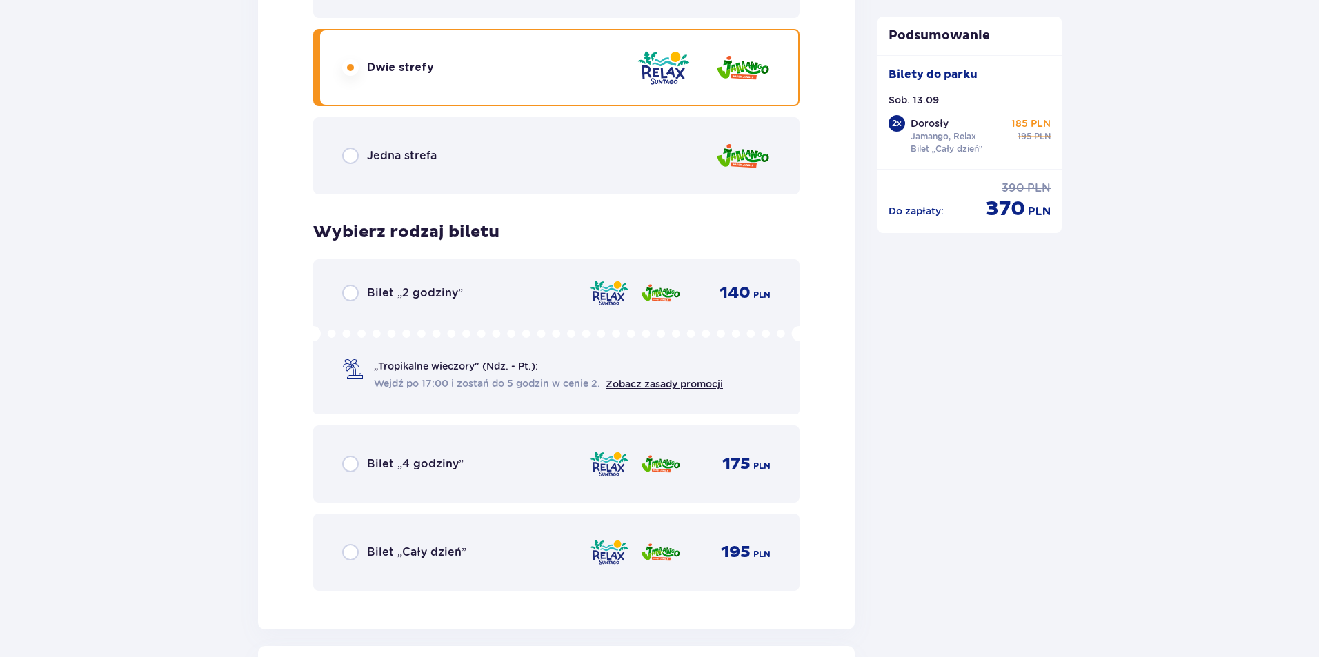
scroll to position [2222, 0]
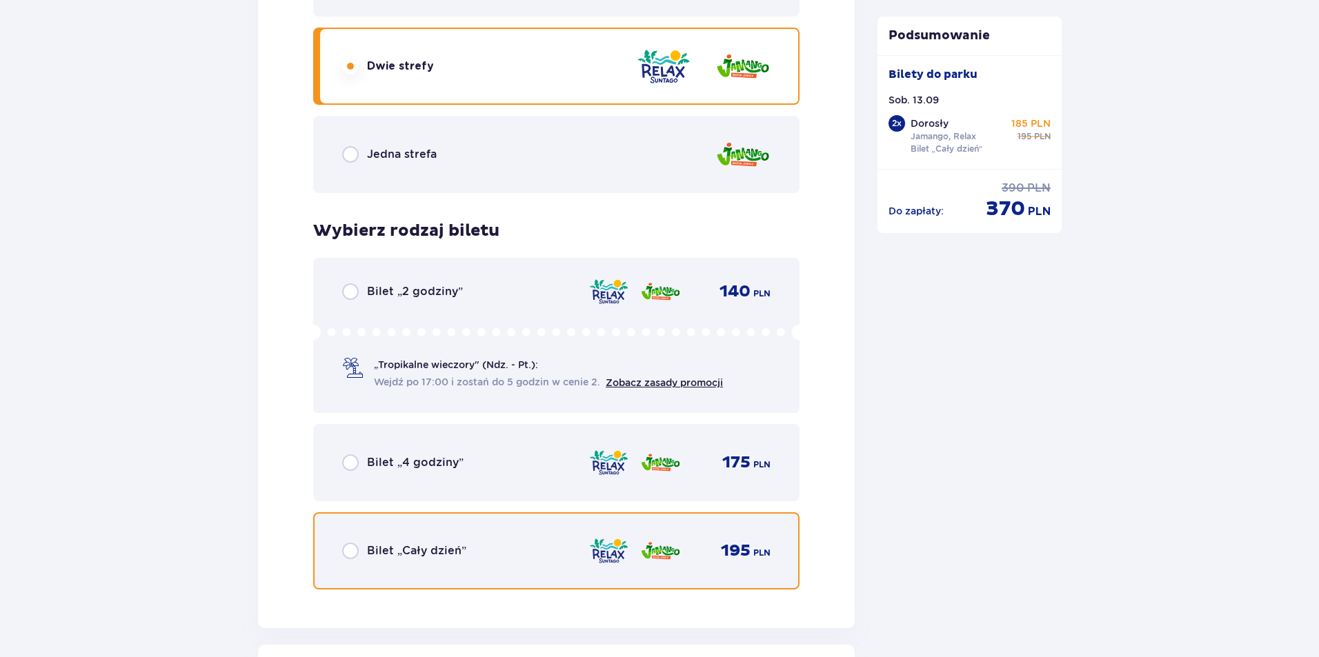
click at [352, 551] on input "radio" at bounding box center [350, 551] width 17 height 17
radio input "true"
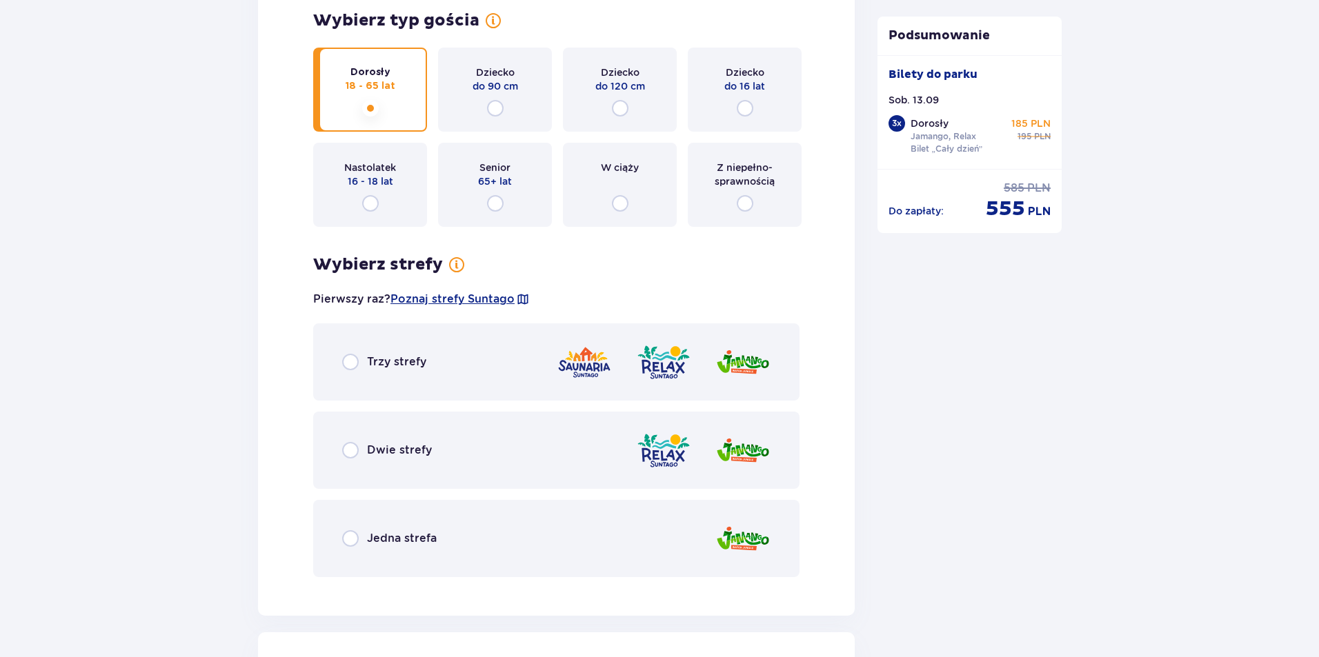
scroll to position [2971, 0]
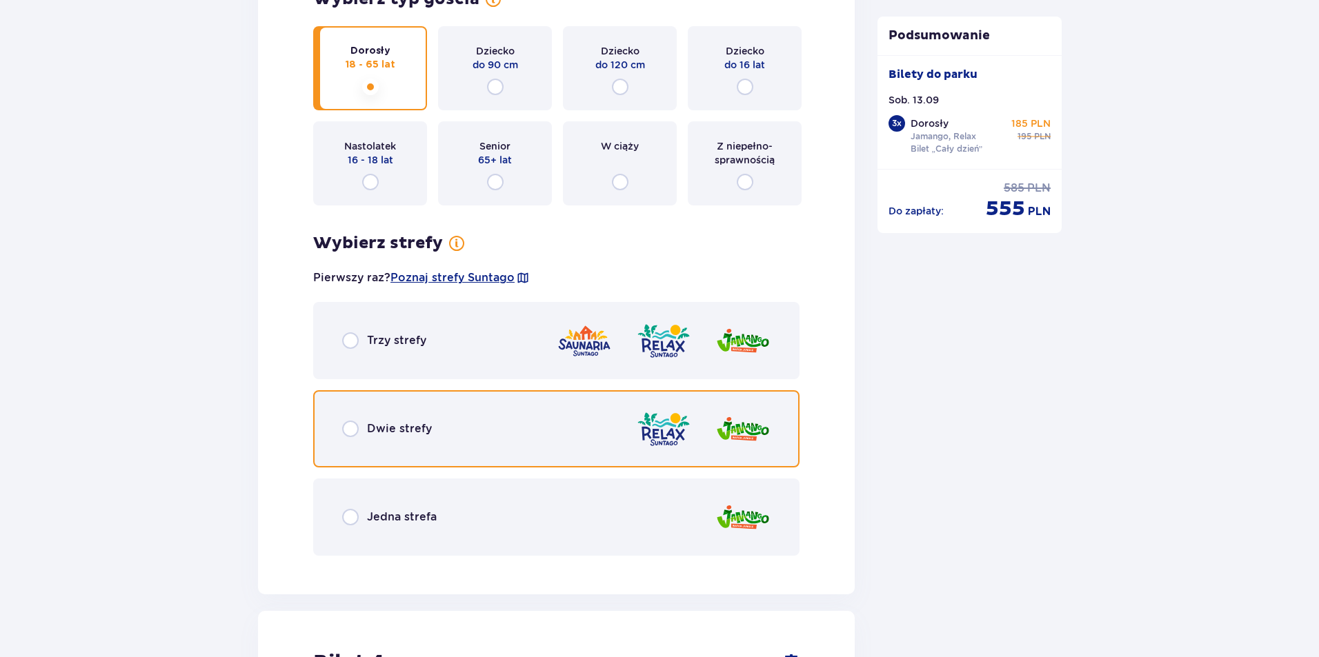
click at [354, 430] on input "radio" at bounding box center [350, 429] width 17 height 17
radio input "true"
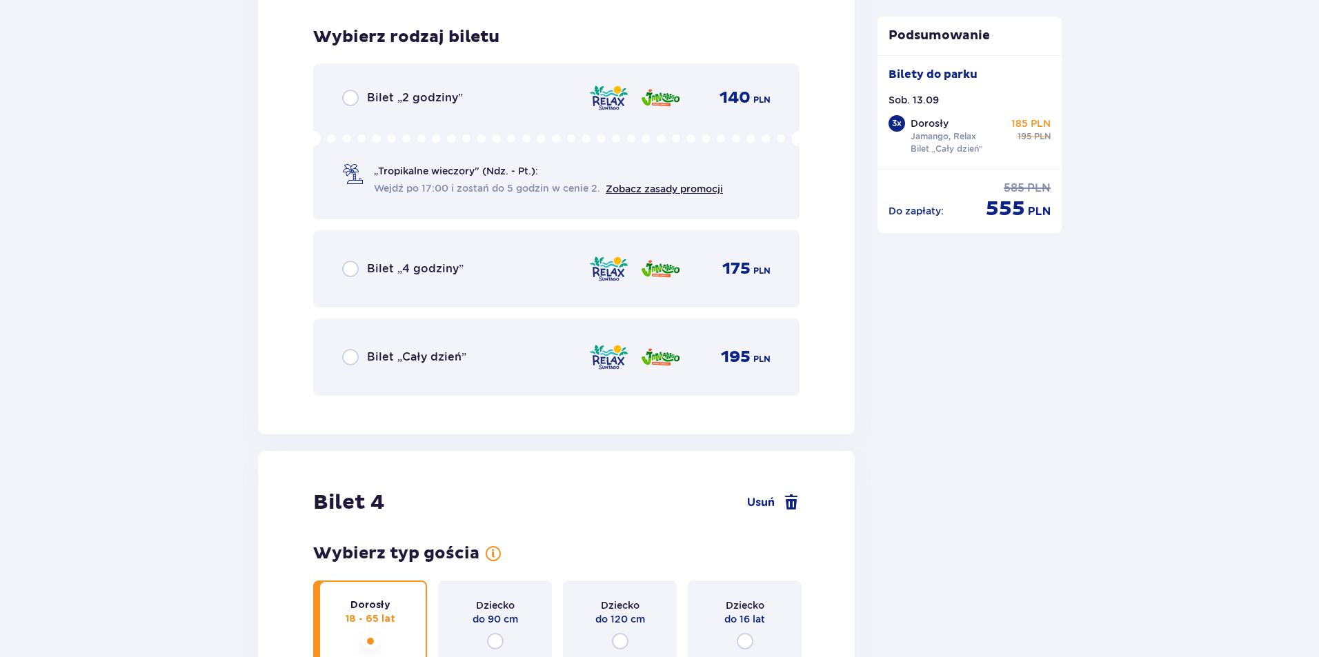
scroll to position [3538, 0]
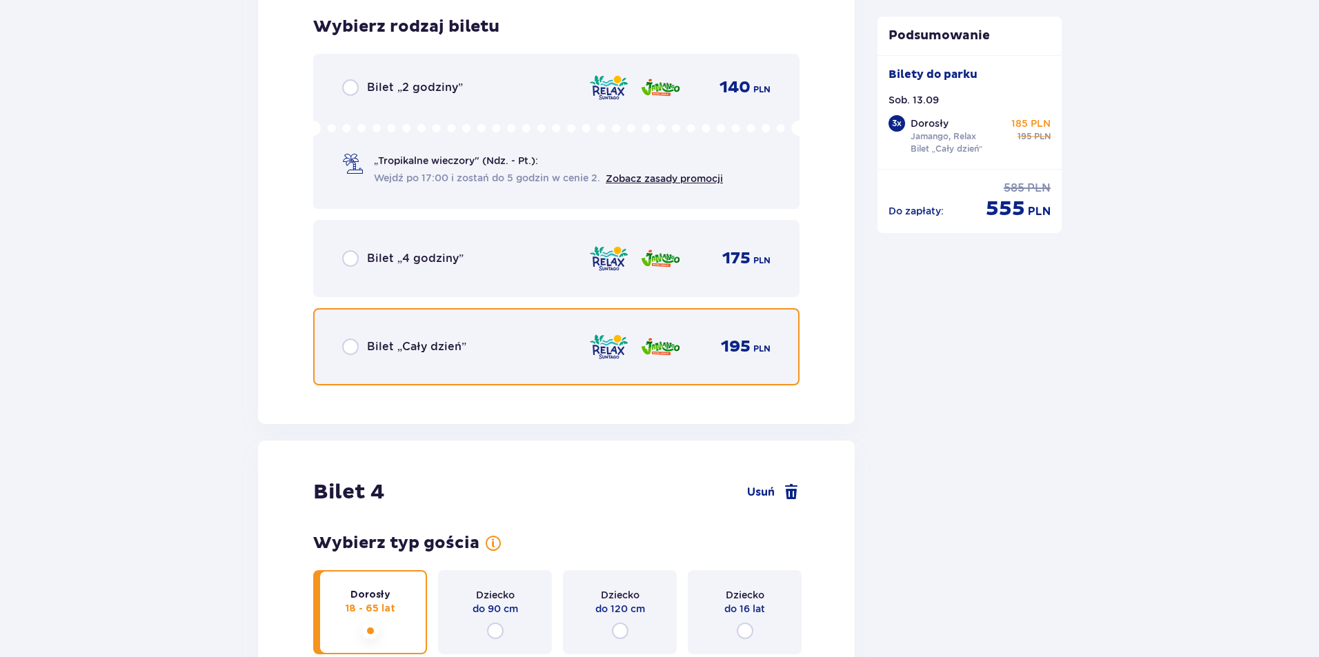
click at [350, 347] on input "radio" at bounding box center [350, 347] width 17 height 17
radio input "true"
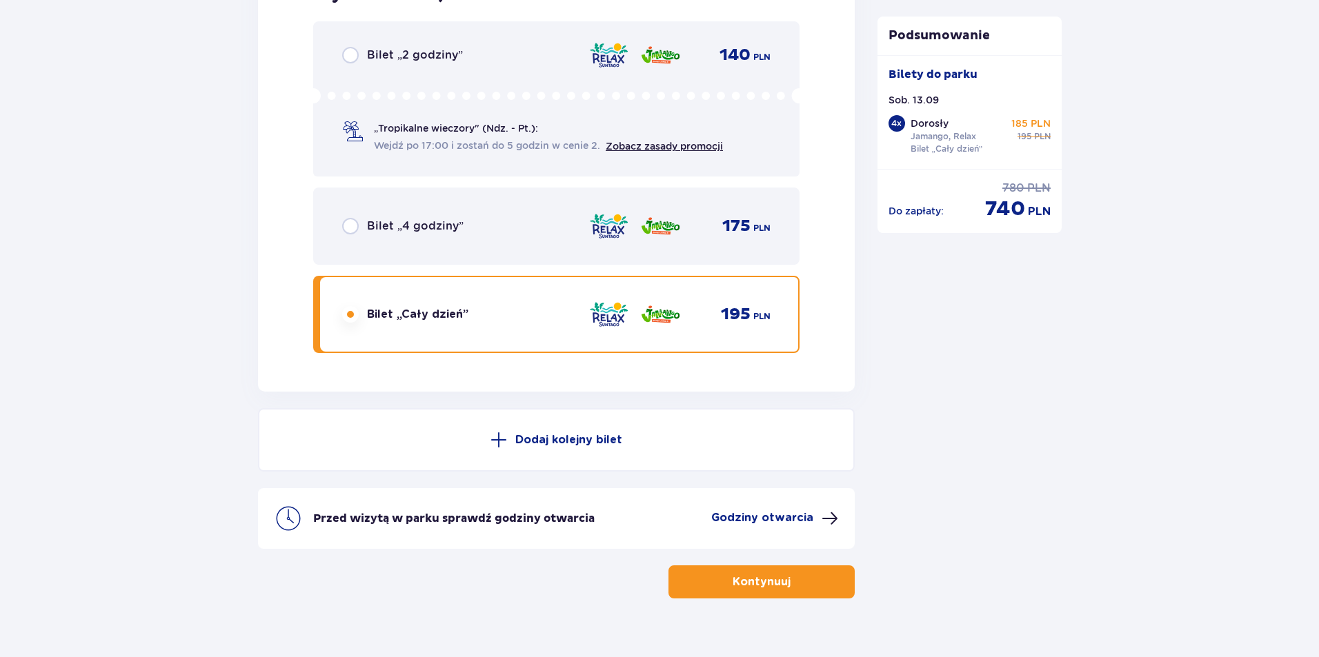
scroll to position [4706, 0]
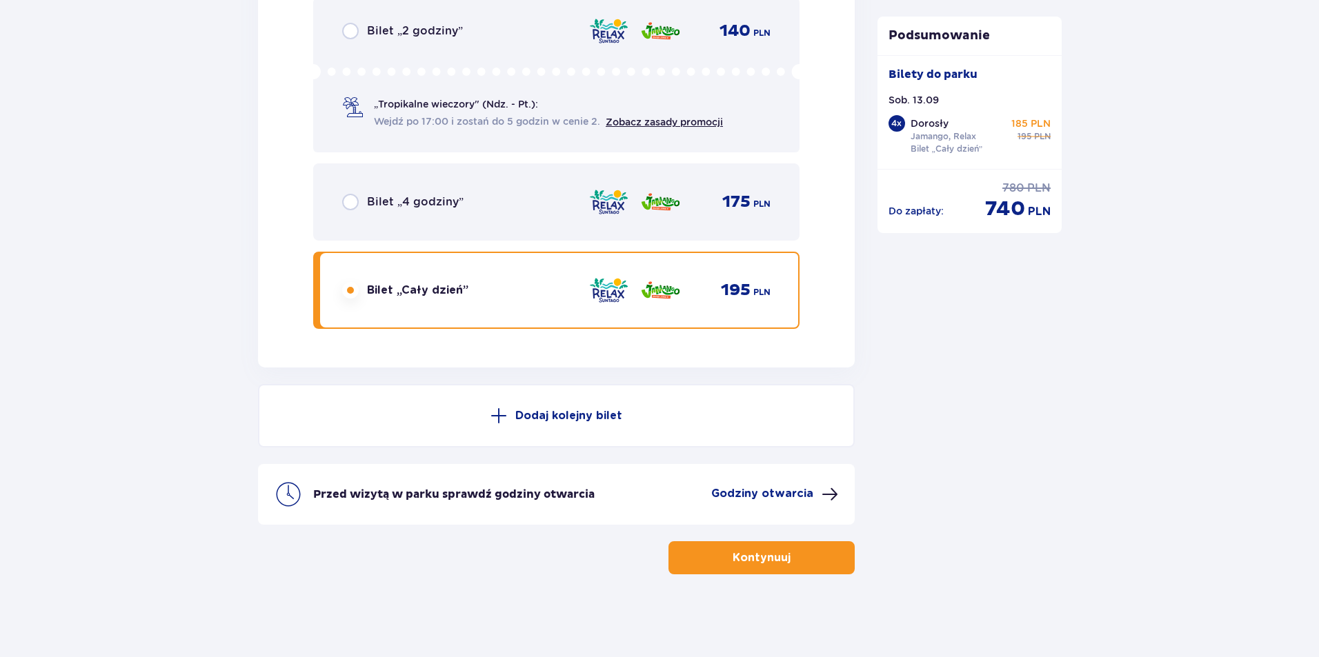
click at [789, 564] on span "button" at bounding box center [793, 558] width 17 height 17
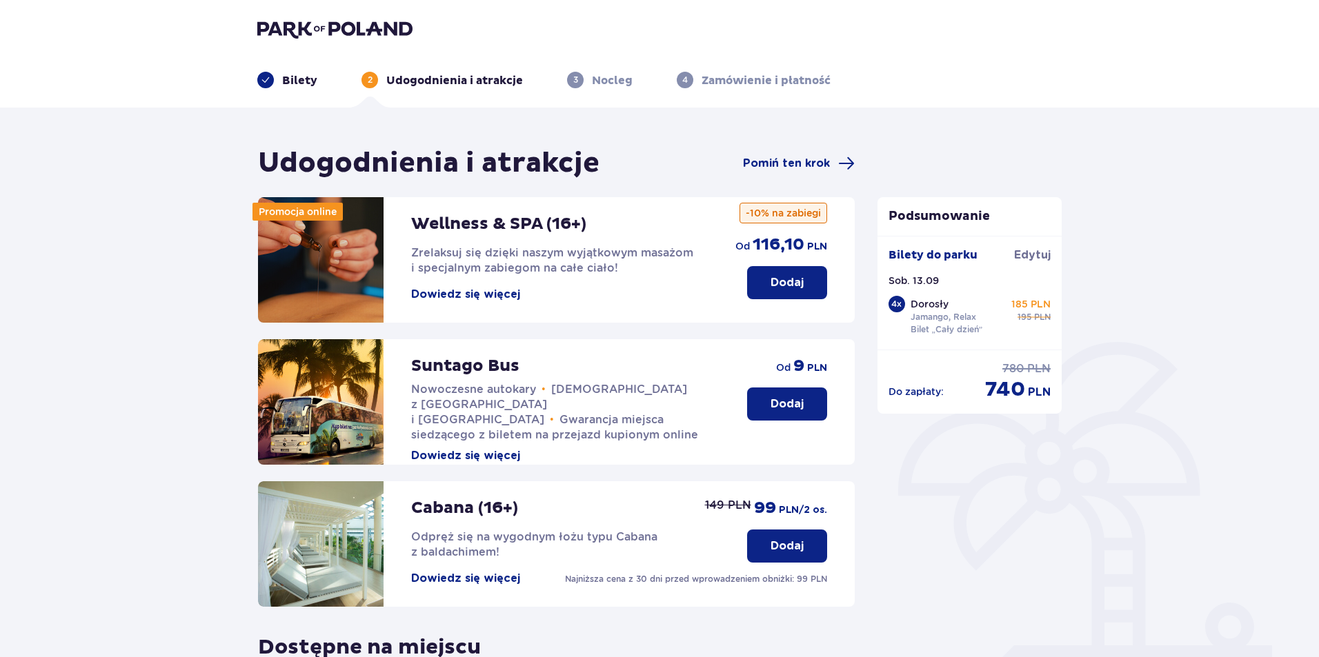
click at [939, 549] on div "Podsumowanie Bilety do parku Edytuj Sob. 13.09 4 x Dorosły Jamango, Relax Bilet…" at bounding box center [970, 499] width 207 height 706
click at [927, 486] on div "Podsumowanie Bilety do parku Edytuj Sob. 13.09 4 x Dorosły Jamango, Relax Bilet…" at bounding box center [970, 499] width 207 height 706
